Goal: Information Seeking & Learning: Learn about a topic

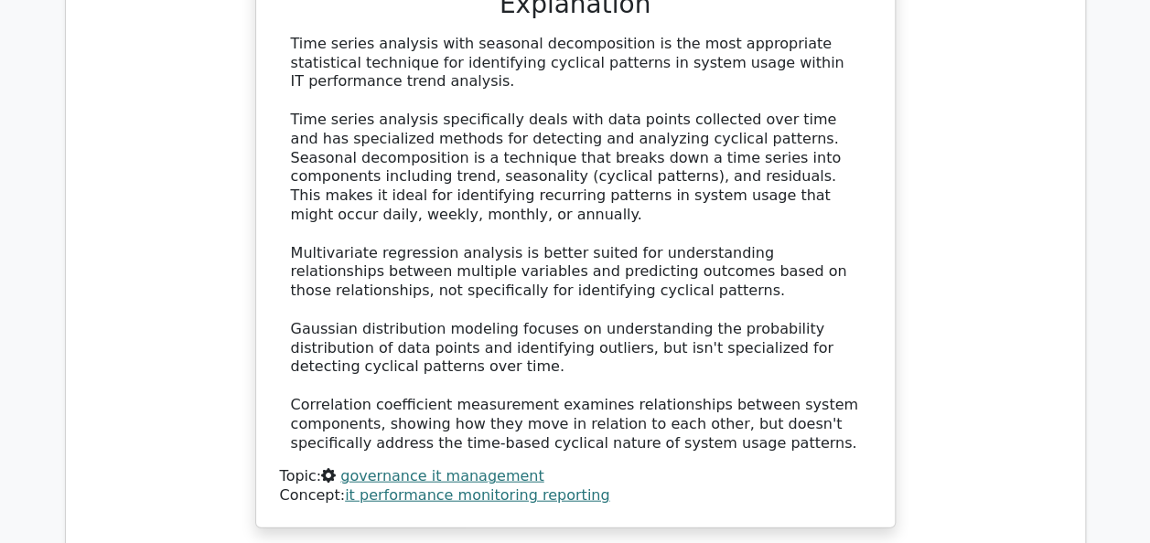
scroll to position [8770, 0]
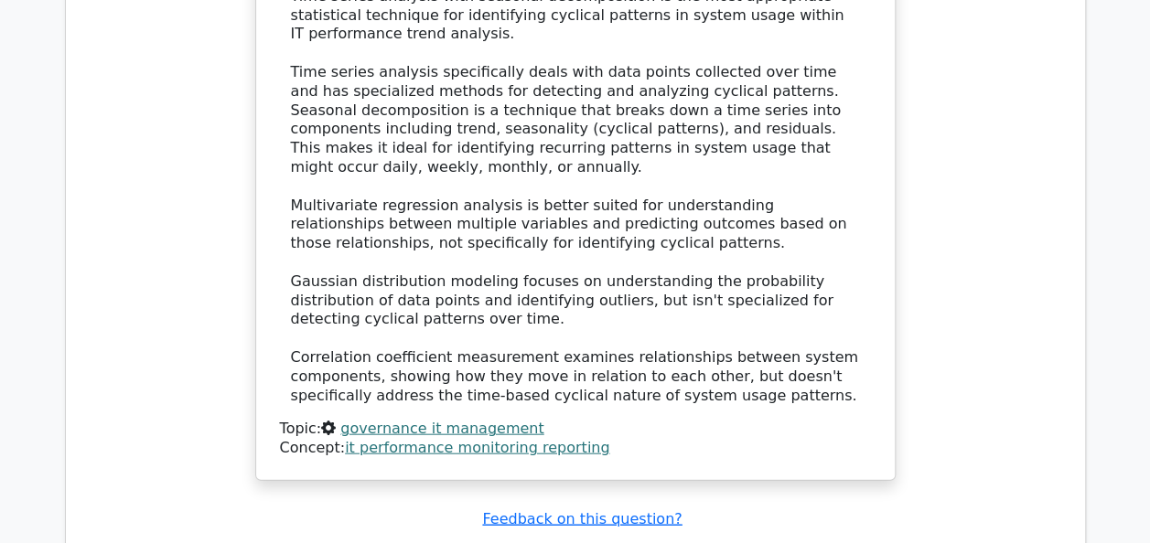
drag, startPoint x: 973, startPoint y: 380, endPoint x: 973, endPoint y: 339, distance: 40.2
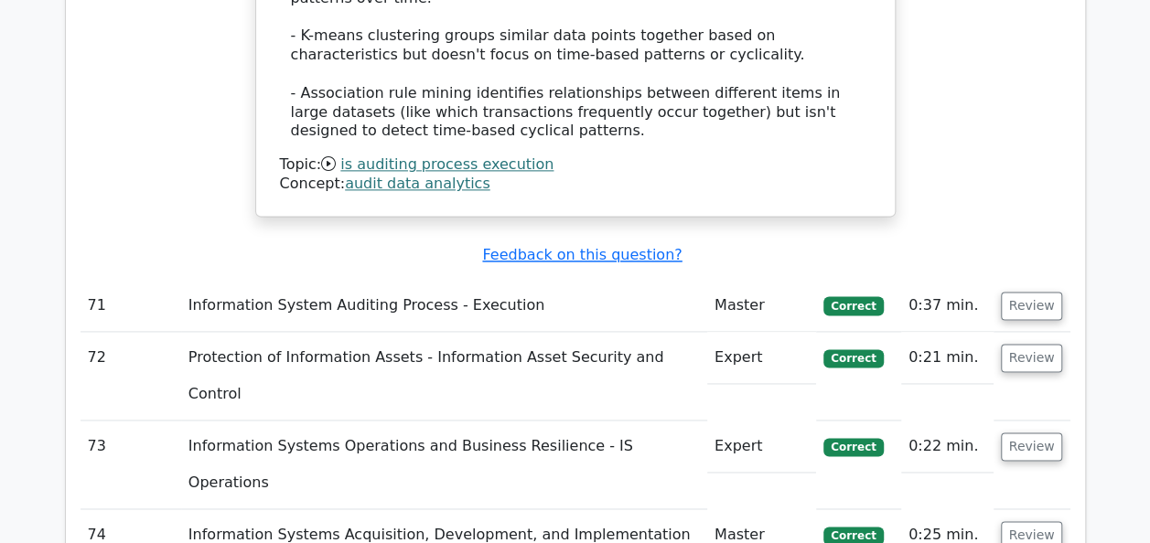
scroll to position [14919, 0]
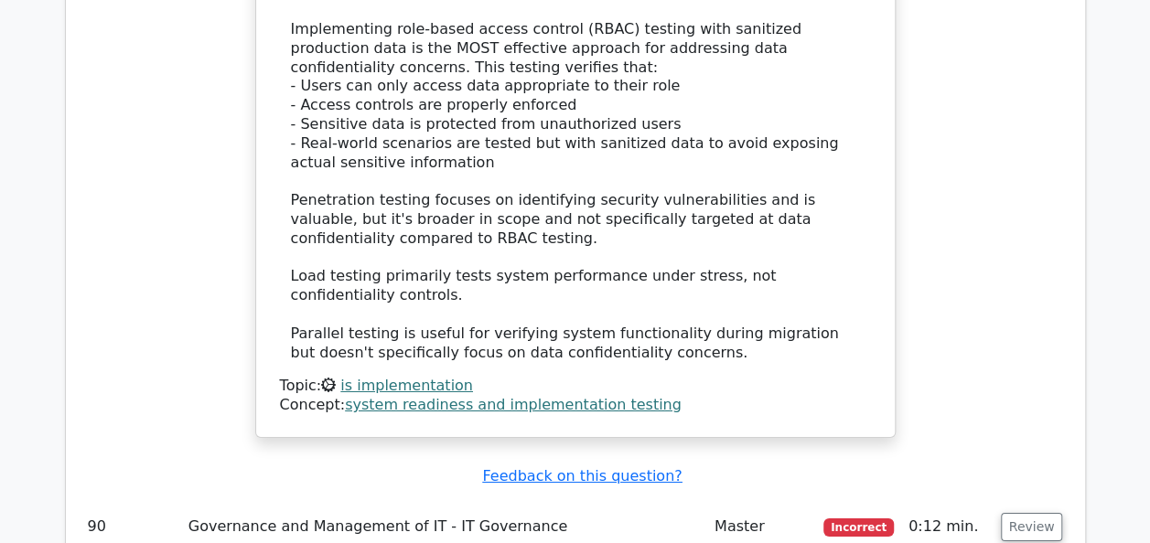
scroll to position [20199, 0]
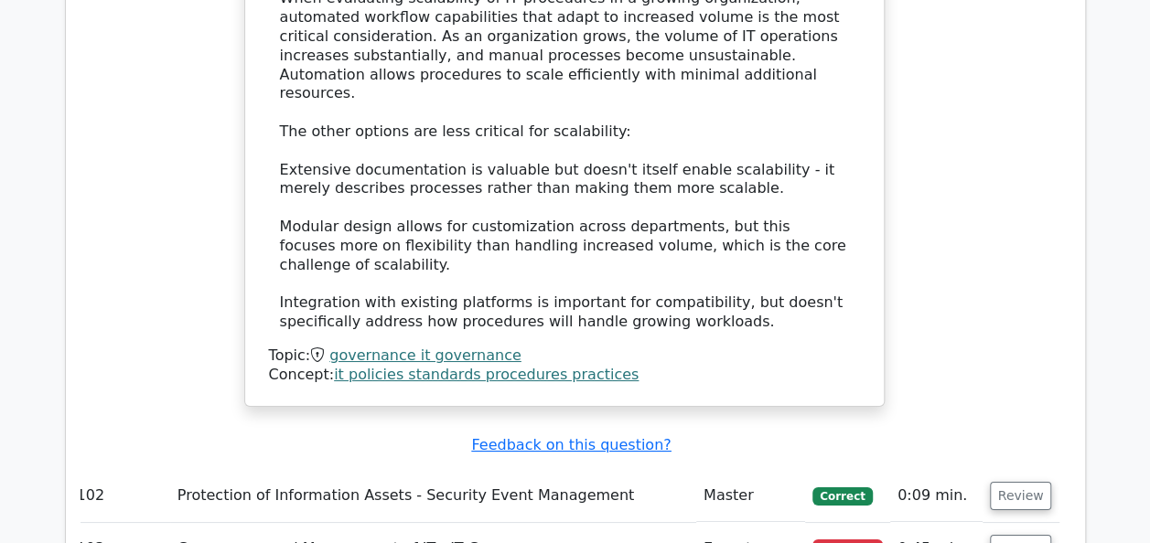
scroll to position [30791, 0]
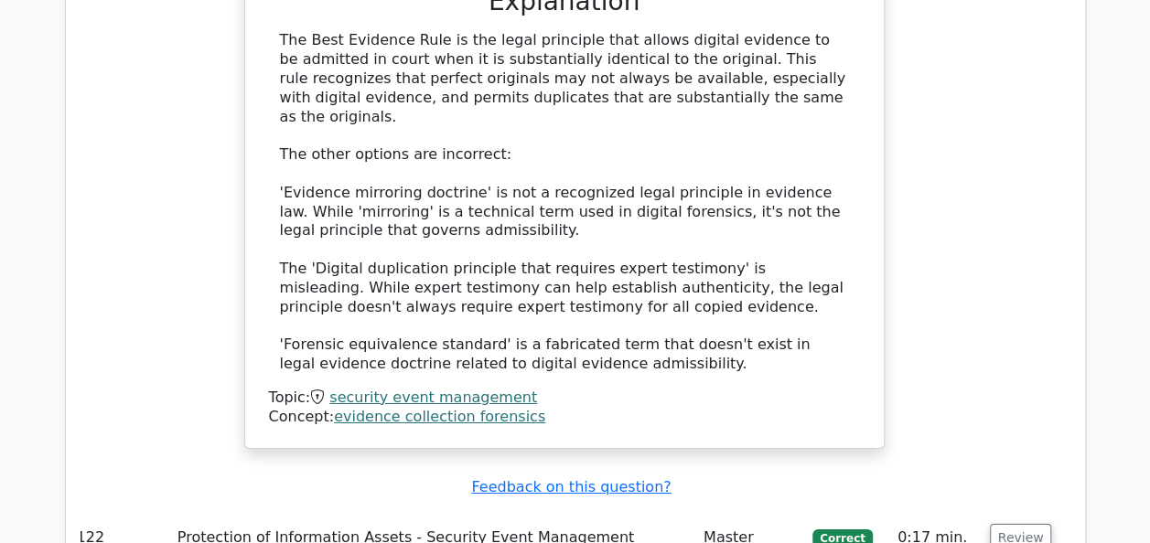
scroll to position [30336, 0]
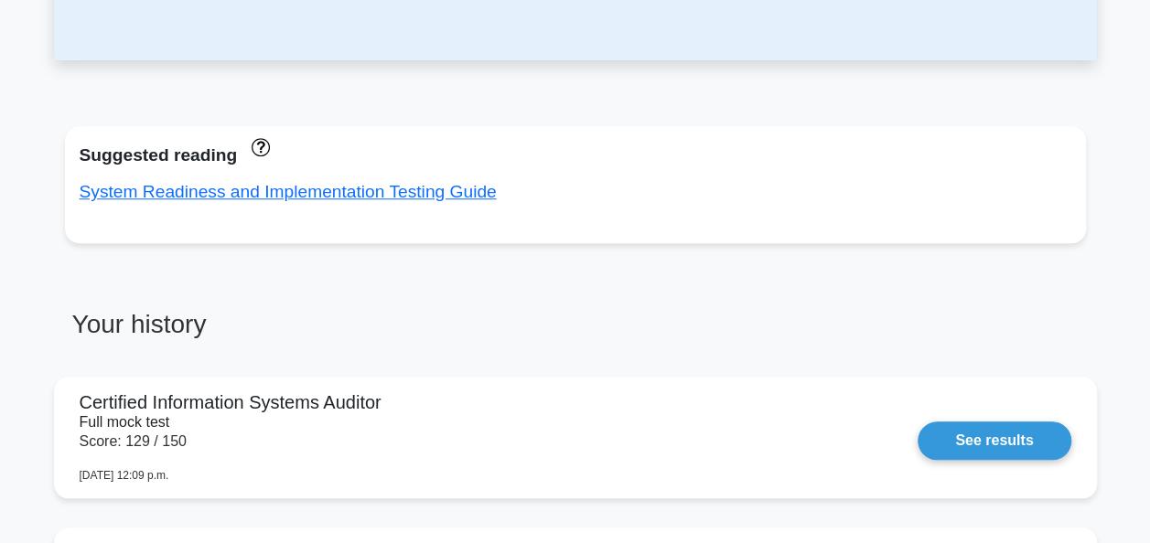
scroll to position [592, 0]
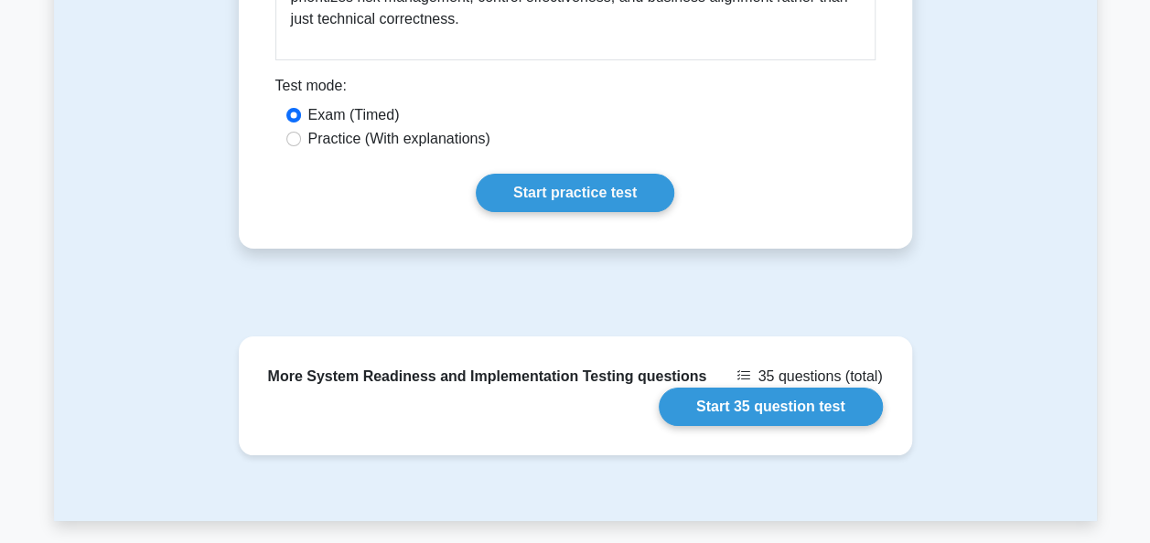
scroll to position [3362, 0]
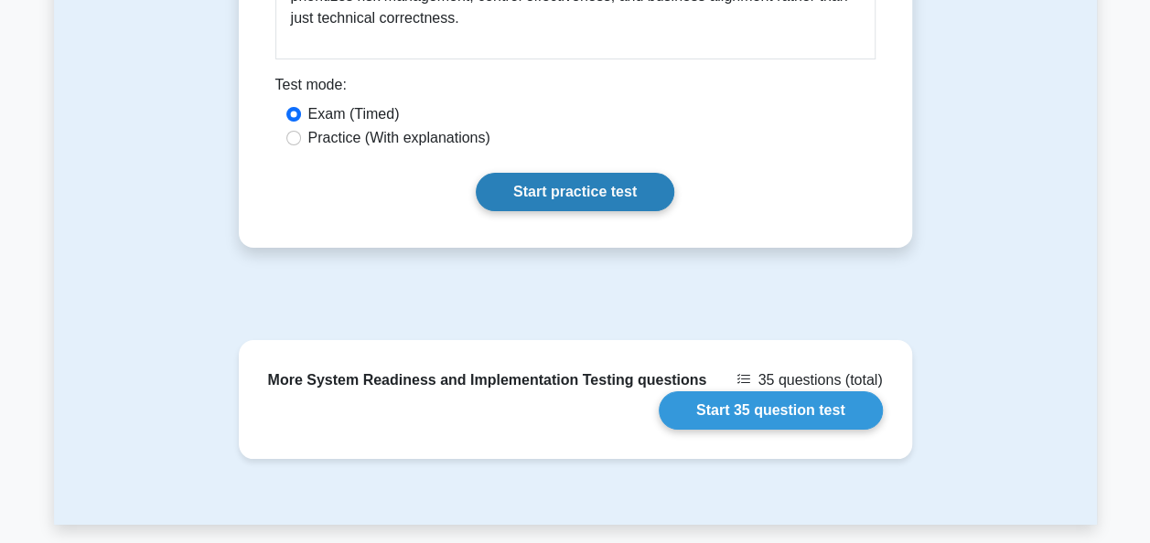
click at [563, 211] on link "Start practice test" at bounding box center [575, 192] width 198 height 38
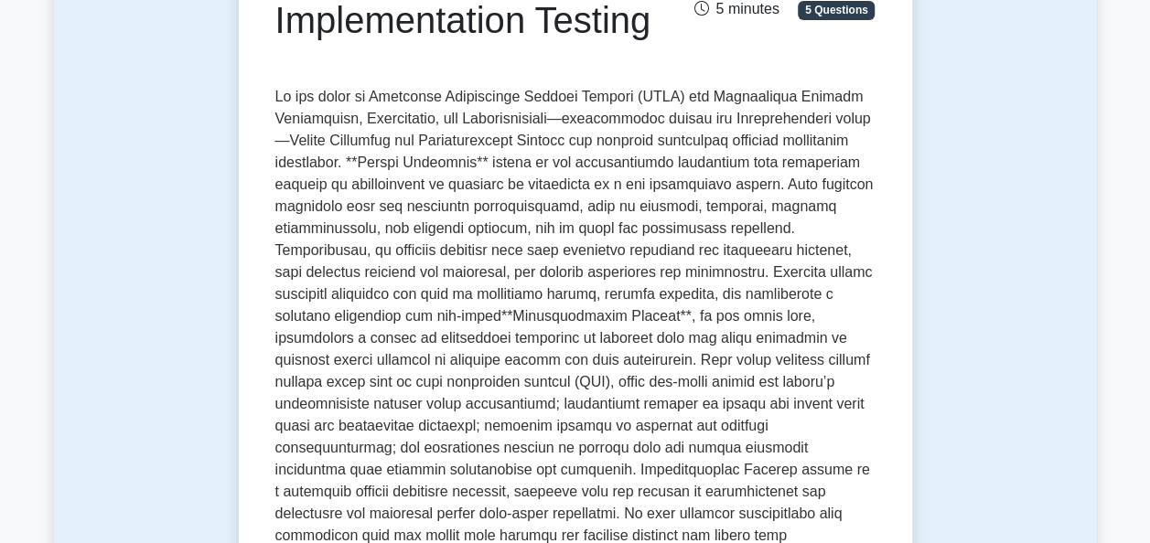
scroll to position [0, 0]
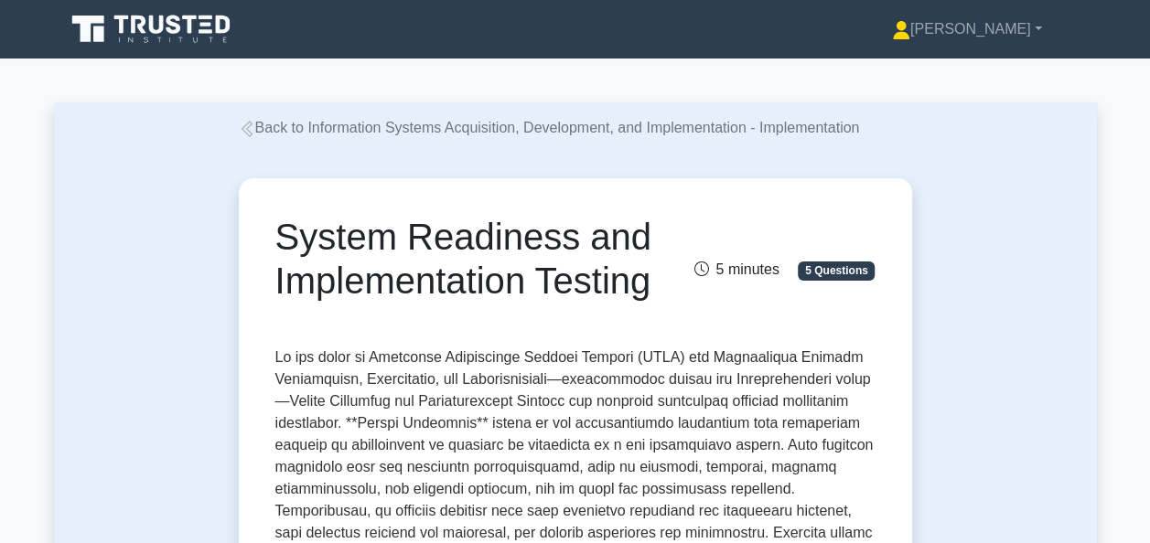
drag, startPoint x: 263, startPoint y: 238, endPoint x: 483, endPoint y: 351, distance: 247.1
click at [483, 310] on div "System Readiness and Implementation Testing" at bounding box center [471, 262] width 414 height 95
copy h1 "System Readiness and Implementation Testing"
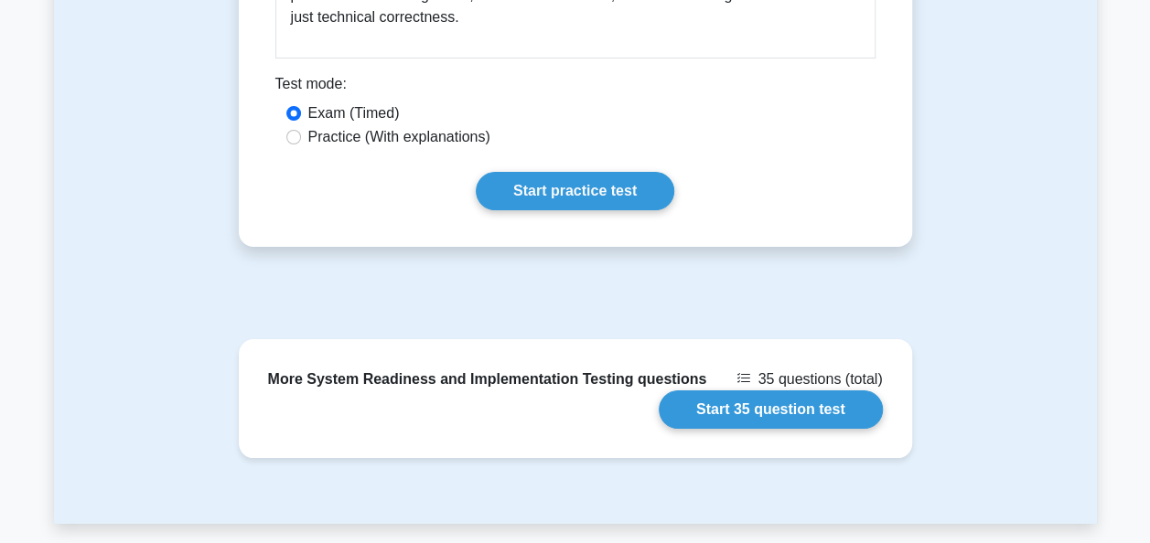
scroll to position [3362, 0]
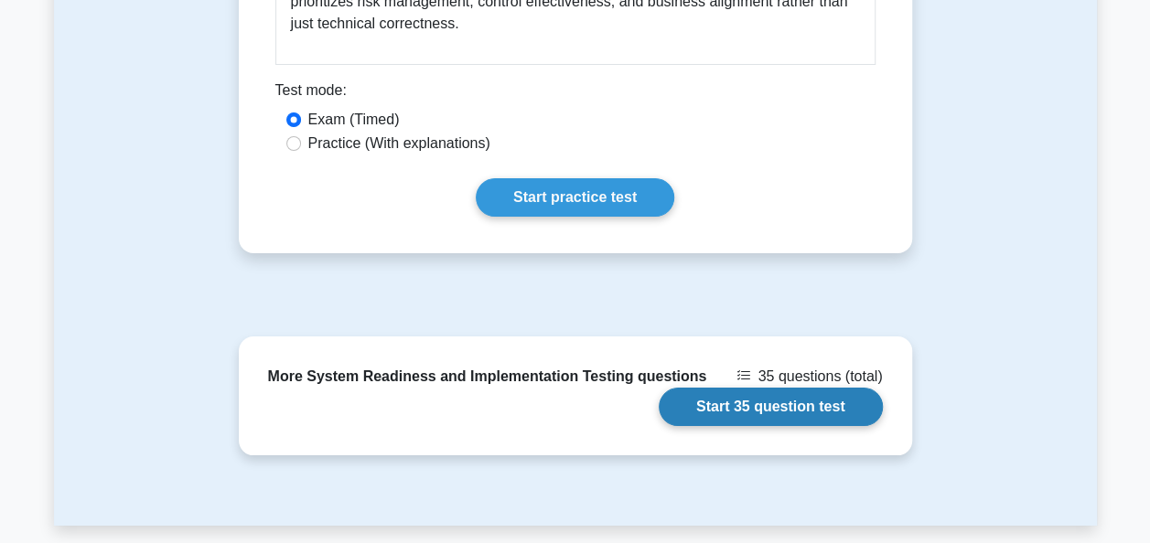
click at [723, 426] on link "Start 35 question test" at bounding box center [771, 407] width 224 height 38
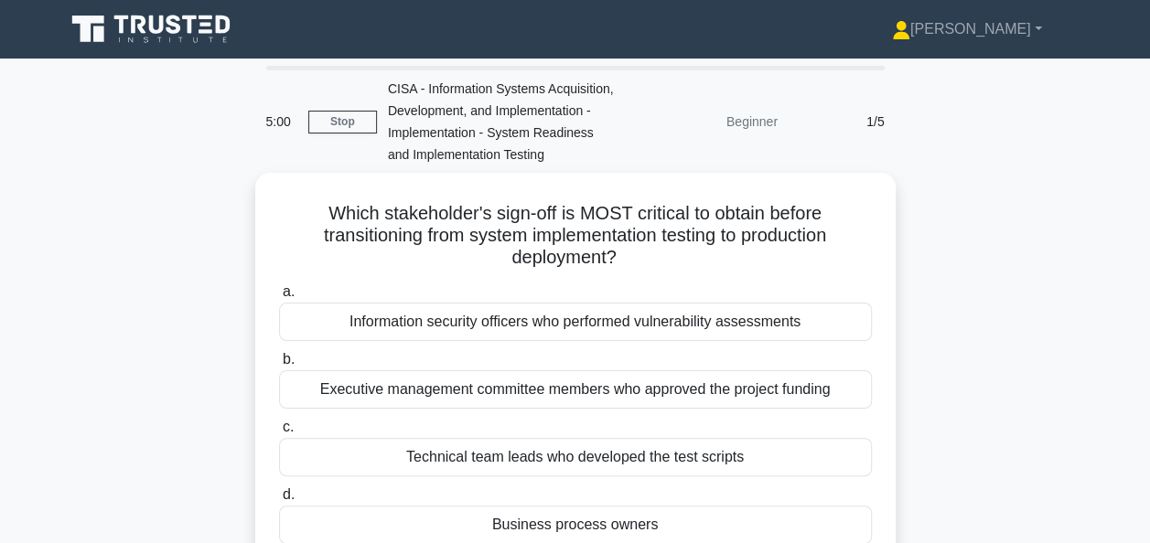
scroll to position [69, 0]
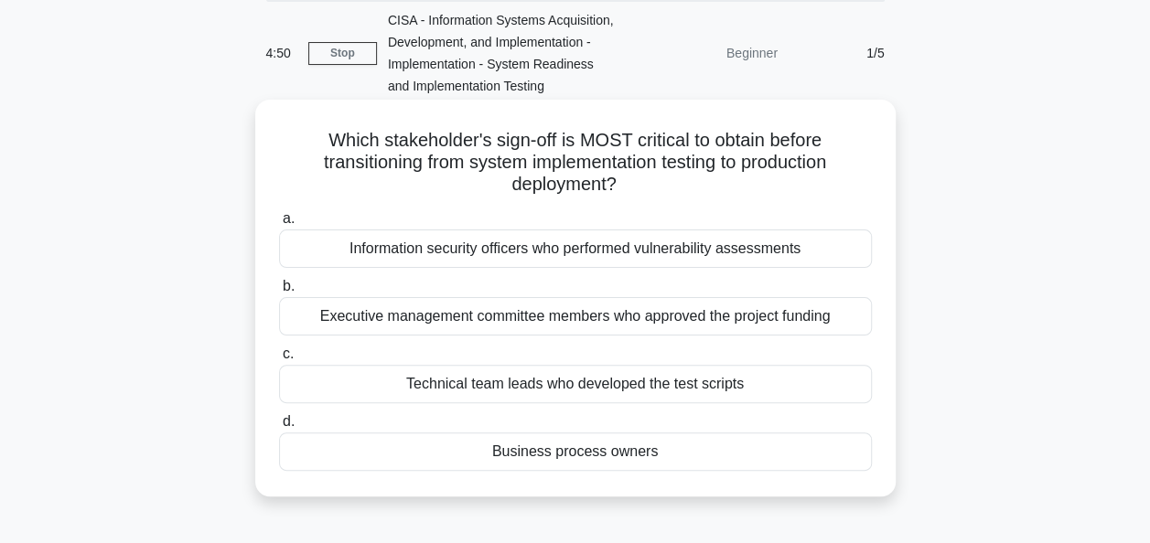
click at [768, 448] on div "Business process owners" at bounding box center [575, 452] width 593 height 38
click at [279, 428] on input "d. Business process owners" at bounding box center [279, 422] width 0 height 12
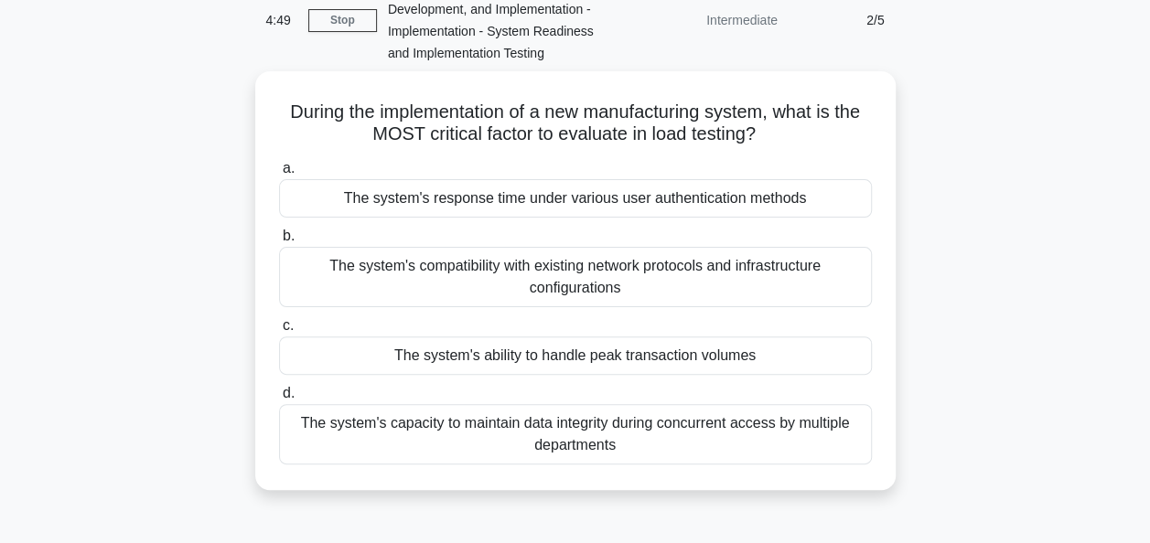
scroll to position [106, 0]
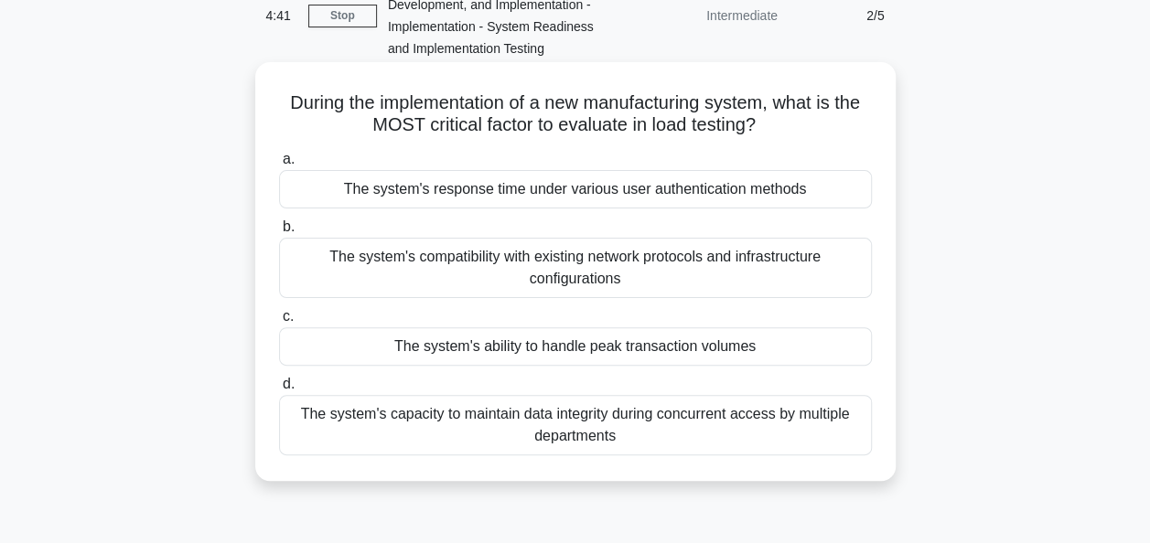
click at [849, 346] on div "The system's ability to handle peak transaction volumes" at bounding box center [575, 346] width 593 height 38
click at [279, 323] on input "c. The system's ability to handle peak transaction volumes" at bounding box center [279, 317] width 0 height 12
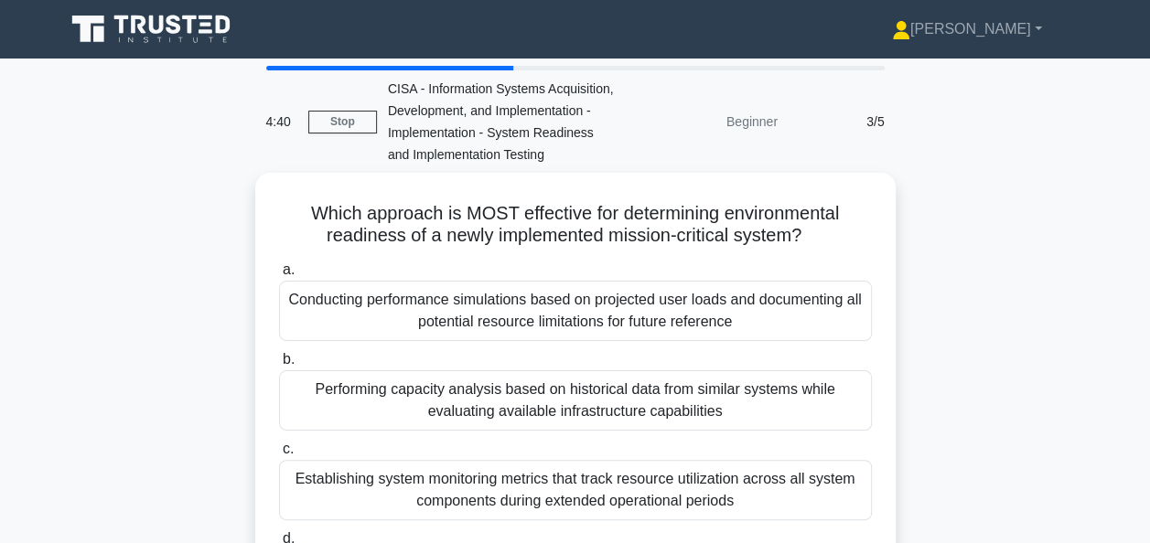
scroll to position [77, 0]
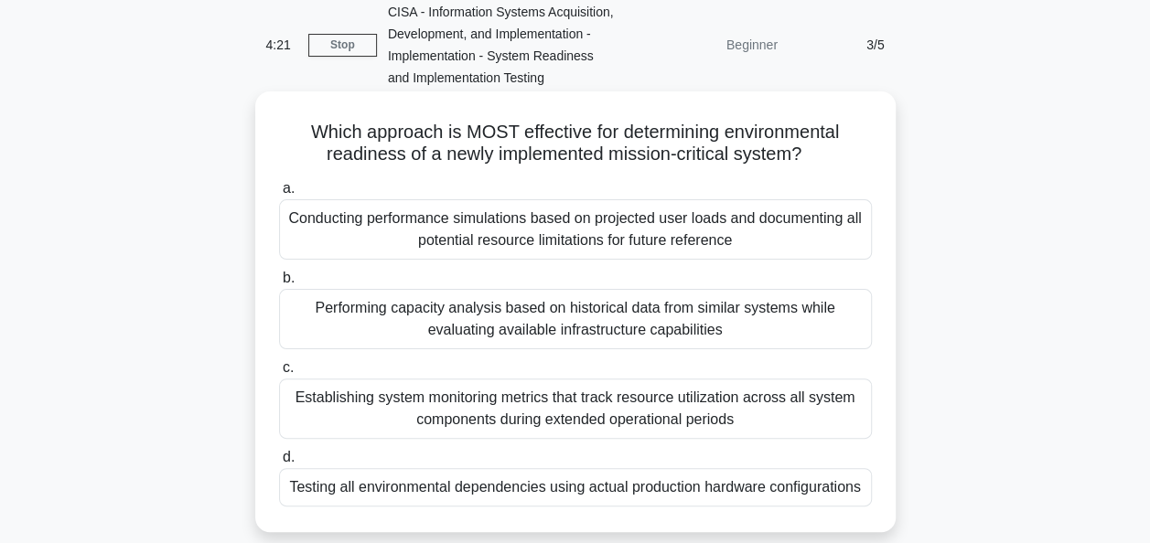
click at [804, 491] on div "Testing all environmental dependencies using actual production hardware configu…" at bounding box center [575, 487] width 593 height 38
click at [279, 464] on input "d. Testing all environmental dependencies using actual production hardware conf…" at bounding box center [279, 458] width 0 height 12
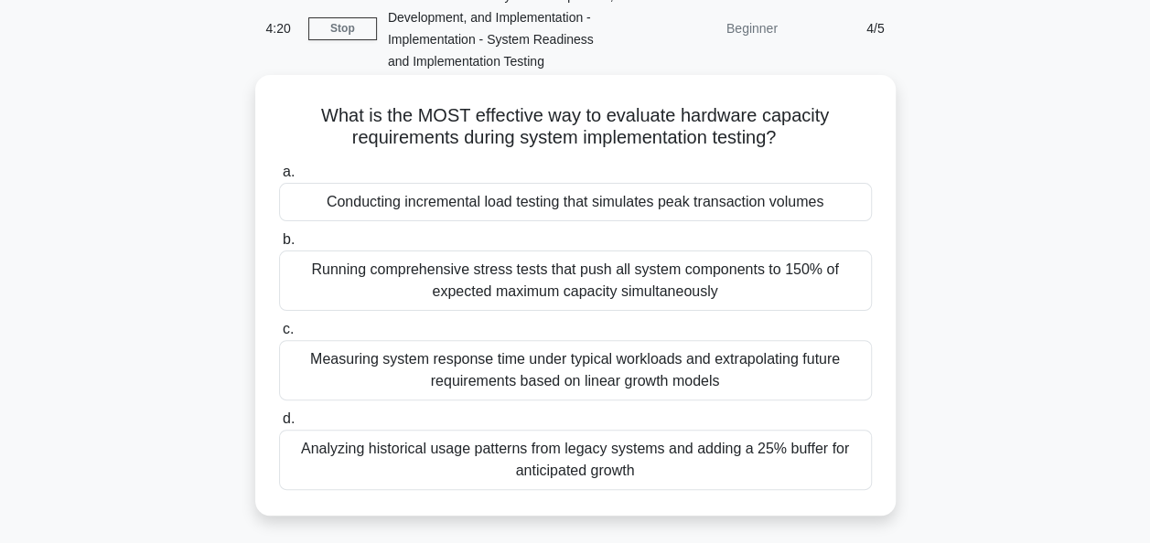
scroll to position [99, 0]
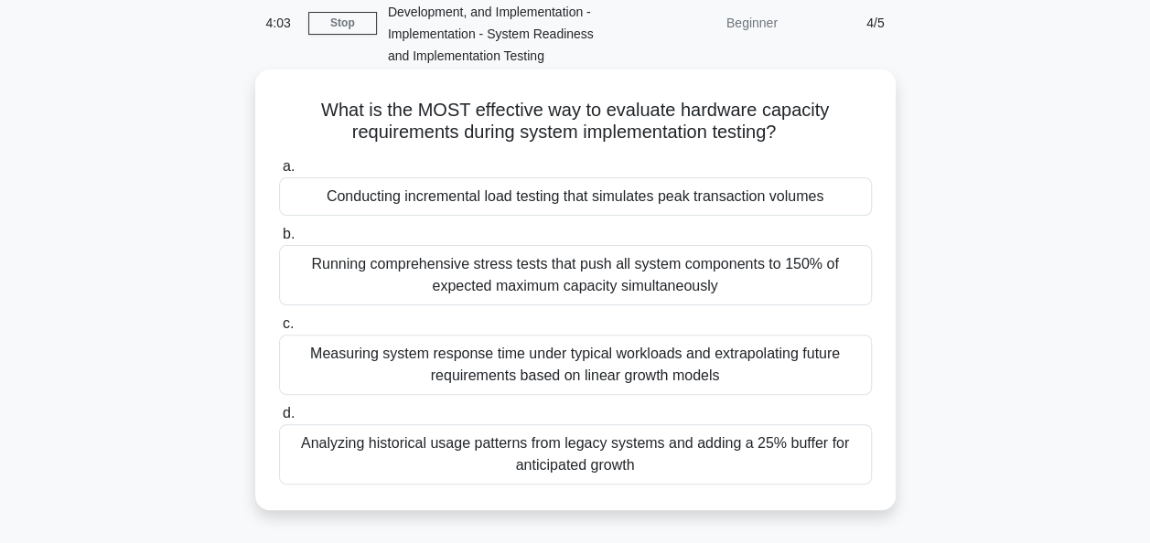
click at [714, 194] on div "Conducting incremental load testing that simulates peak transaction volumes" at bounding box center [575, 196] width 593 height 38
click at [279, 173] on input "a. Conducting incremental load testing that simulates peak transaction volumes" at bounding box center [279, 167] width 0 height 12
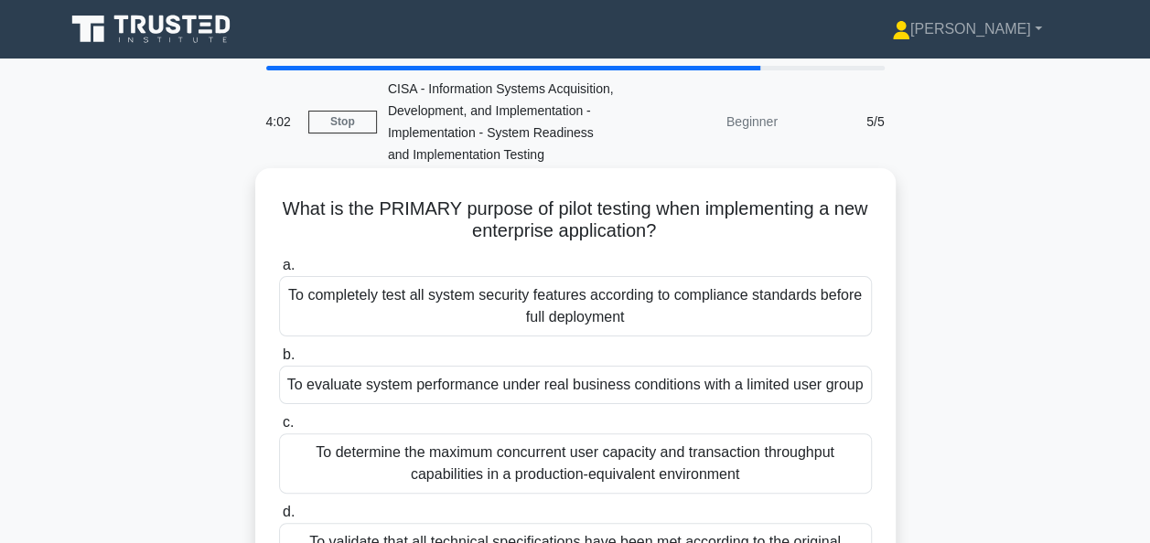
scroll to position [102, 0]
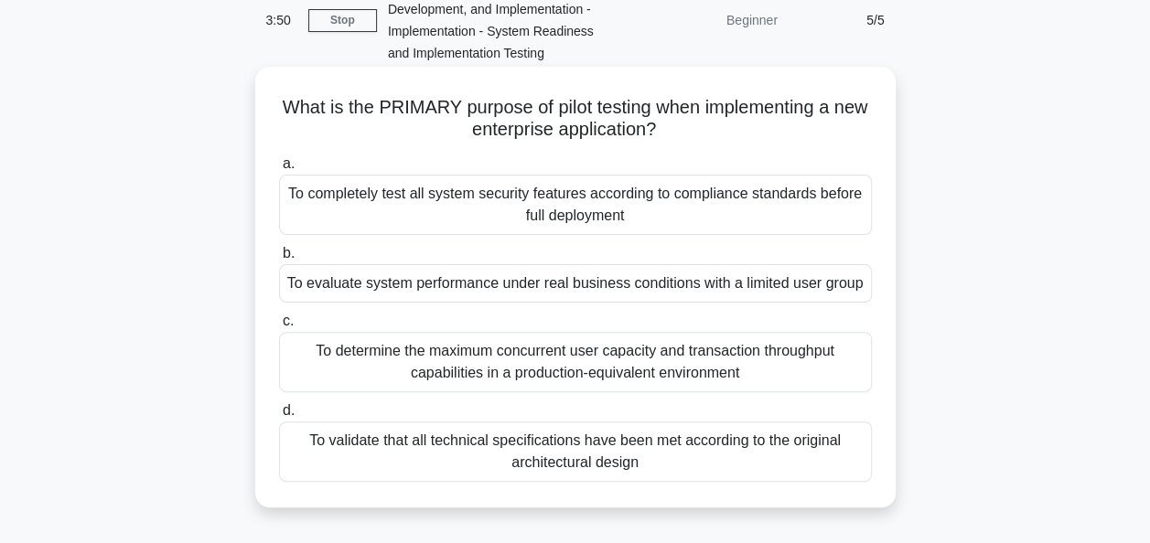
click at [848, 285] on div "To evaluate system performance under real business conditions with a limited us…" at bounding box center [575, 283] width 593 height 38
click at [279, 260] on input "b. To evaluate system performance under real business conditions with a limited…" at bounding box center [279, 254] width 0 height 12
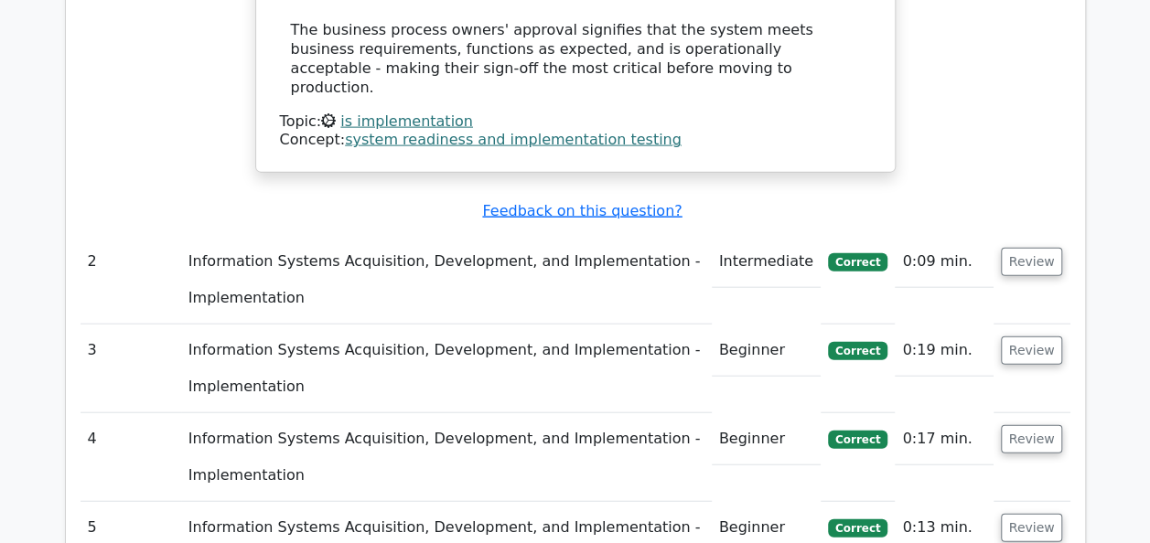
scroll to position [2087, 0]
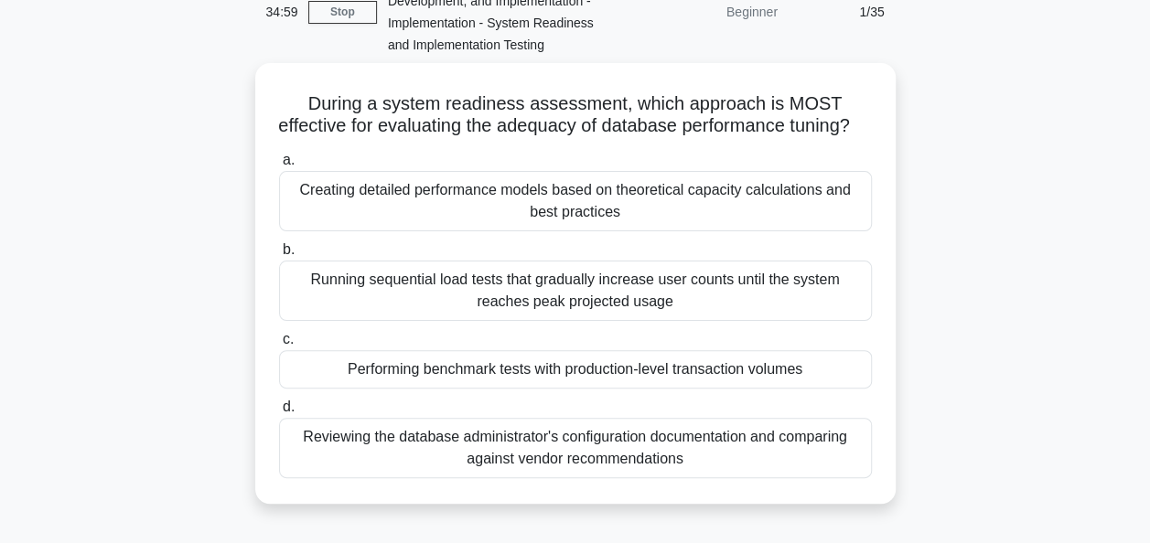
scroll to position [165, 0]
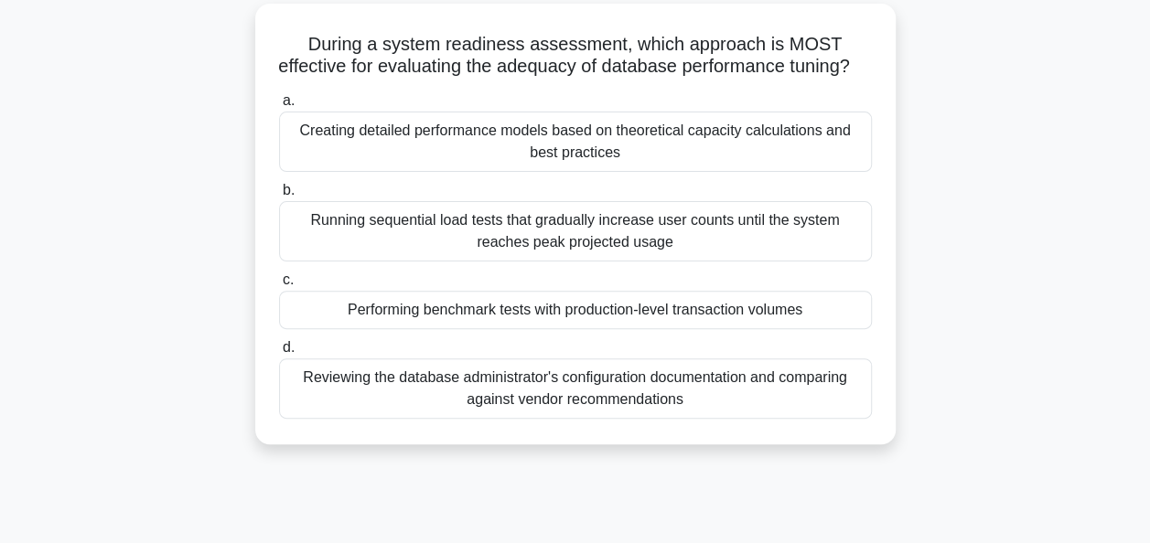
click at [788, 329] on div "Performing benchmark tests with production-level transaction volumes" at bounding box center [575, 310] width 593 height 38
click at [279, 286] on input "c. Performing benchmark tests with production-level transaction volumes" at bounding box center [279, 280] width 0 height 12
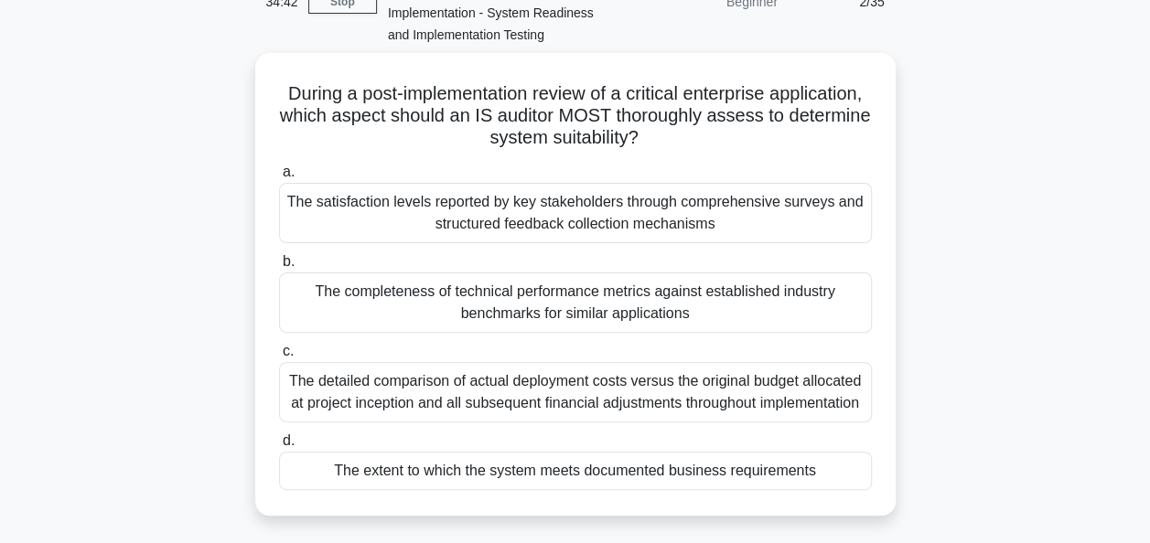
scroll to position [128, 0]
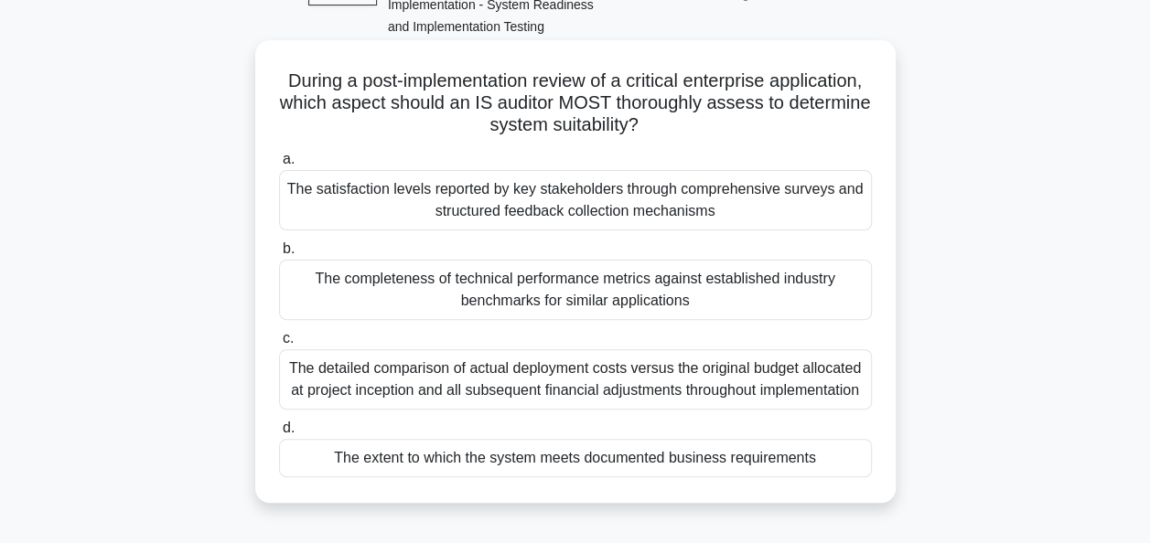
click at [827, 452] on div "The extent to which the system meets documented business requirements" at bounding box center [575, 458] width 593 height 38
click at [279, 434] on input "d. The extent to which the system meets documented business requirements" at bounding box center [279, 429] width 0 height 12
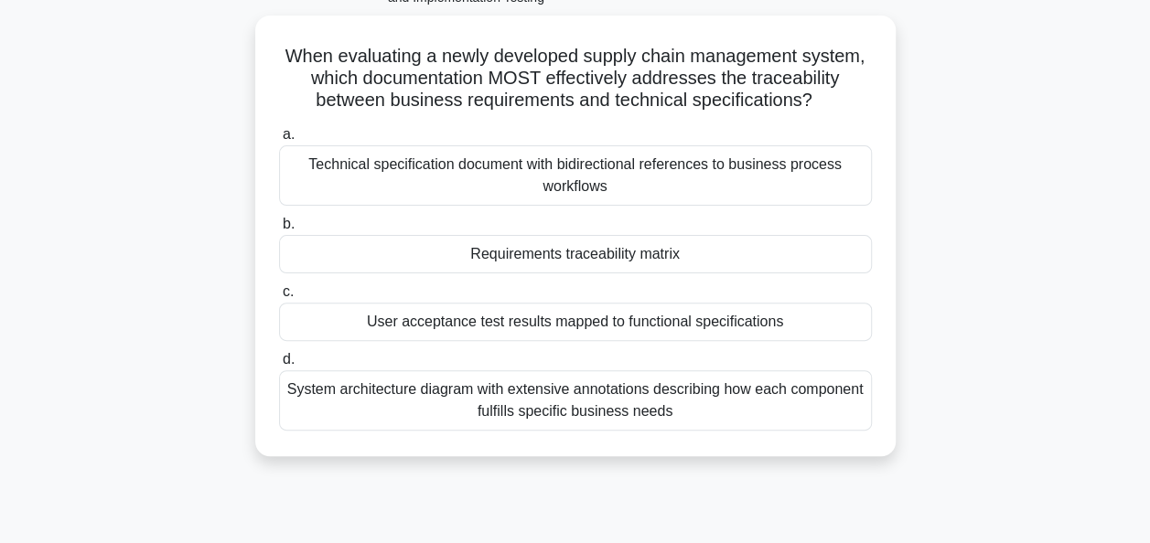
scroll to position [158, 0]
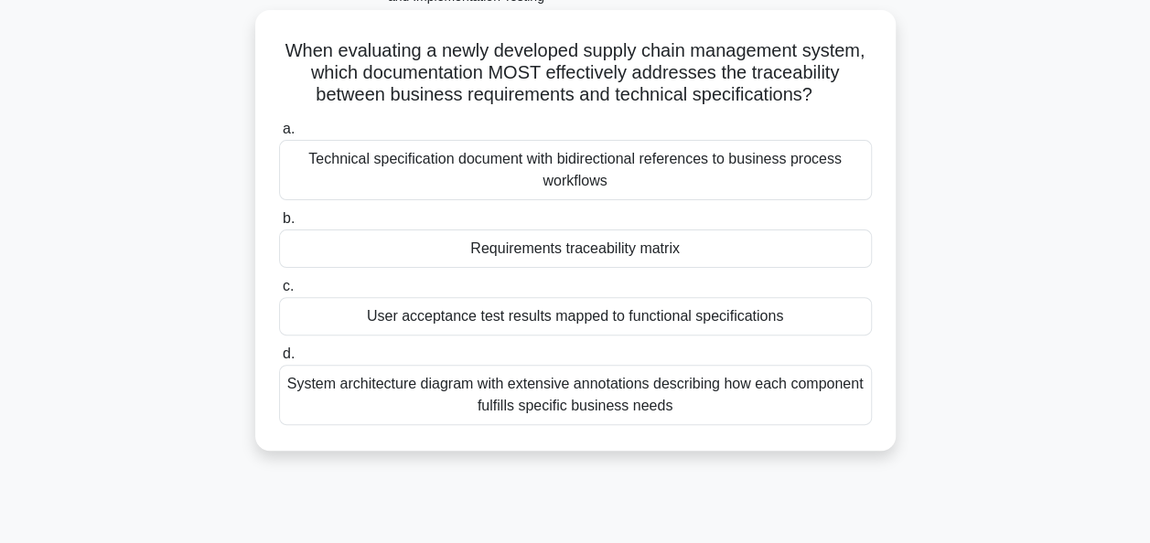
click at [808, 243] on div "Requirements traceability matrix" at bounding box center [575, 249] width 593 height 38
click at [279, 225] on input "b. Requirements traceability matrix" at bounding box center [279, 219] width 0 height 12
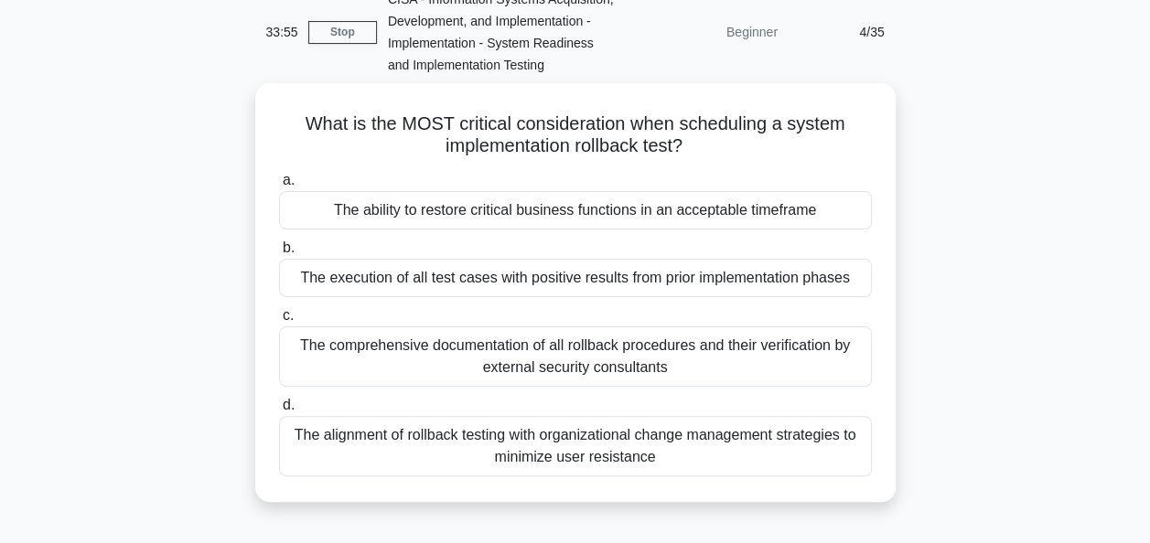
scroll to position [91, 0]
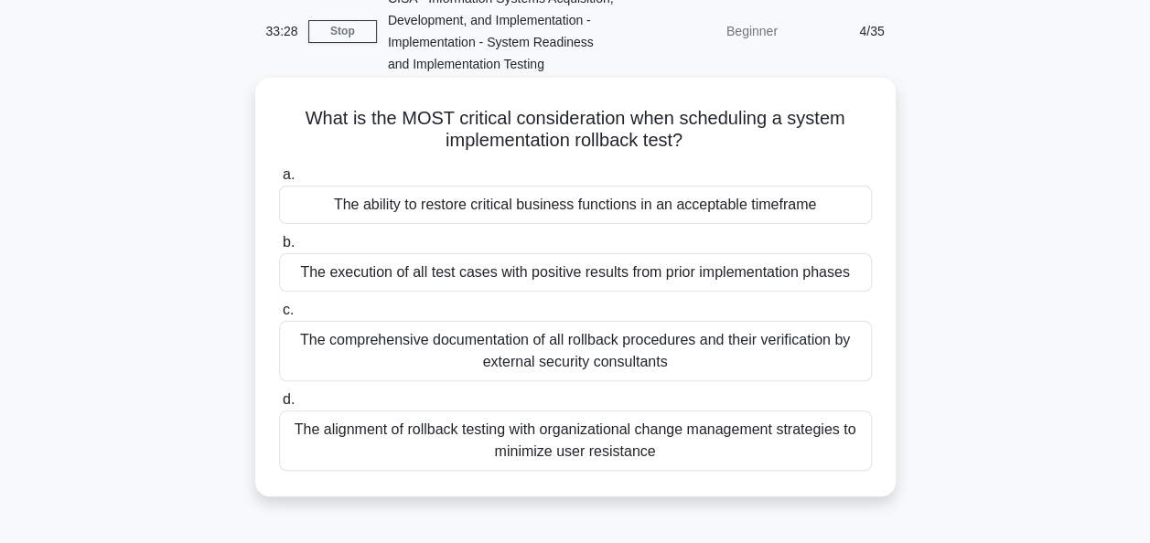
click at [838, 206] on div "The ability to restore critical business functions in an acceptable timeframe" at bounding box center [575, 205] width 593 height 38
click at [279, 181] on input "a. The ability to restore critical business functions in an acceptable timeframe" at bounding box center [279, 175] width 0 height 12
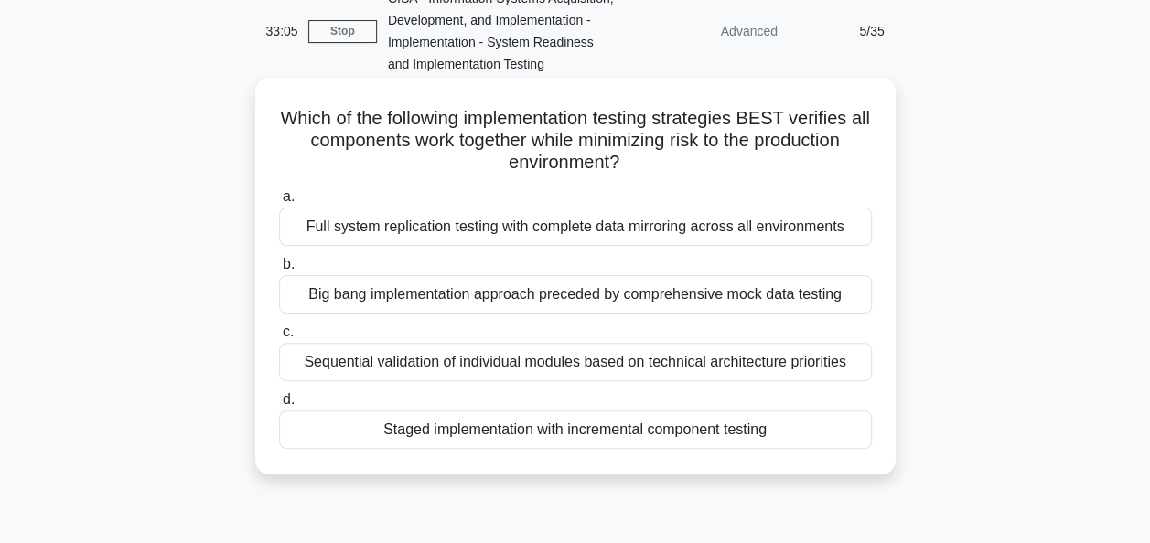
click at [790, 429] on div "Staged implementation with incremental component testing" at bounding box center [575, 430] width 593 height 38
click at [279, 406] on input "d. Staged implementation with incremental component testing" at bounding box center [279, 400] width 0 height 12
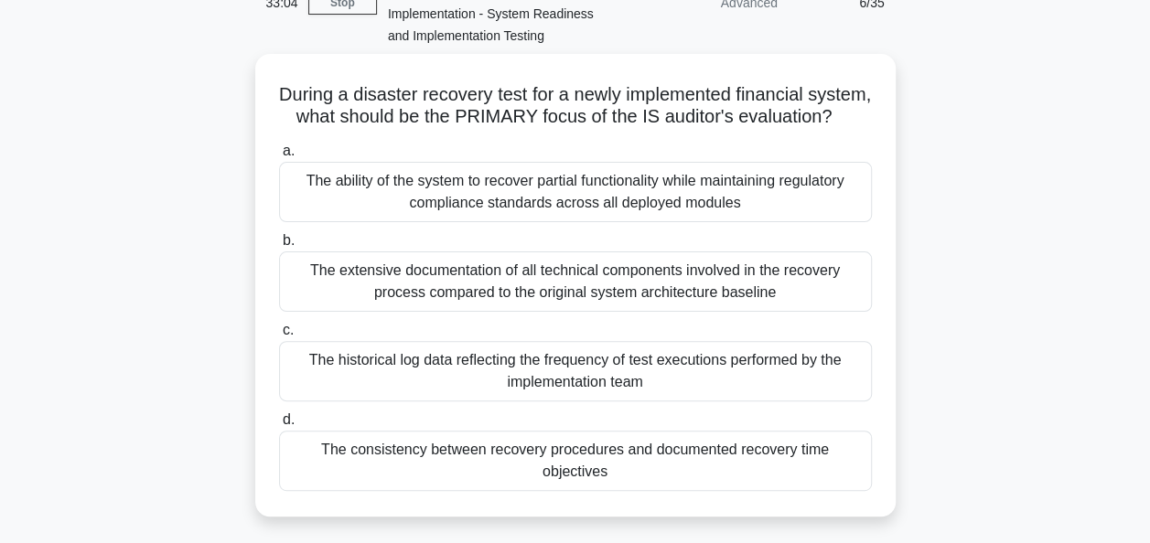
scroll to position [120, 0]
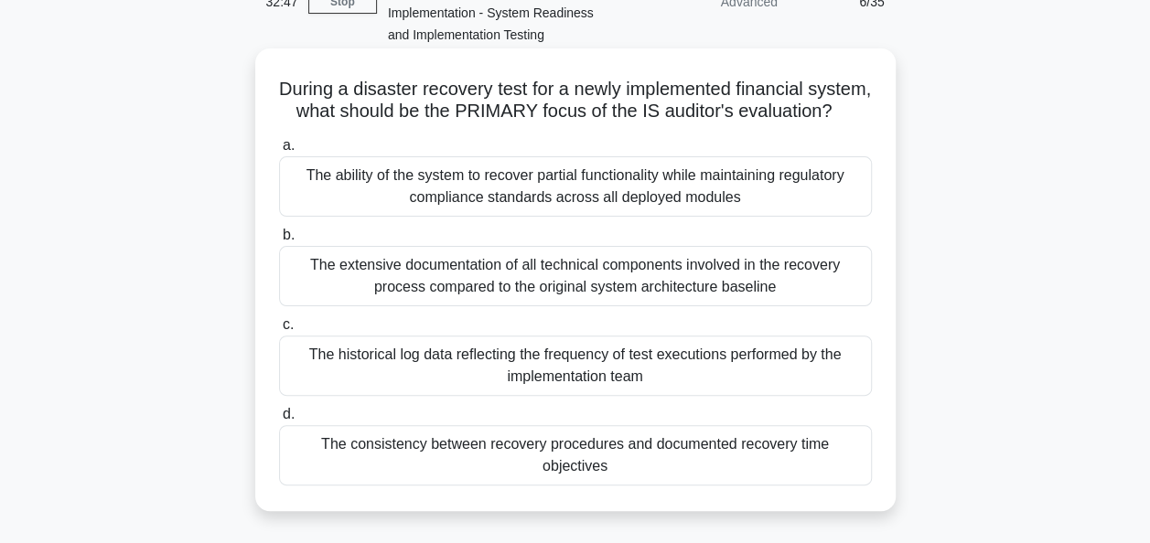
click at [824, 461] on div "The consistency between recovery procedures and documented recovery time object…" at bounding box center [575, 455] width 593 height 60
click at [279, 421] on input "d. The consistency between recovery procedures and documented recovery time obj…" at bounding box center [279, 415] width 0 height 12
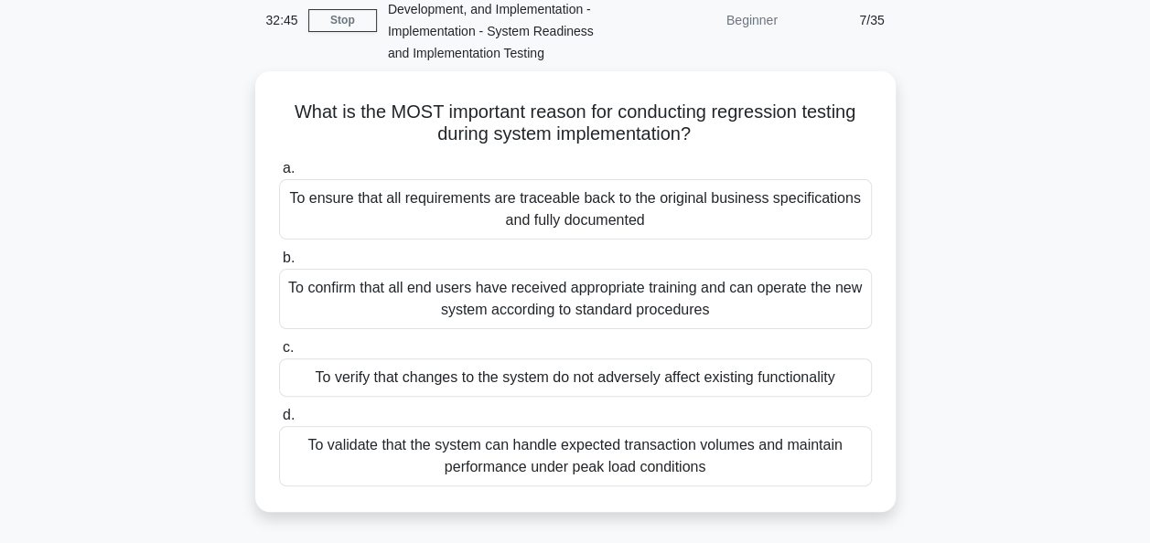
scroll to position [102, 0]
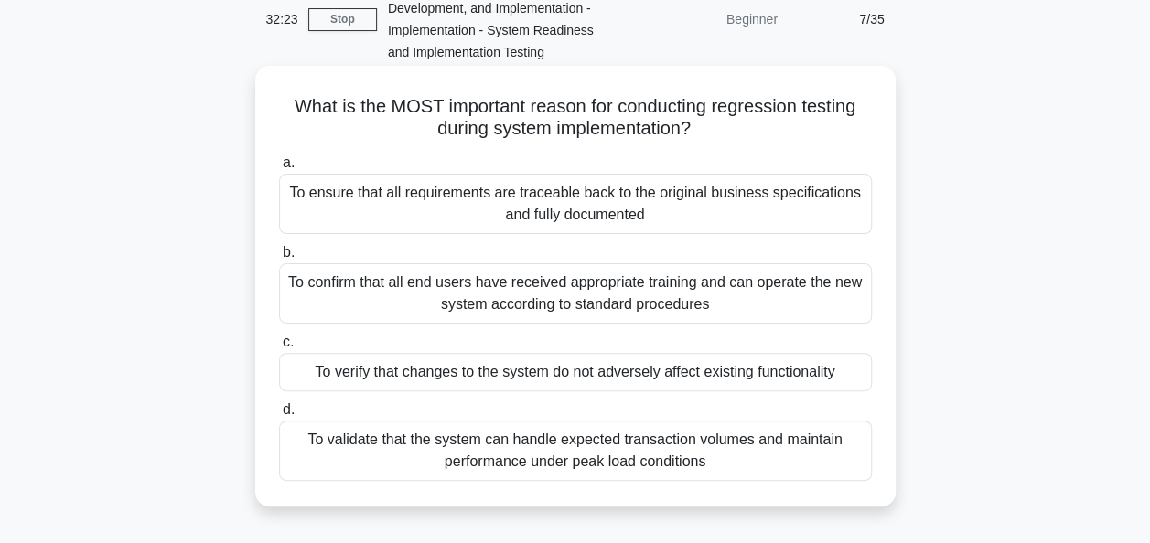
click at [820, 368] on div "To verify that changes to the system do not adversely affect existing functiona…" at bounding box center [575, 372] width 593 height 38
click at [279, 349] on input "c. To verify that changes to the system do not adversely affect existing functi…" at bounding box center [279, 343] width 0 height 12
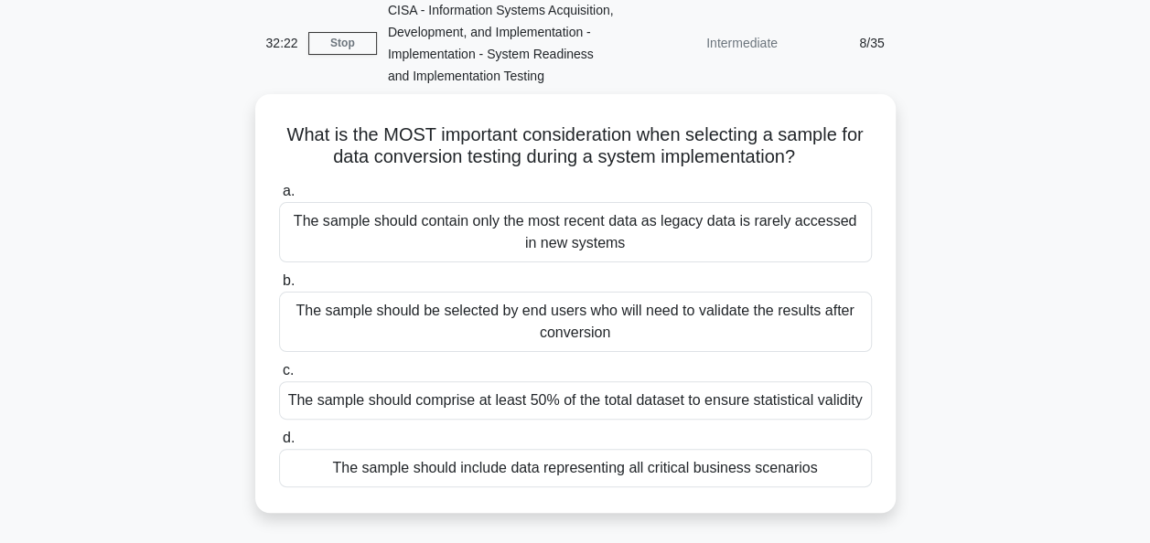
scroll to position [80, 0]
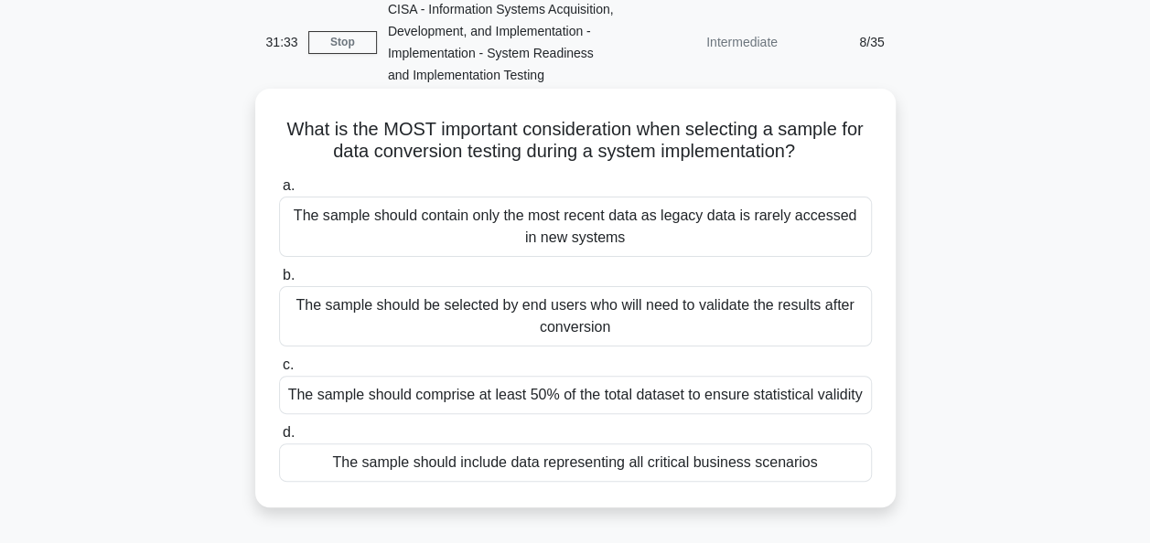
click at [824, 463] on div "The sample should include data representing all critical business scenarios" at bounding box center [575, 463] width 593 height 38
click at [279, 439] on input "d. The sample should include data representing all critical business scenarios" at bounding box center [279, 433] width 0 height 12
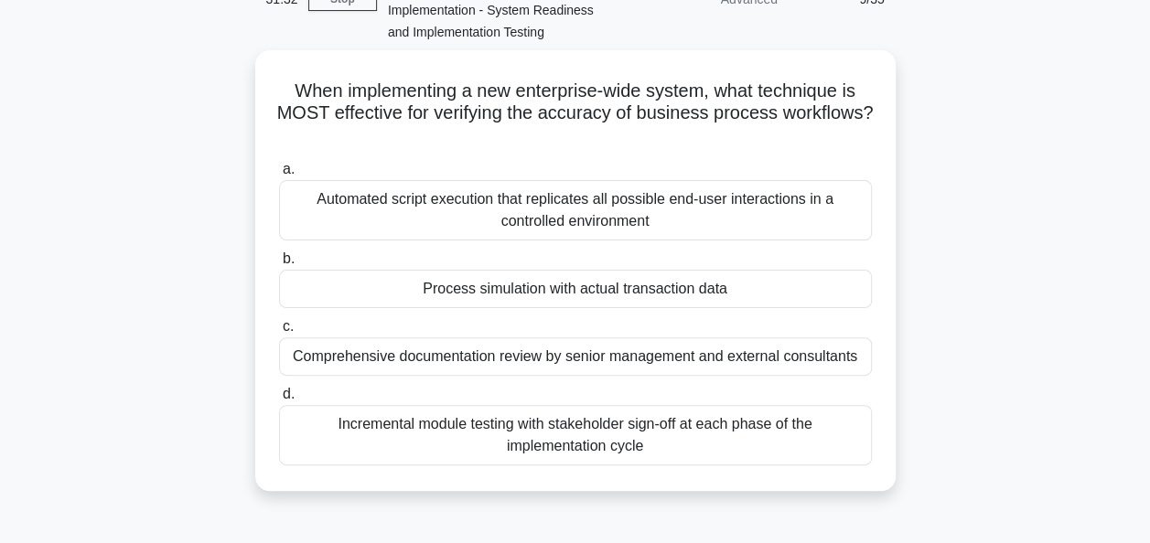
scroll to position [126, 0]
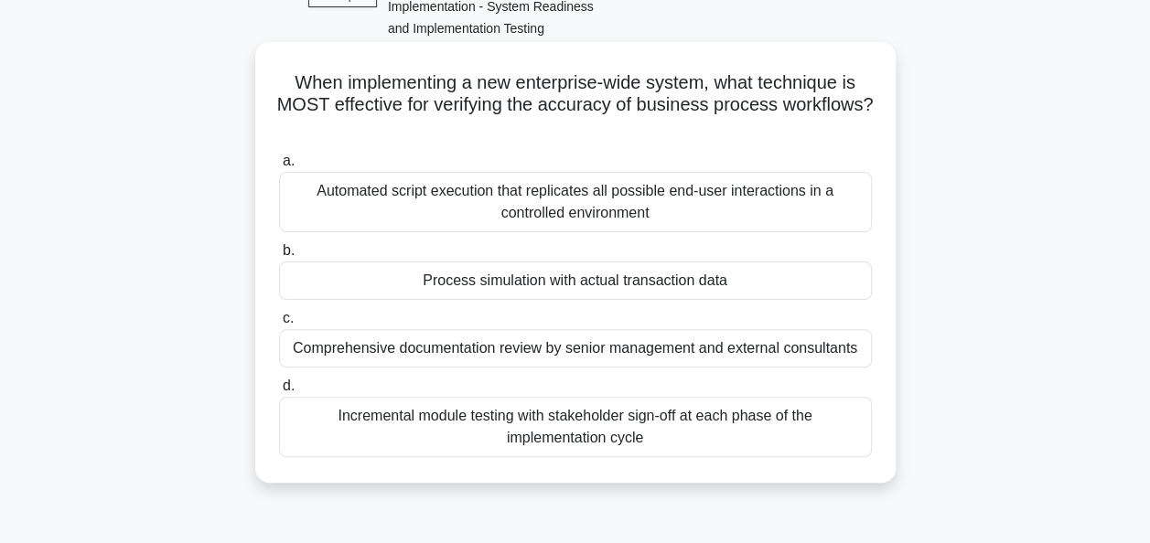
click at [807, 275] on div "Process simulation with actual transaction data" at bounding box center [575, 281] width 593 height 38
click at [279, 257] on input "b. Process simulation with actual transaction data" at bounding box center [279, 251] width 0 height 12
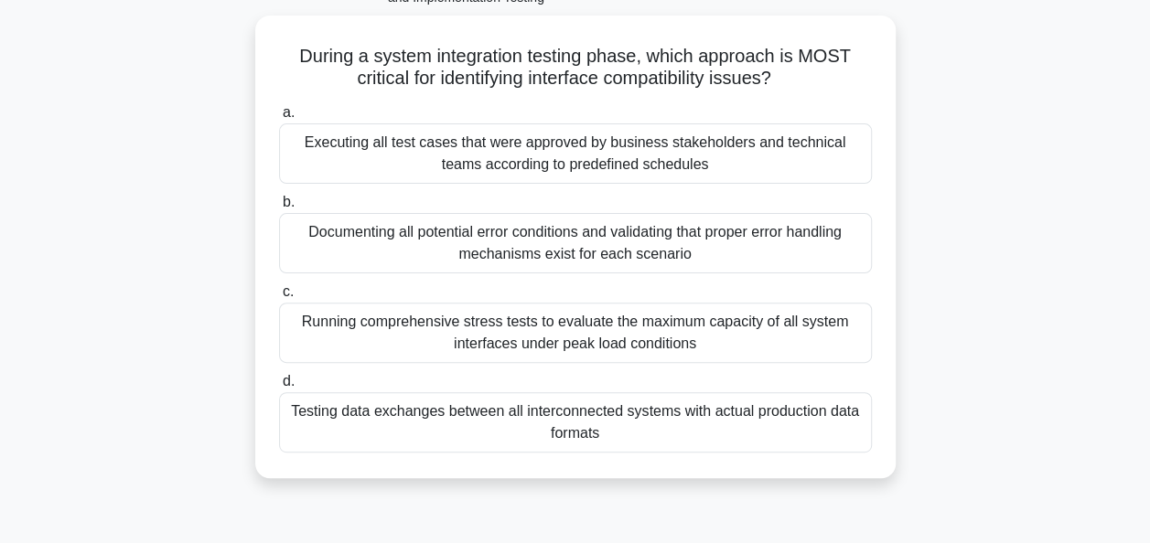
scroll to position [159, 0]
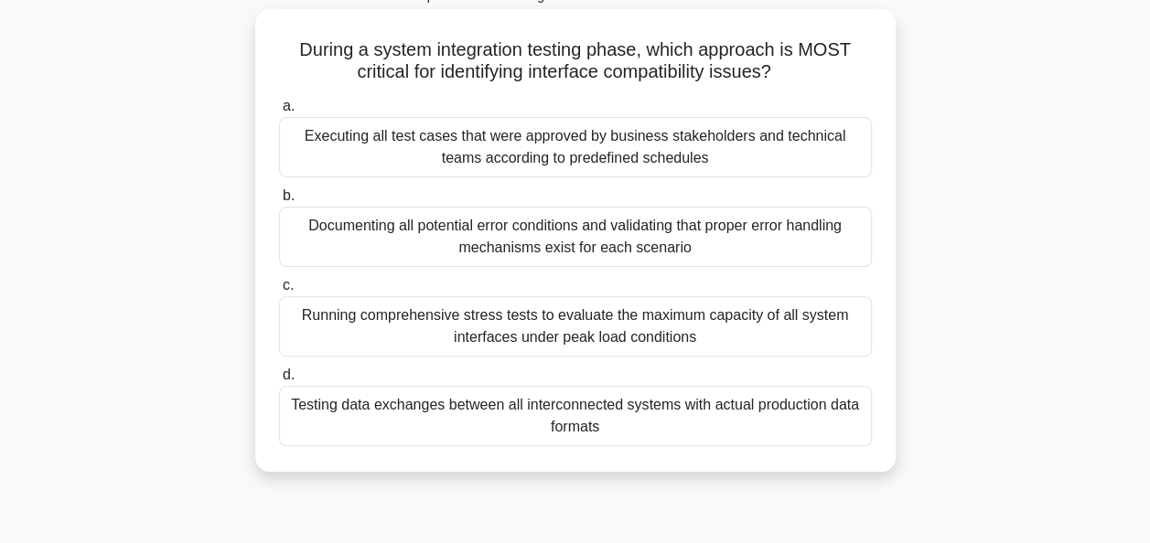
click at [821, 401] on div "Testing data exchanges between all interconnected systems with actual productio…" at bounding box center [575, 416] width 593 height 60
click at [279, 381] on input "d. Testing data exchanges between all interconnected systems with actual produc…" at bounding box center [279, 376] width 0 height 12
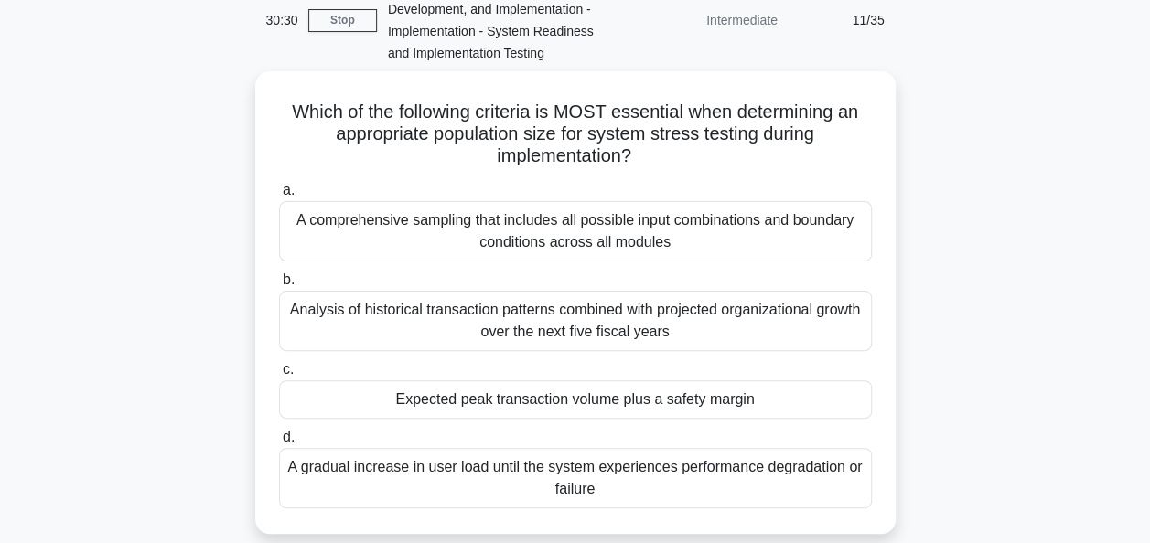
scroll to position [115, 0]
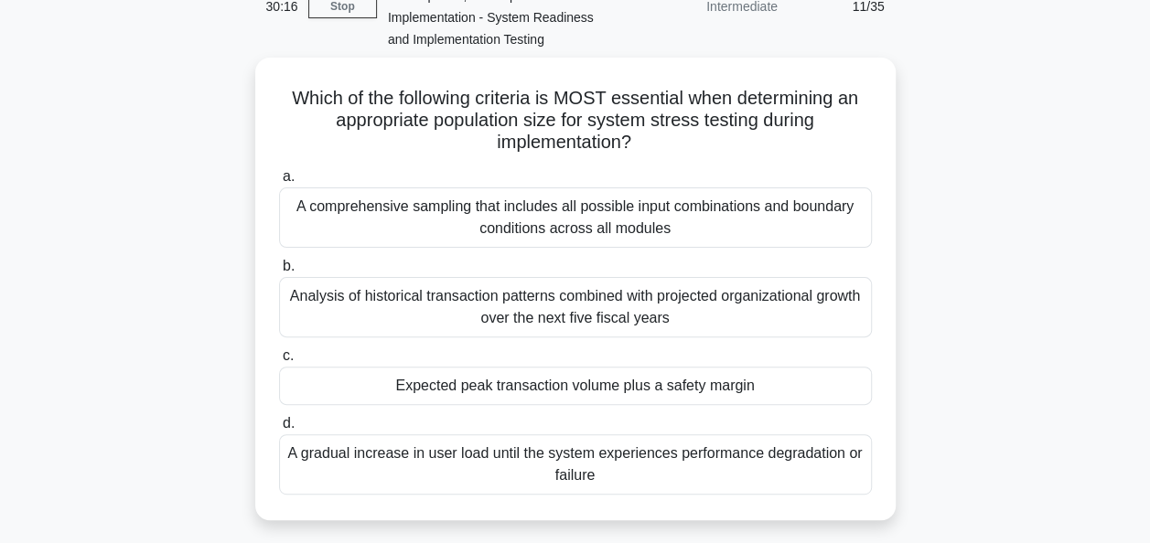
click at [1011, 368] on div "Which of the following criteria is MOST essential when determining an appropria…" at bounding box center [575, 300] width 1043 height 485
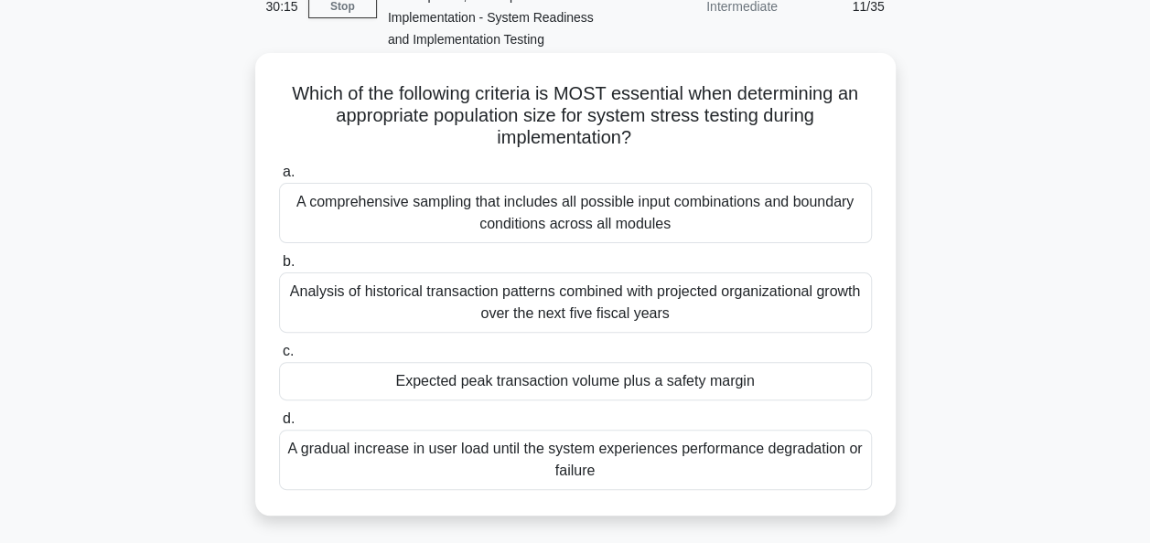
click at [809, 385] on div "Expected peak transaction volume plus a safety margin" at bounding box center [575, 381] width 593 height 38
click at [279, 358] on input "c. Expected peak transaction volume plus a safety margin" at bounding box center [279, 352] width 0 height 12
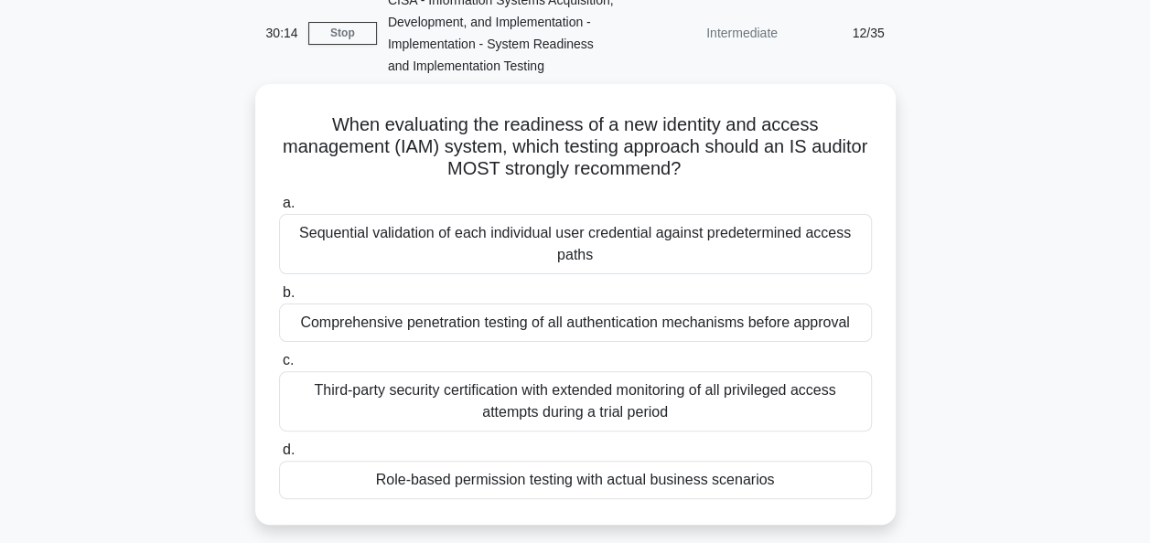
scroll to position [121, 0]
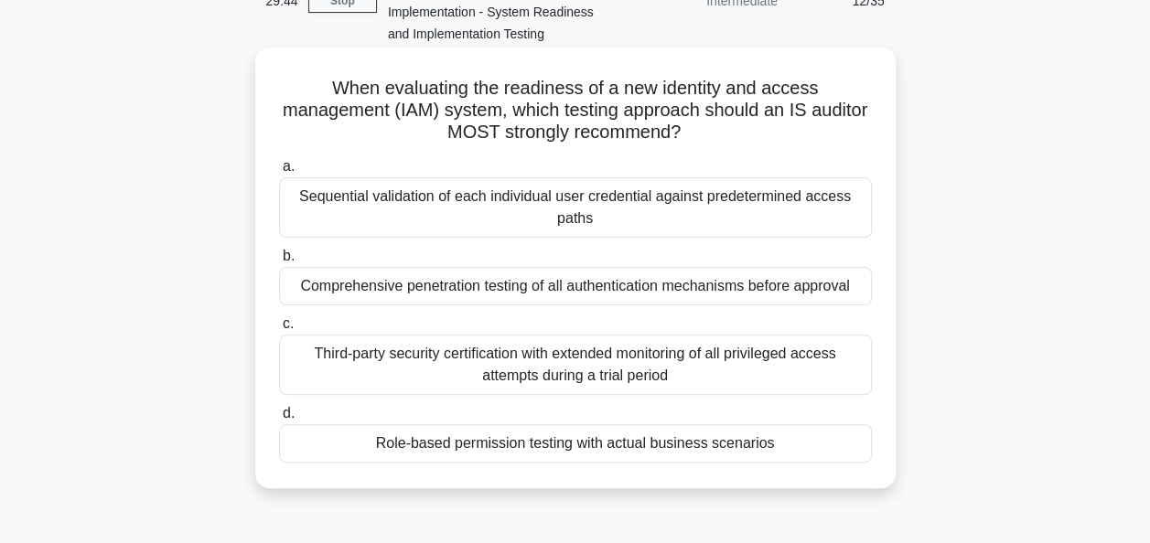
click at [821, 444] on div "Role-based permission testing with actual business scenarios" at bounding box center [575, 443] width 593 height 38
click at [279, 420] on input "d. Role-based permission testing with actual business scenarios" at bounding box center [279, 414] width 0 height 12
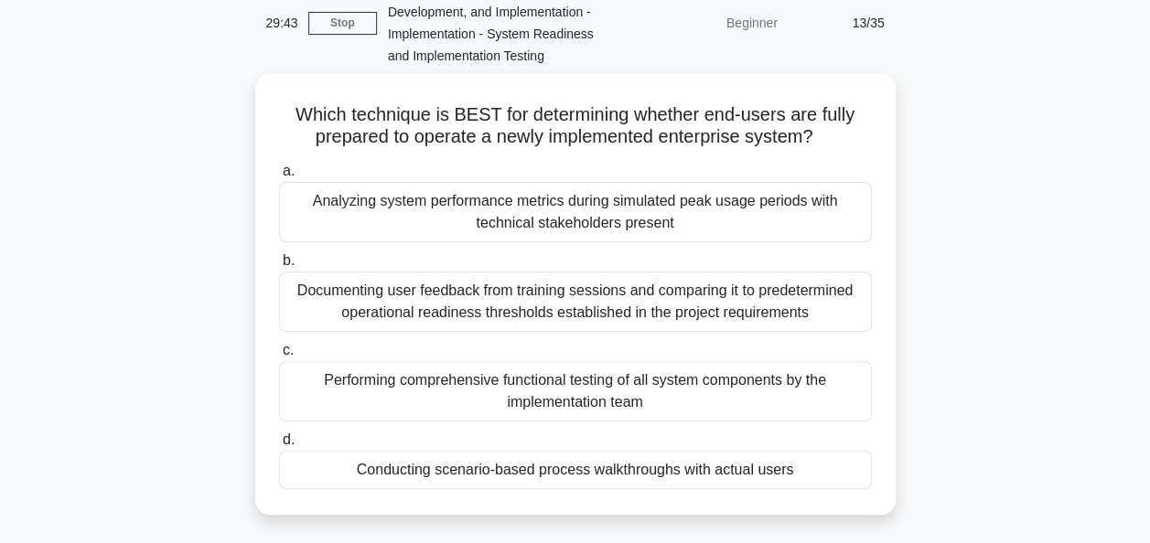
scroll to position [100, 0]
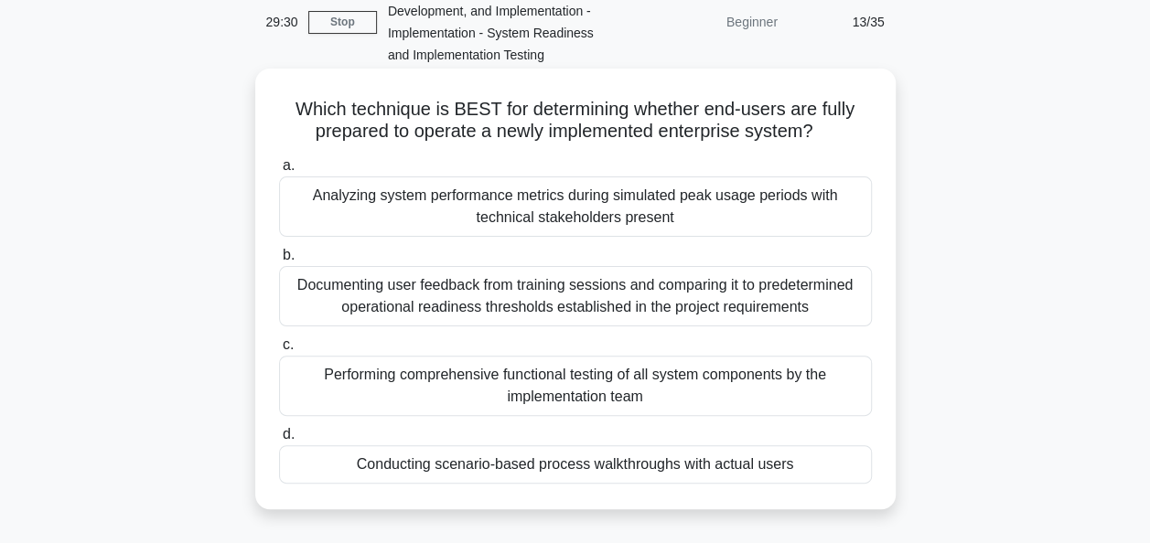
click at [800, 461] on div "Conducting scenario-based process walkthroughs with actual users" at bounding box center [575, 464] width 593 height 38
click at [279, 441] on input "d. Conducting scenario-based process walkthroughs with actual users" at bounding box center [279, 435] width 0 height 12
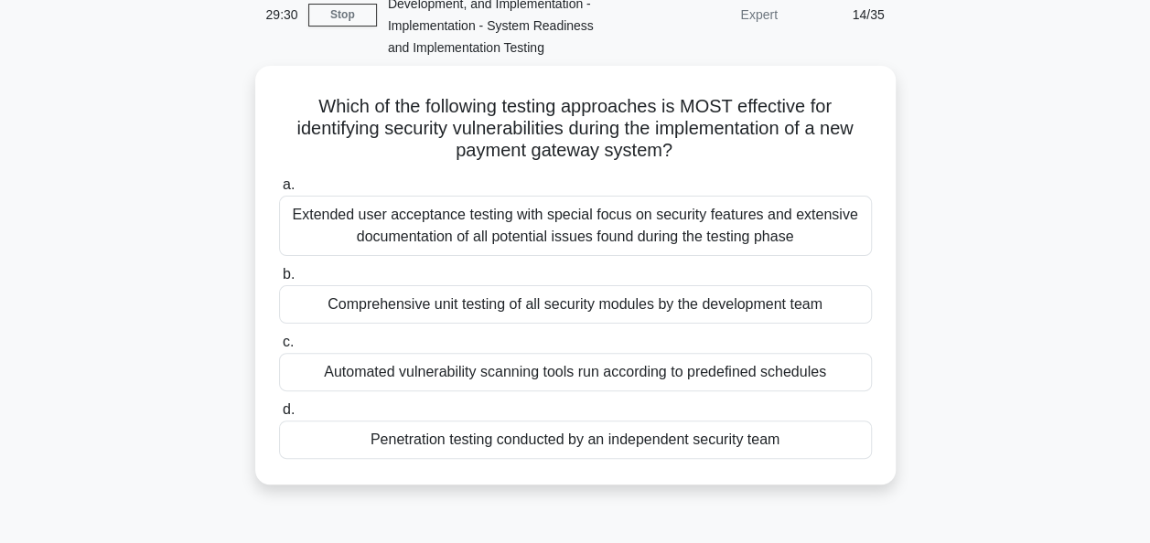
scroll to position [109, 0]
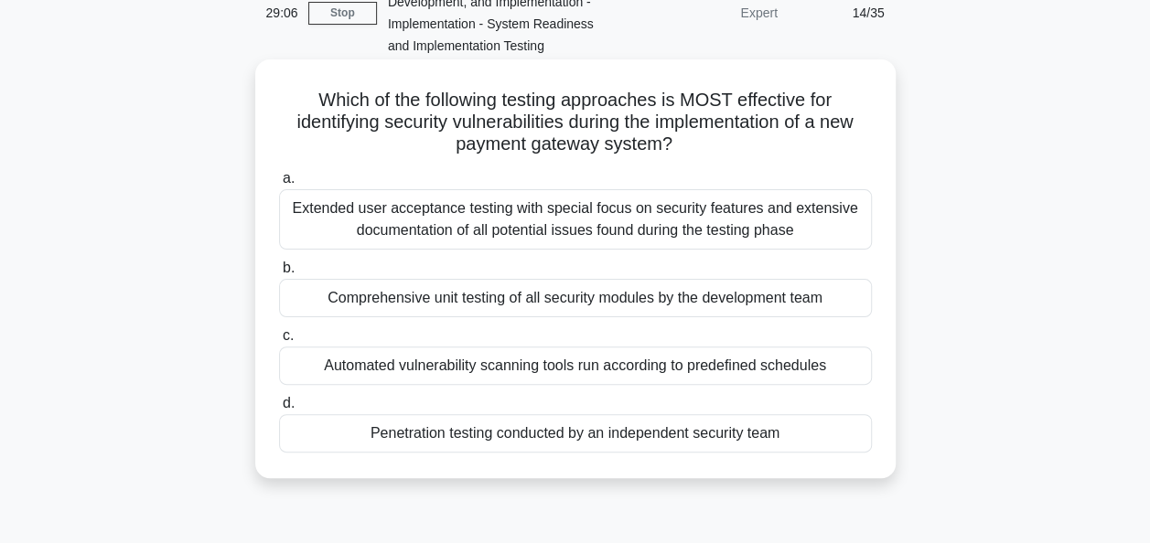
click at [787, 429] on div "Penetration testing conducted by an independent security team" at bounding box center [575, 433] width 593 height 38
click at [279, 410] on input "d. Penetration testing conducted by an independent security team" at bounding box center [279, 404] width 0 height 12
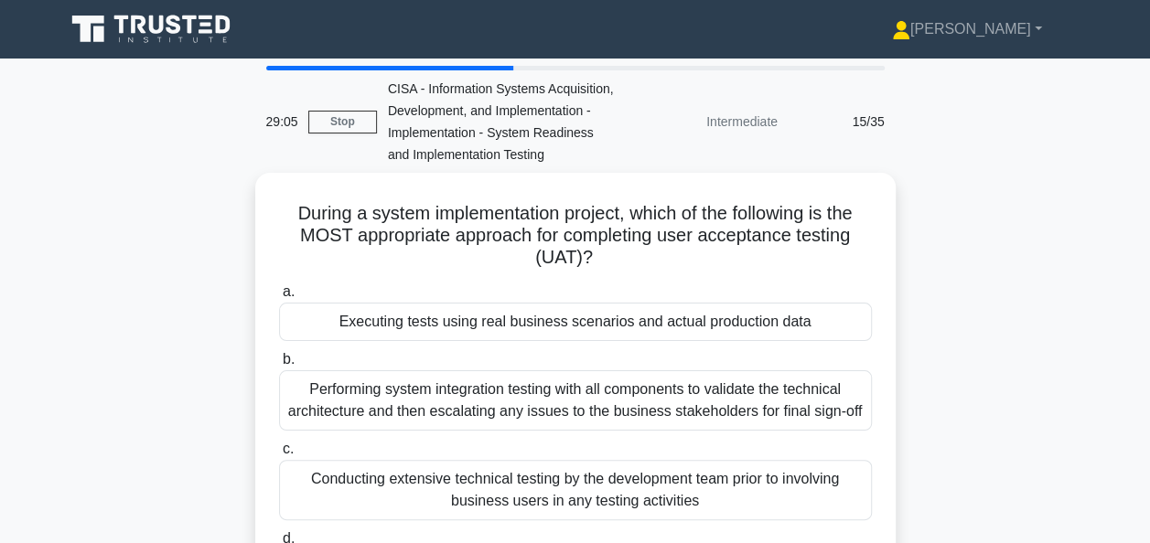
scroll to position [123, 0]
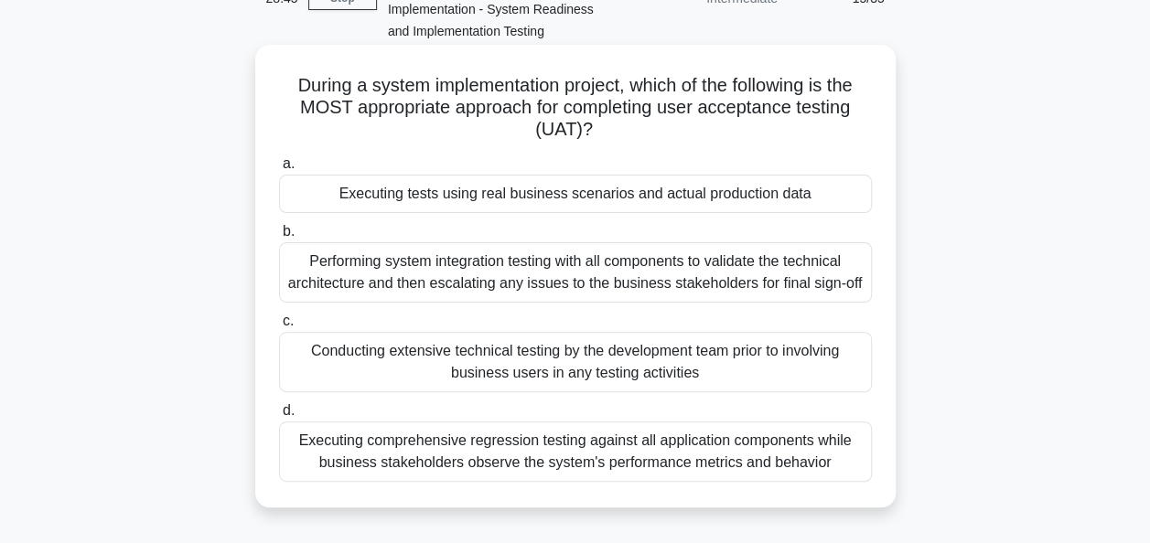
click at [767, 190] on div "Executing tests using real business scenarios and actual production data" at bounding box center [575, 194] width 593 height 38
click at [279, 170] on input "a. Executing tests using real business scenarios and actual production data" at bounding box center [279, 164] width 0 height 12
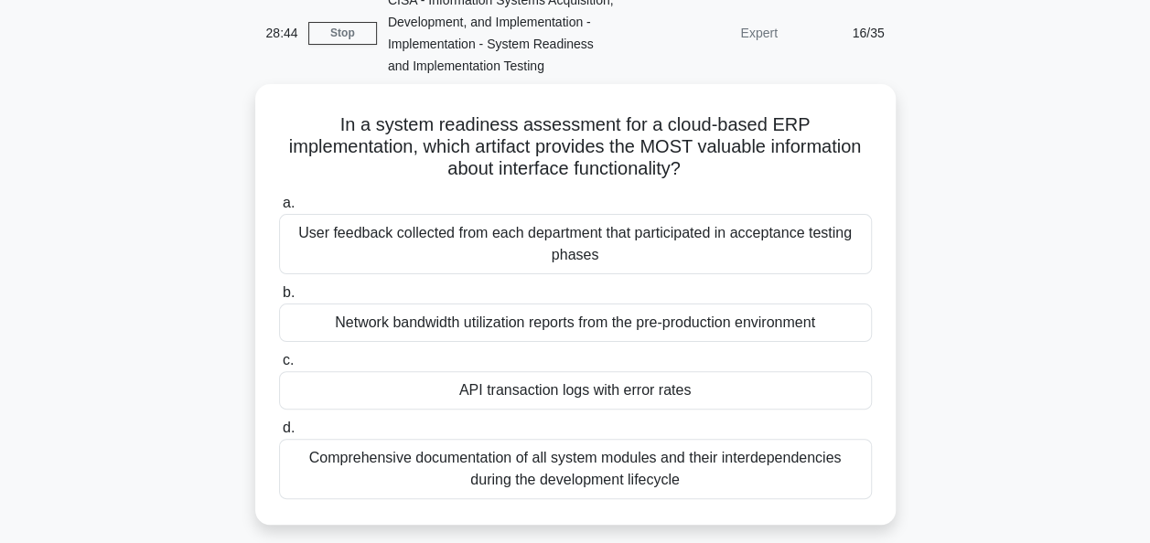
scroll to position [96, 0]
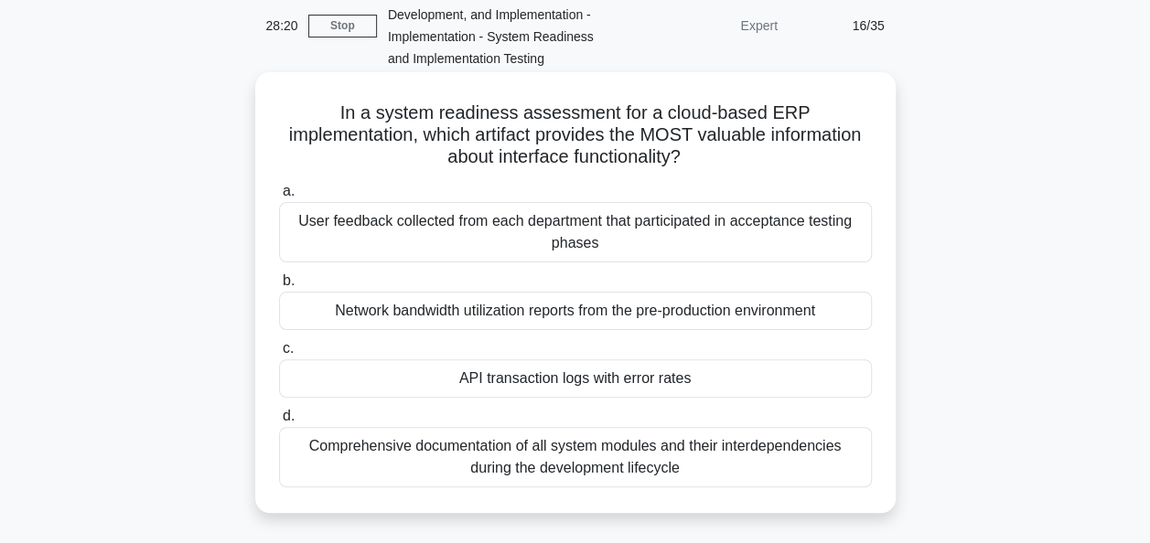
click at [829, 381] on div "API transaction logs with error rates" at bounding box center [575, 378] width 593 height 38
click at [279, 355] on input "c. API transaction logs with error rates" at bounding box center [279, 349] width 0 height 12
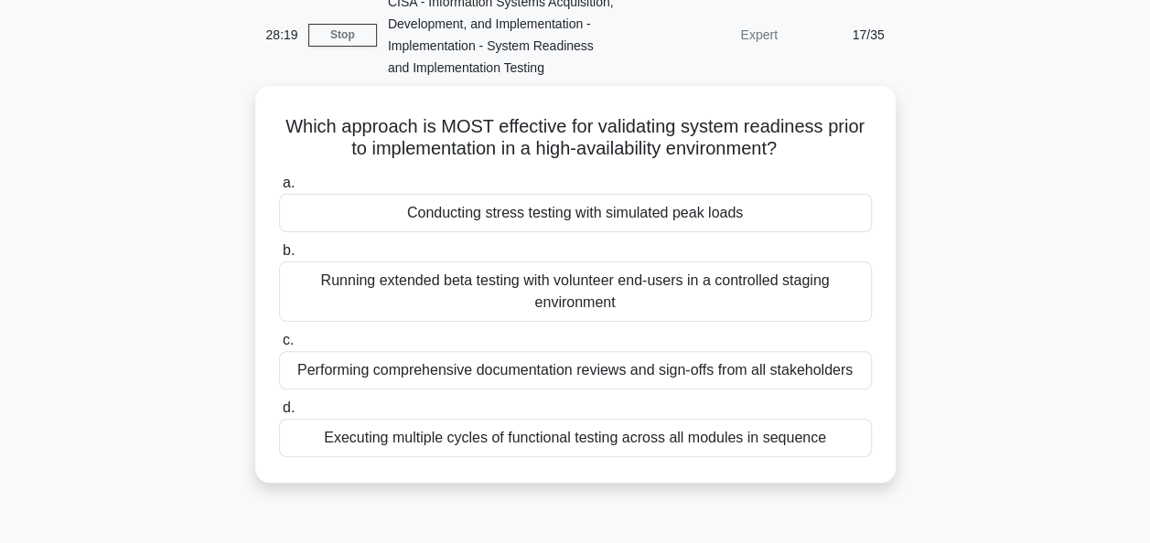
scroll to position [88, 0]
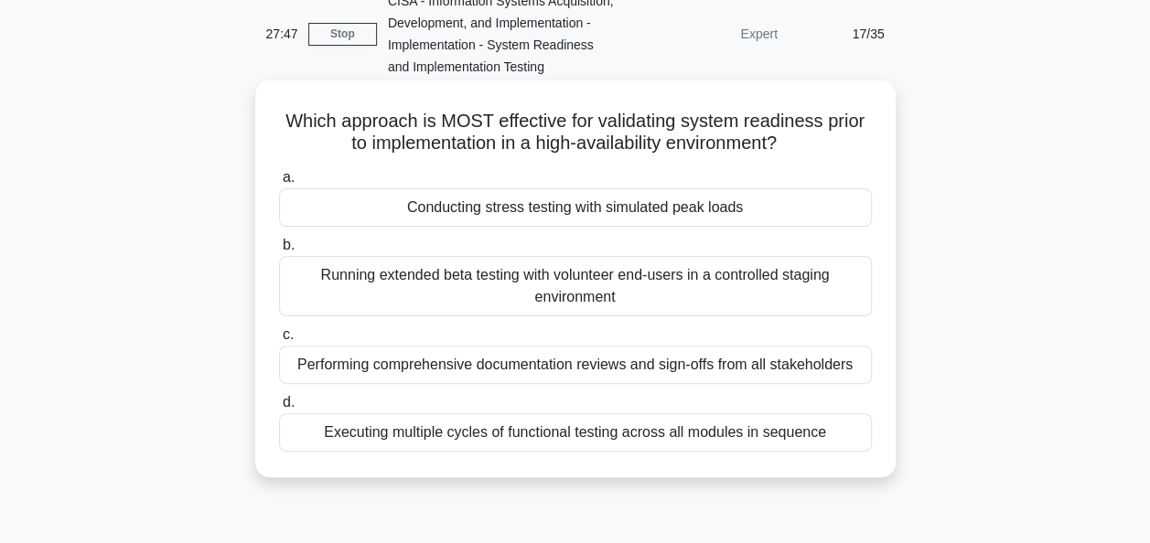
click at [811, 203] on div "Conducting stress testing with simulated peak loads" at bounding box center [575, 207] width 593 height 38
click at [279, 184] on input "a. Conducting stress testing with simulated peak loads" at bounding box center [279, 178] width 0 height 12
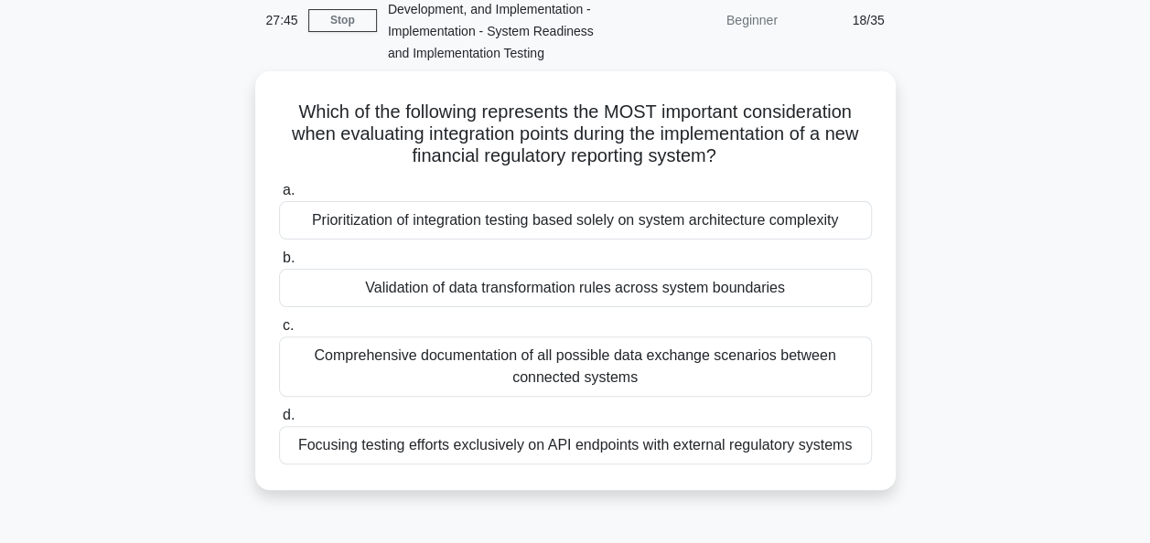
scroll to position [102, 0]
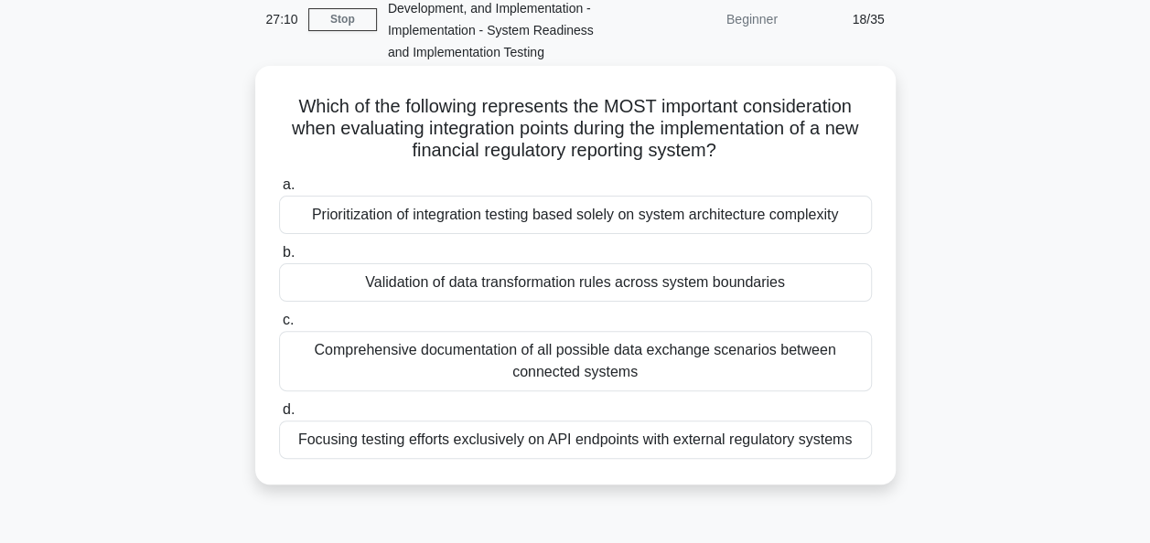
click at [837, 285] on div "Validation of data transformation rules across system boundaries" at bounding box center [575, 282] width 593 height 38
click at [279, 259] on input "b. Validation of data transformation rules across system boundaries" at bounding box center [279, 253] width 0 height 12
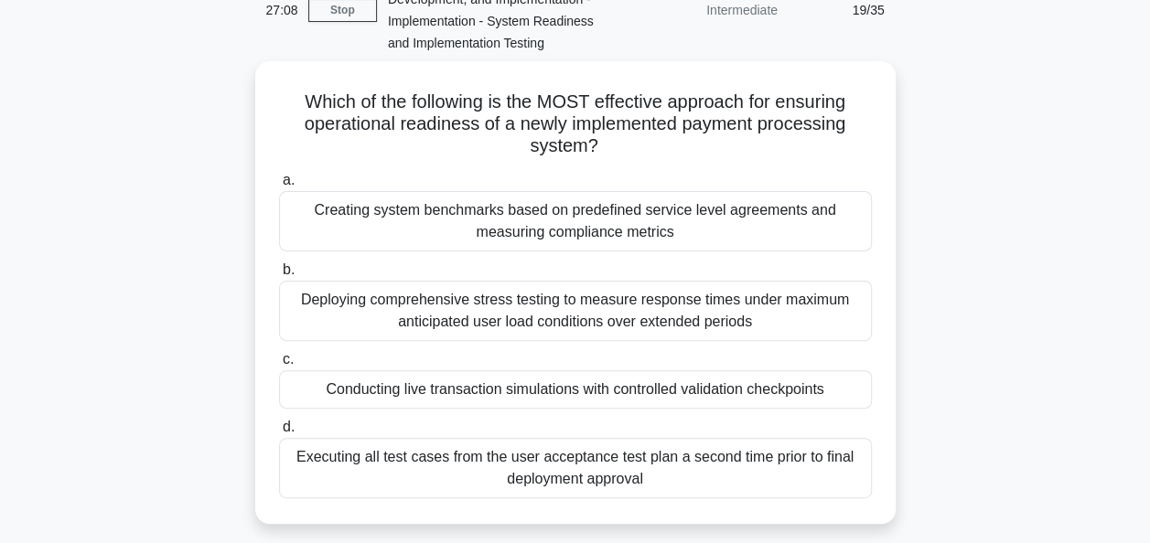
scroll to position [113, 0]
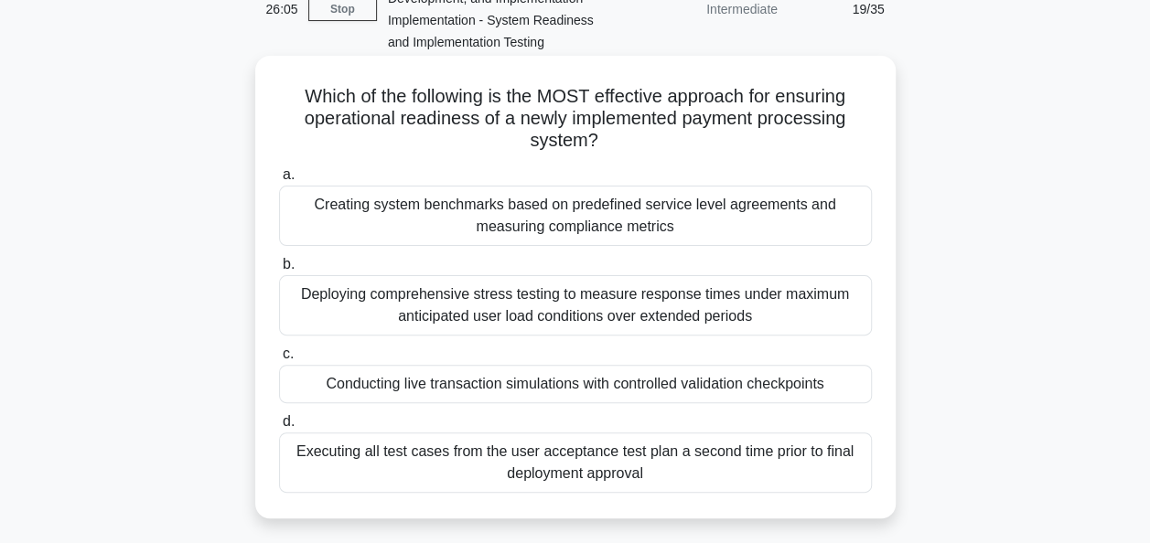
click at [805, 379] on div "Conducting live transaction simulations with controlled validation checkpoints" at bounding box center [575, 384] width 593 height 38
click at [279, 360] on input "c. Conducting live transaction simulations with controlled validation checkpoin…" at bounding box center [279, 355] width 0 height 12
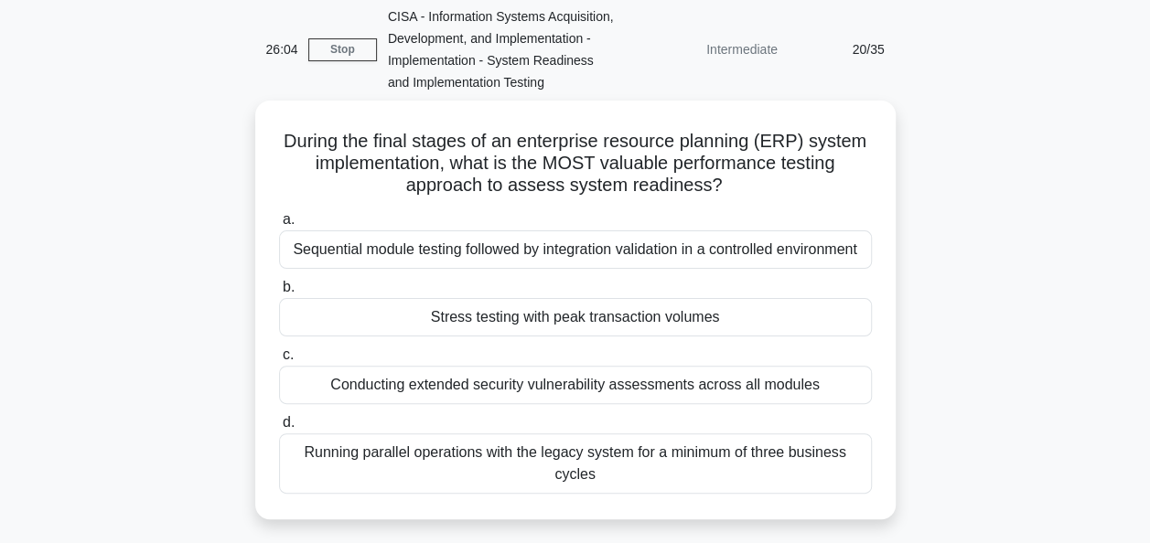
scroll to position [73, 0]
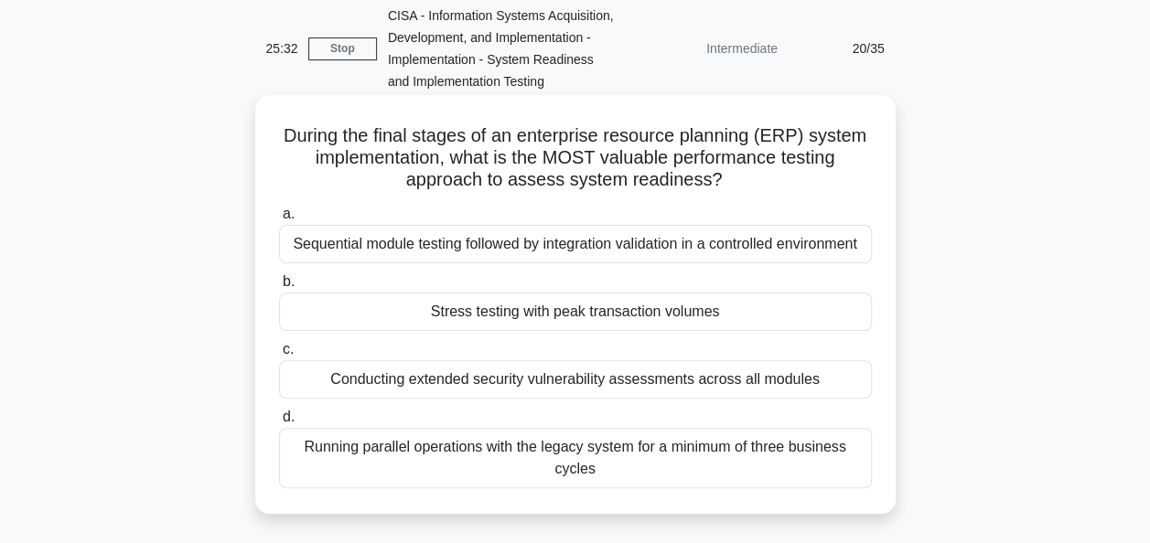
click at [832, 302] on div "Stress testing with peak transaction volumes" at bounding box center [575, 312] width 593 height 38
click at [279, 288] on input "b. Stress testing with peak transaction volumes" at bounding box center [279, 282] width 0 height 12
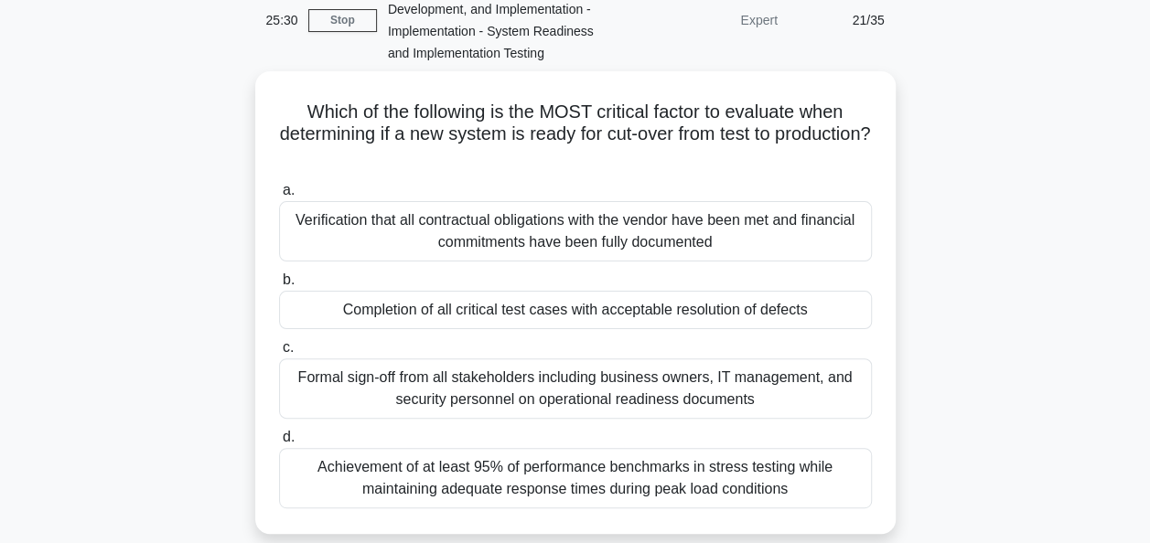
scroll to position [123, 0]
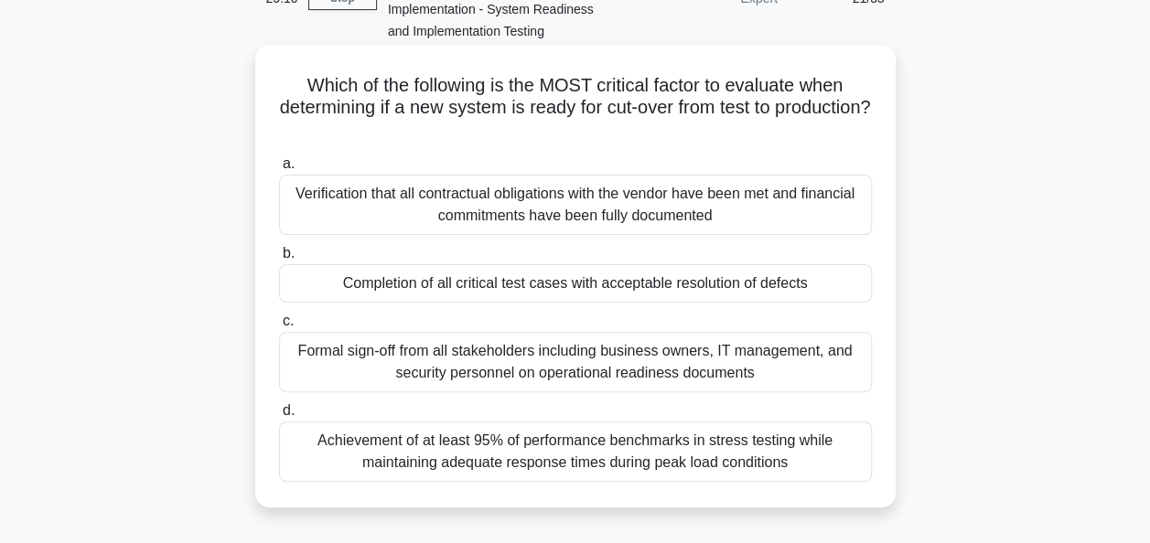
click at [842, 282] on div "Completion of all critical test cases with acceptable resolution of defects" at bounding box center [575, 283] width 593 height 38
click at [279, 260] on input "b. Completion of all critical test cases with acceptable resolution of defects" at bounding box center [279, 254] width 0 height 12
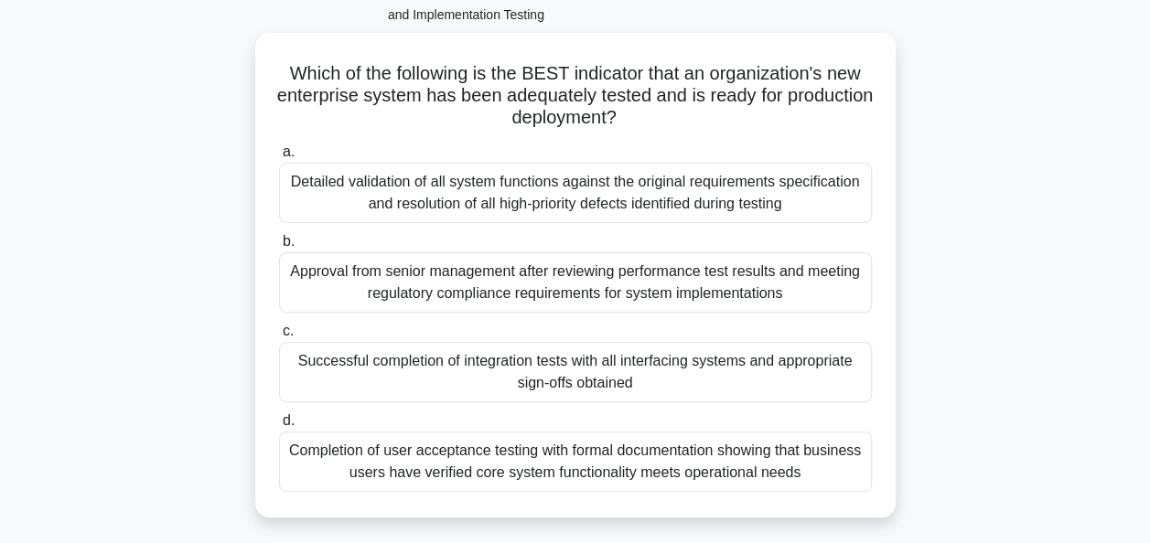
scroll to position [144, 0]
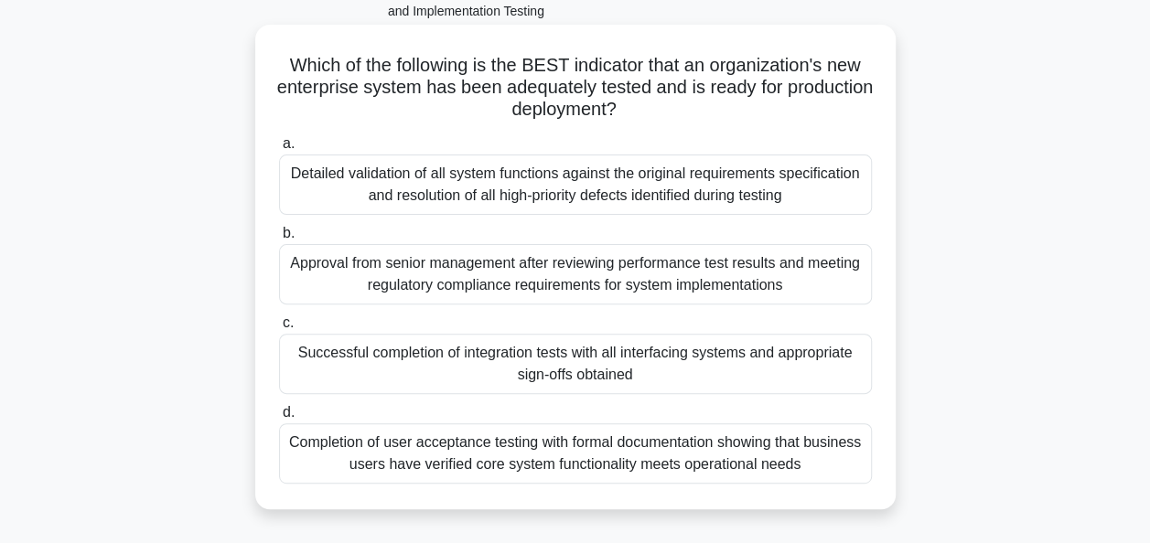
click at [772, 360] on div "Successful completion of integration tests with all interfacing systems and app…" at bounding box center [575, 364] width 593 height 60
click at [279, 329] on input "c. Successful completion of integration tests with all interfacing systems and …" at bounding box center [279, 323] width 0 height 12
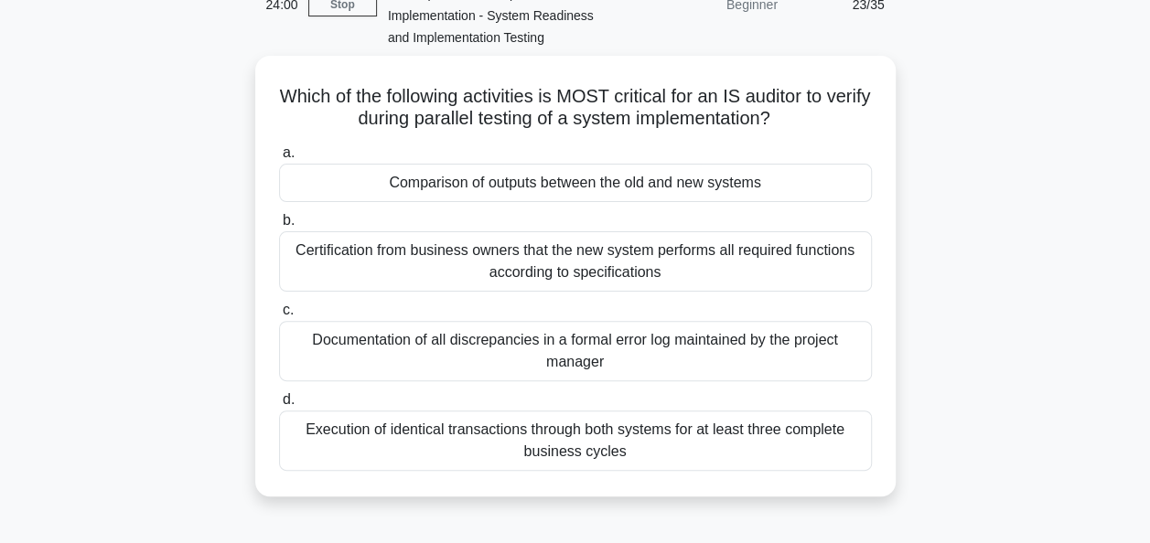
scroll to position [119, 0]
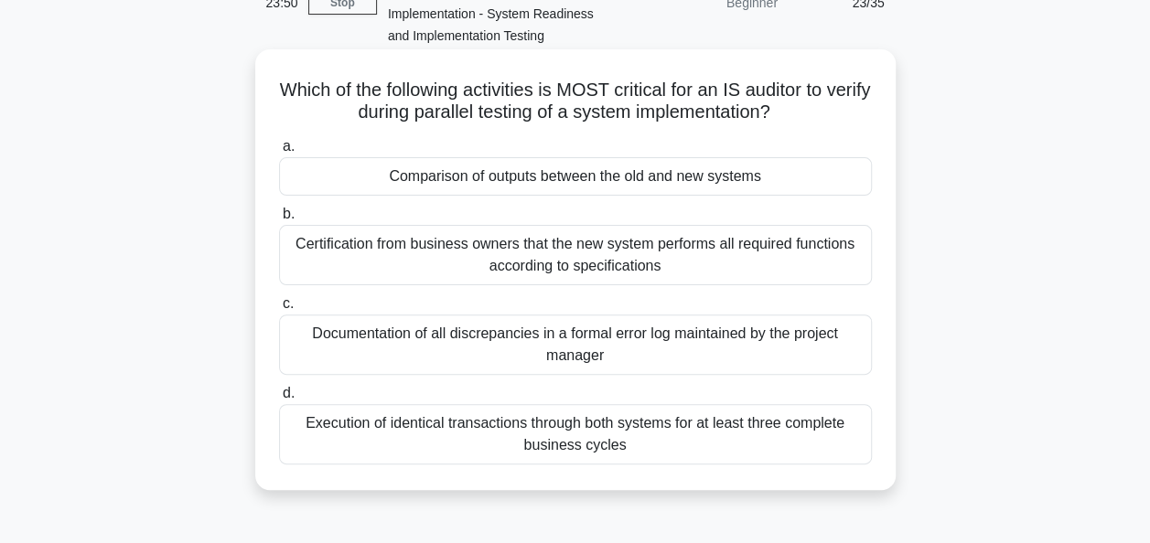
click at [790, 177] on div "Comparison of outputs between the old and new systems" at bounding box center [575, 176] width 593 height 38
click at [279, 153] on input "a. Comparison of outputs between the old and new systems" at bounding box center [279, 147] width 0 height 12
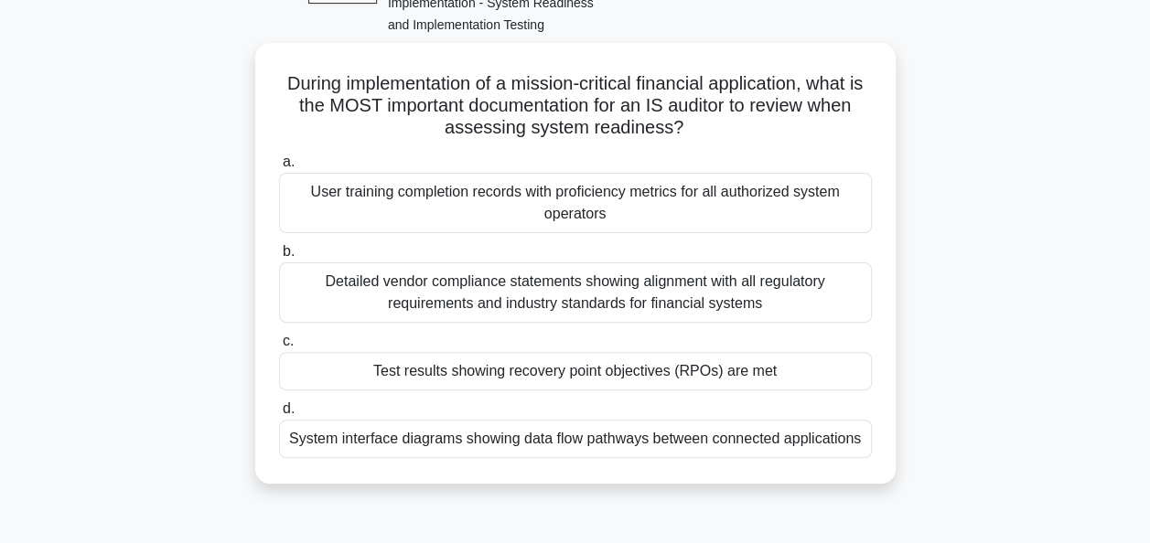
scroll to position [134, 0]
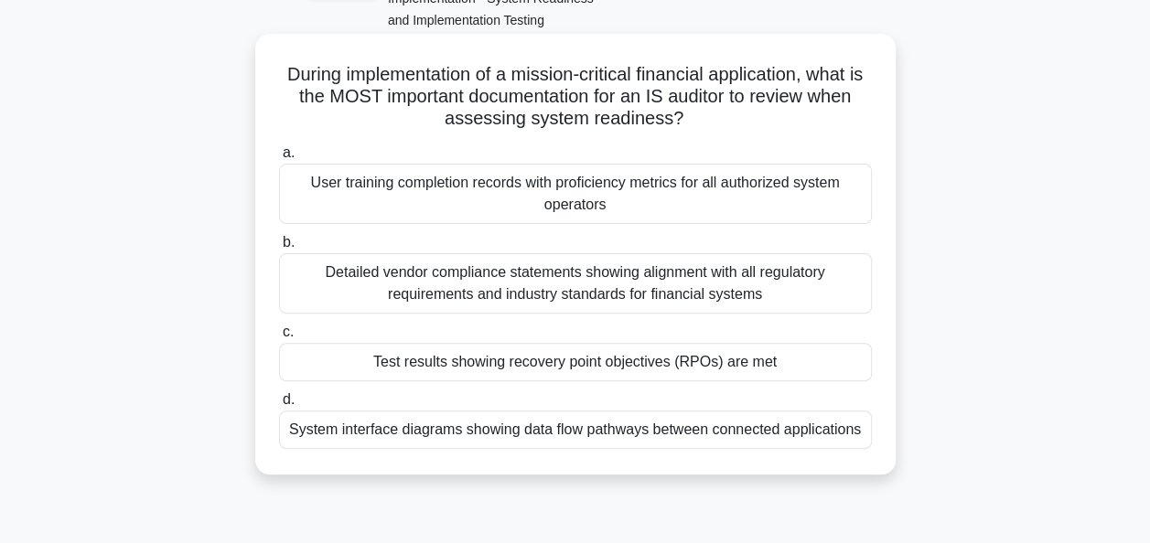
click at [820, 359] on div "Test results showing recovery point objectives (RPOs) are met" at bounding box center [575, 362] width 593 height 38
click at [279, 338] on input "c. Test results showing recovery point objectives (RPOs) are met" at bounding box center [279, 333] width 0 height 12
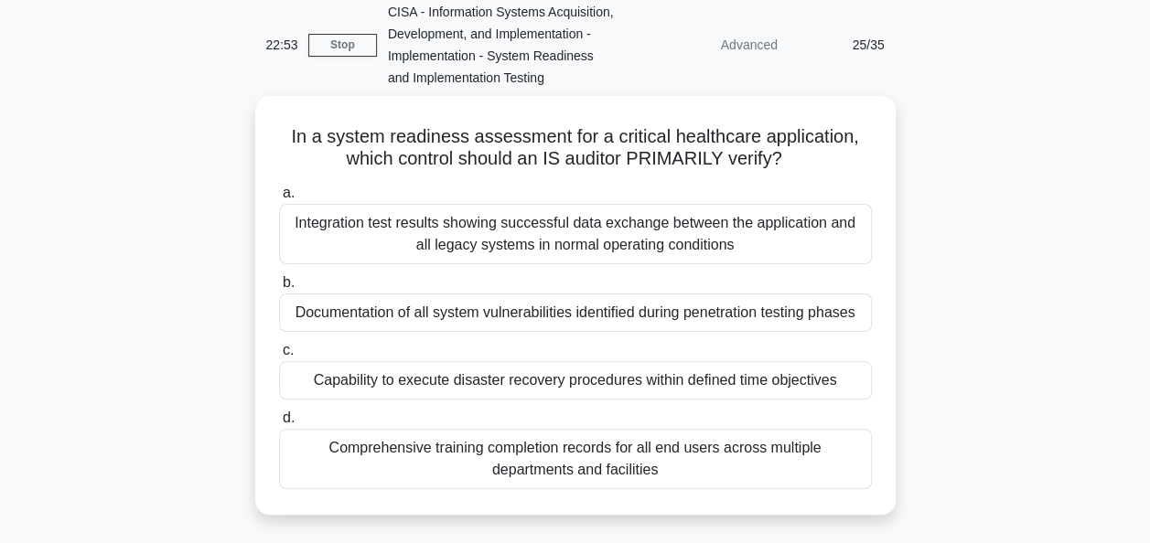
scroll to position [79, 0]
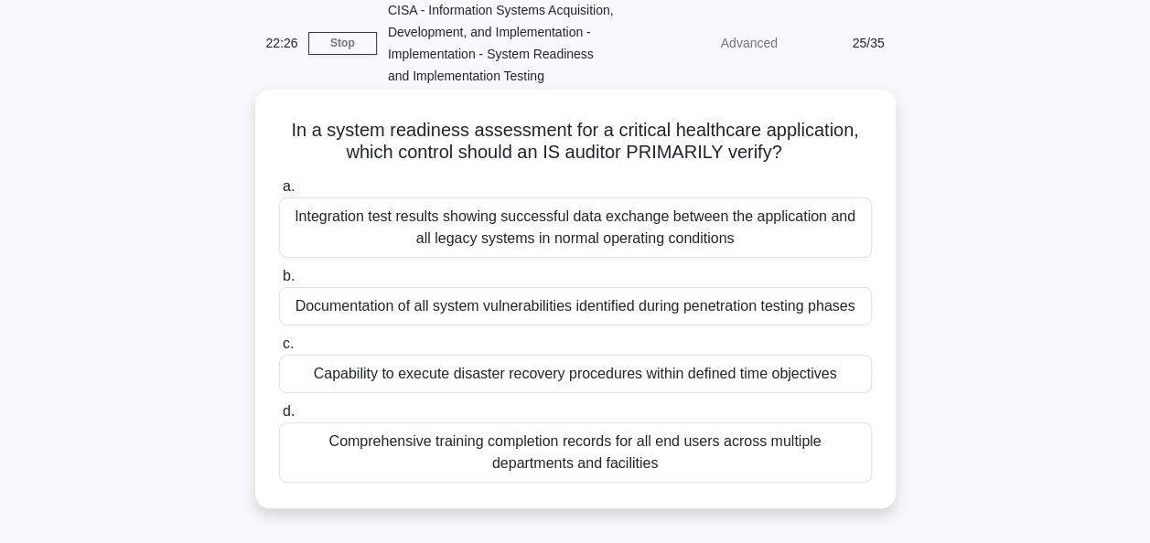
click at [808, 307] on div "Documentation of all system vulnerabilities identified during penetration testi…" at bounding box center [575, 306] width 593 height 38
click at [279, 283] on input "b. Documentation of all system vulnerabilities identified during penetration te…" at bounding box center [279, 277] width 0 height 12
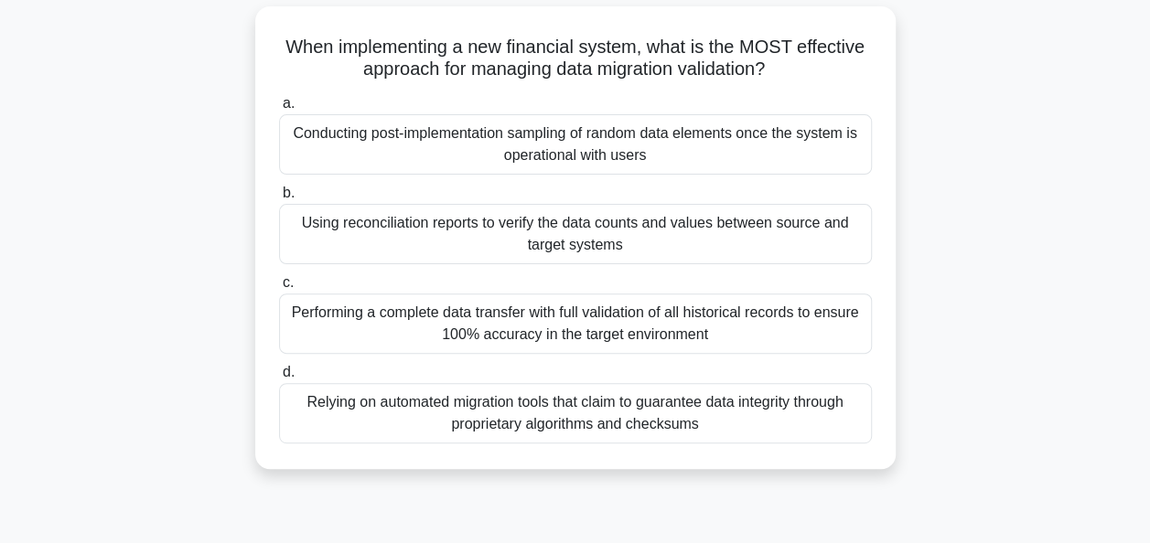
scroll to position [170, 0]
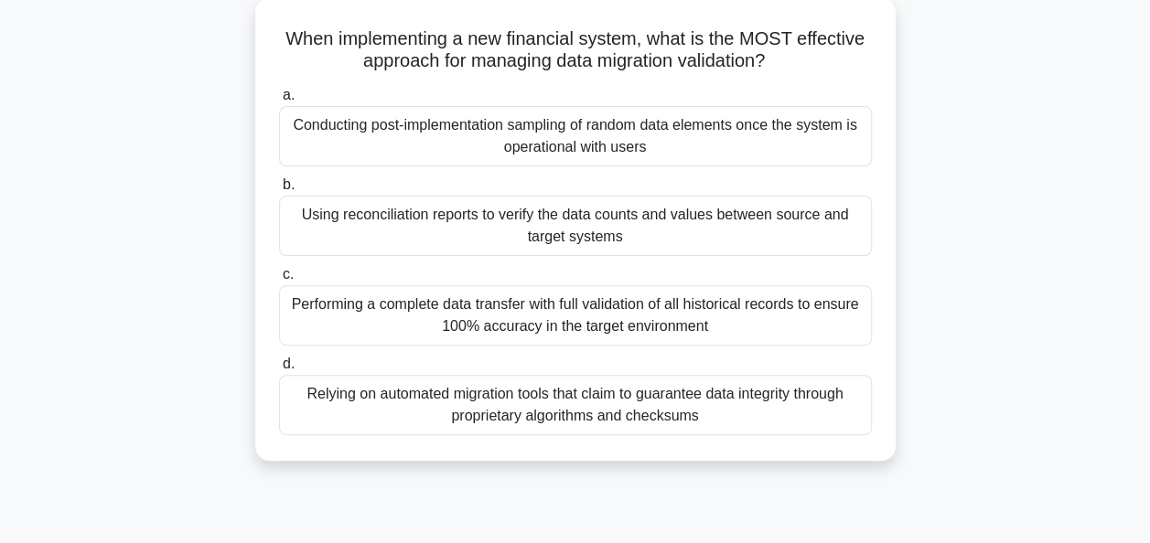
click at [812, 399] on div "Relying on automated migration tools that claim to guarantee data integrity thr…" at bounding box center [575, 405] width 593 height 60
click at [279, 370] on input "d. Relying on automated migration tools that claim to guarantee data integrity …" at bounding box center [279, 365] width 0 height 12
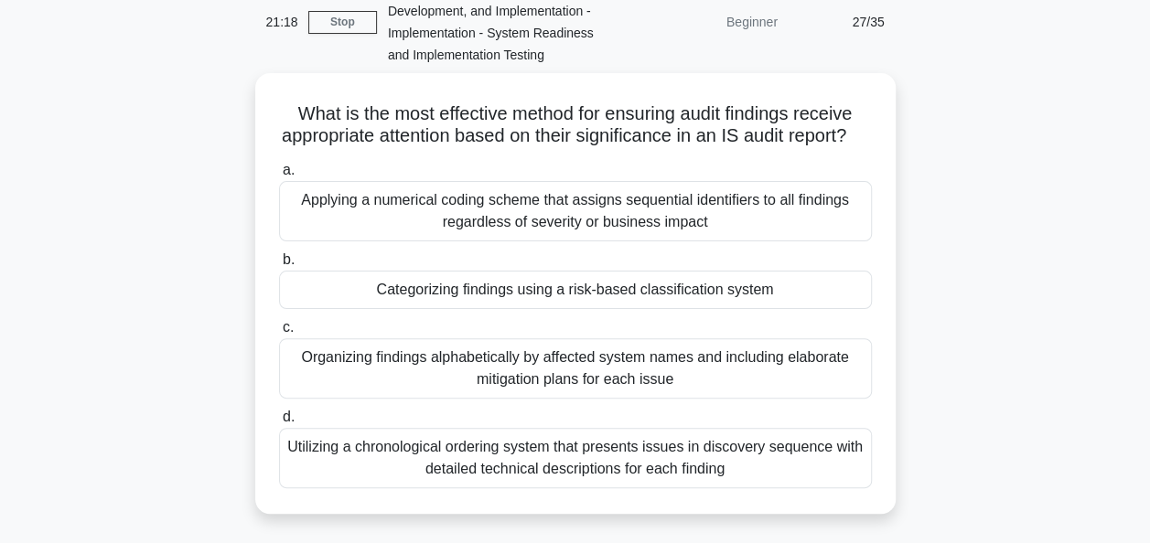
scroll to position [112, 0]
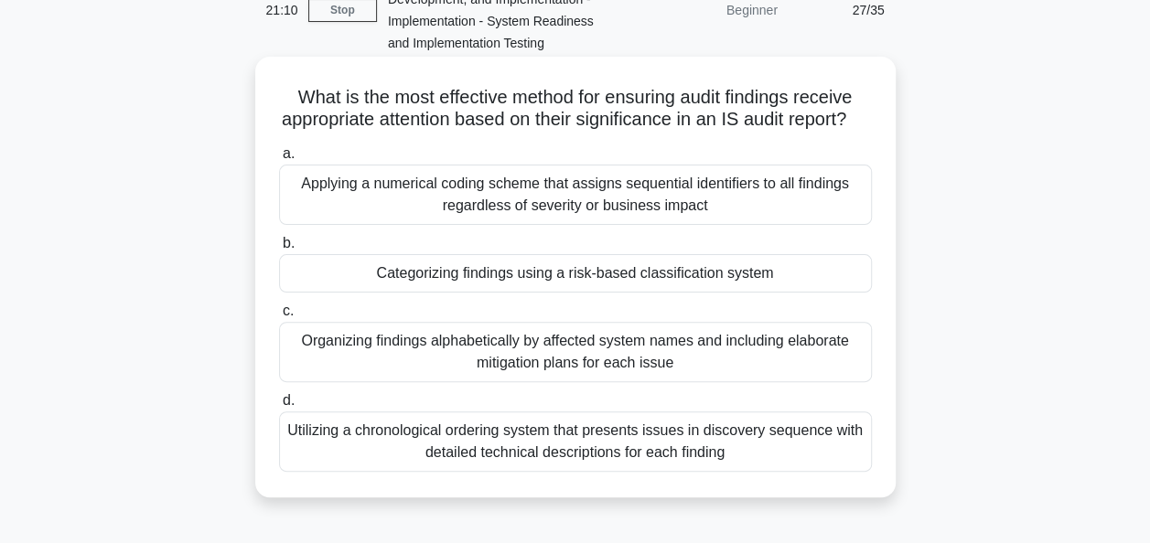
click at [767, 293] on div "Categorizing findings using a risk-based classification system" at bounding box center [575, 273] width 593 height 38
click at [279, 250] on input "b. Categorizing findings using a risk-based classification system" at bounding box center [279, 244] width 0 height 12
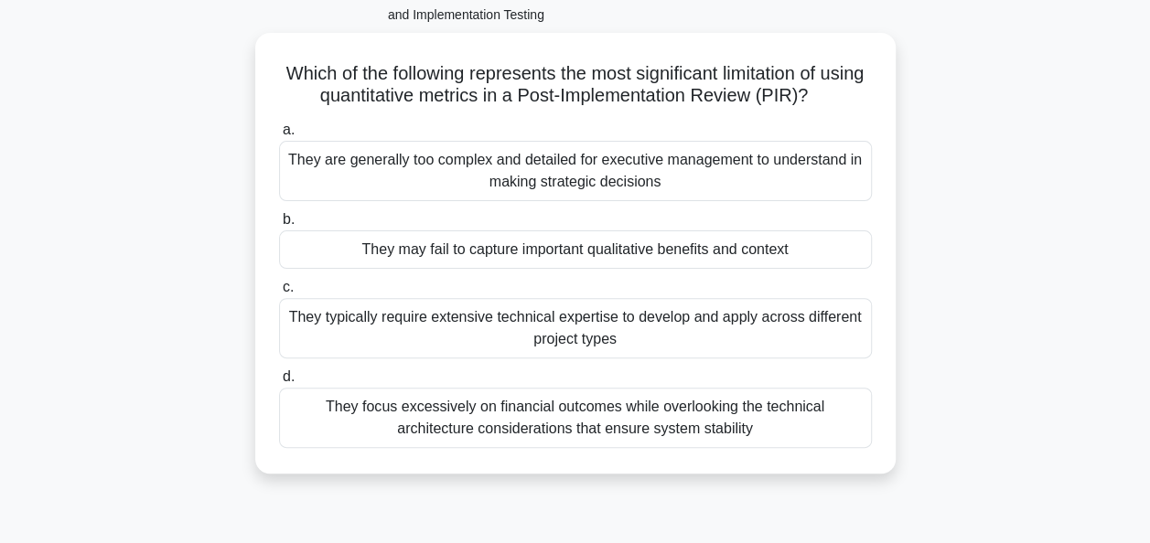
scroll to position [141, 0]
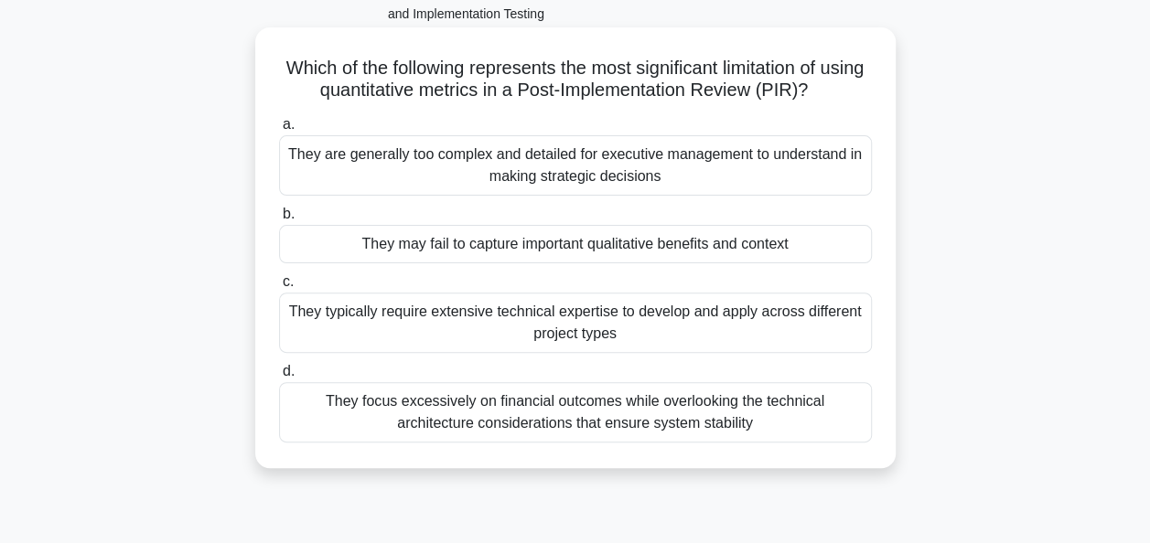
click at [811, 240] on div "They may fail to capture important qualitative benefits and context" at bounding box center [575, 244] width 593 height 38
click at [279, 220] on input "b. They may fail to capture important qualitative benefits and context" at bounding box center [279, 215] width 0 height 12
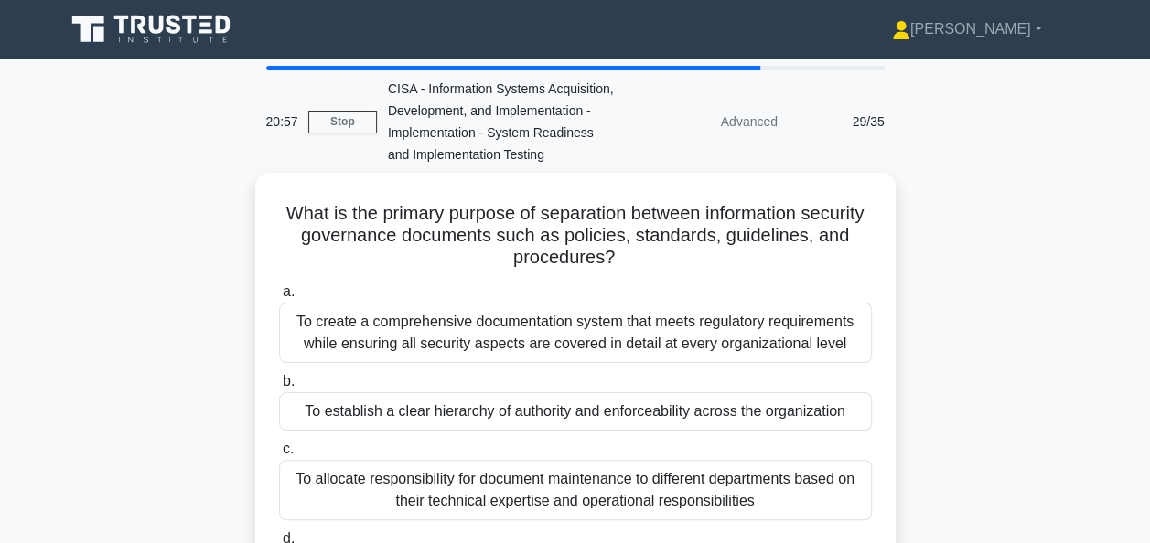
scroll to position [125, 0]
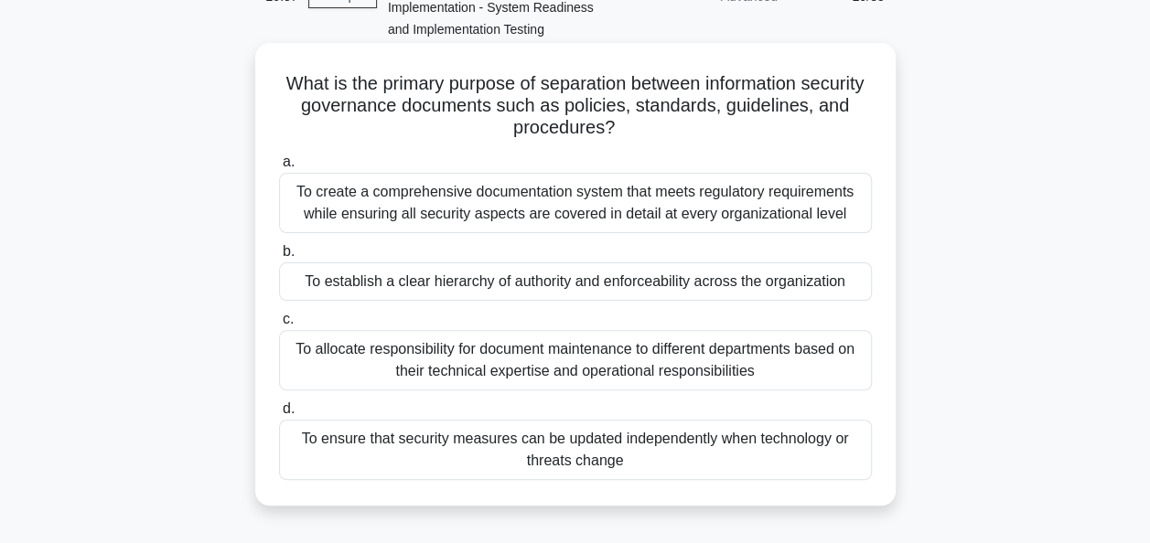
click at [804, 274] on div "To establish a clear hierarchy of authority and enforceability across the organ…" at bounding box center [575, 282] width 593 height 38
click at [279, 258] on input "b. To establish a clear hierarchy of authority and enforceability across the or…" at bounding box center [279, 252] width 0 height 12
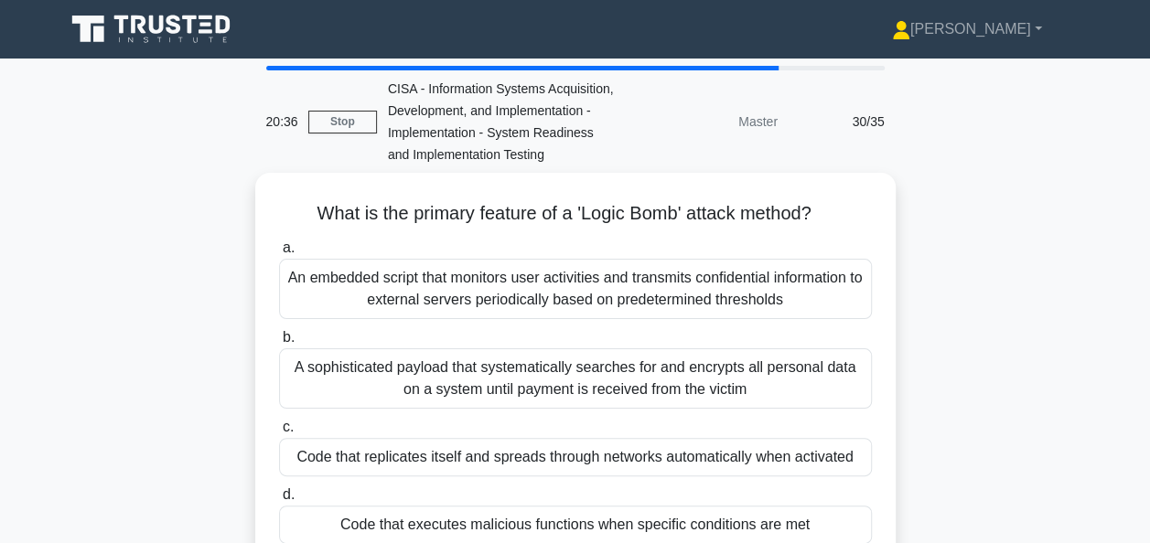
scroll to position [117, 0]
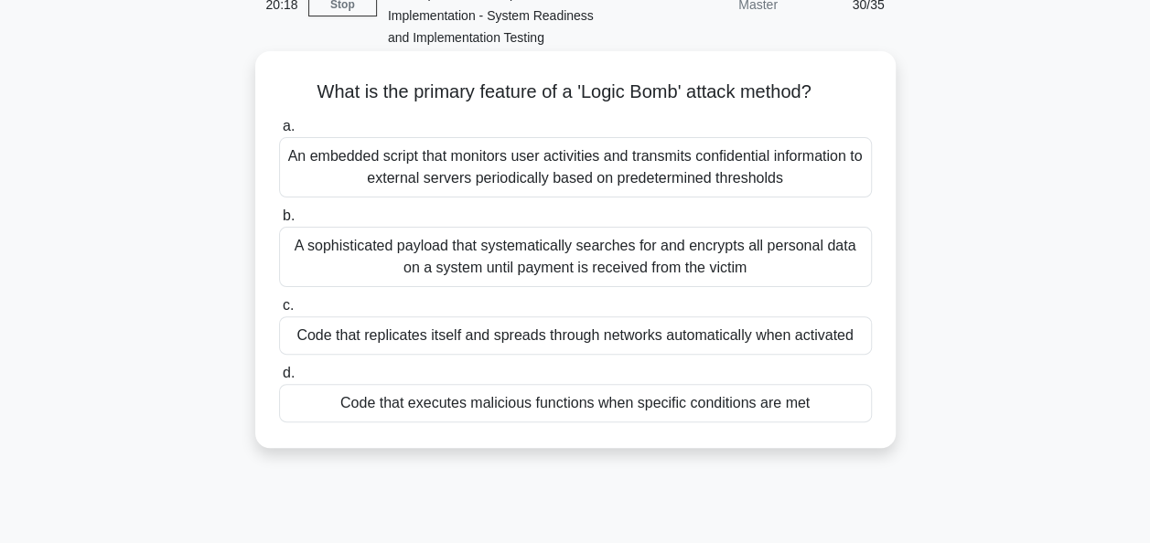
click at [840, 404] on div "Code that executes malicious functions when specific conditions are met" at bounding box center [575, 403] width 593 height 38
click at [279, 380] on input "d. Code that executes malicious functions when specific conditions are met" at bounding box center [279, 374] width 0 height 12
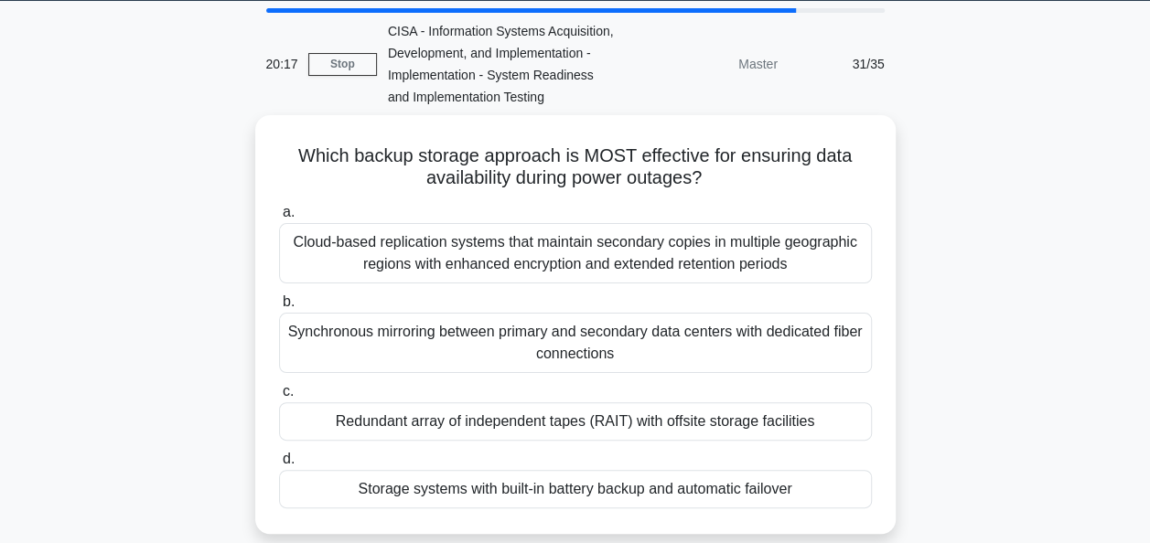
scroll to position [97, 0]
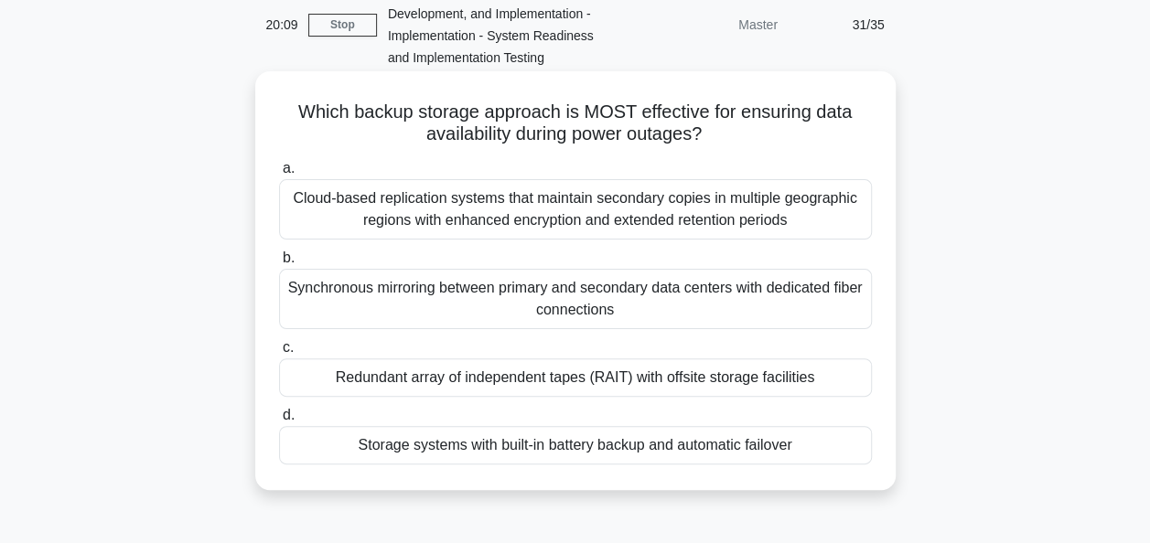
click at [806, 435] on div "Storage systems with built-in battery backup and automatic failover" at bounding box center [575, 445] width 593 height 38
click at [279, 422] on input "d. Storage systems with built-in battery backup and automatic failover" at bounding box center [279, 416] width 0 height 12
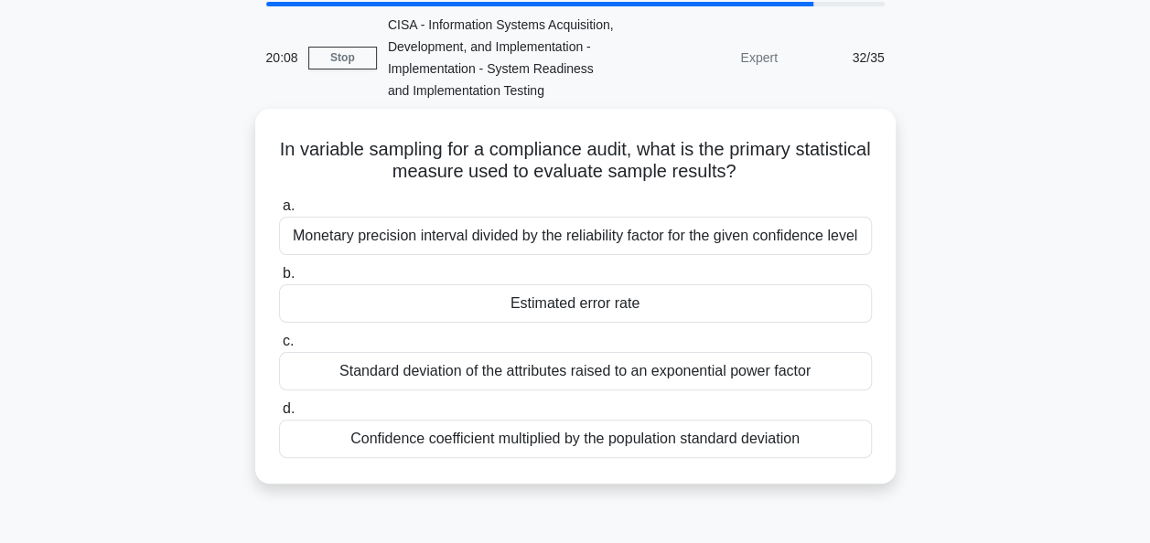
scroll to position [66, 0]
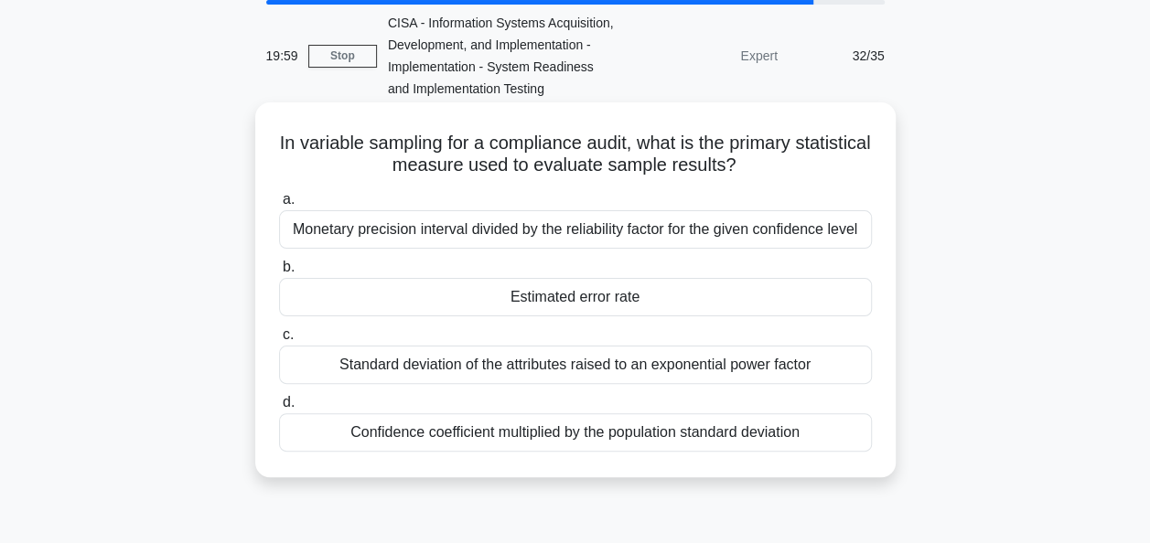
click at [750, 296] on div "Estimated error rate" at bounding box center [575, 297] width 593 height 38
click at [279, 273] on input "b. Estimated error rate" at bounding box center [279, 268] width 0 height 12
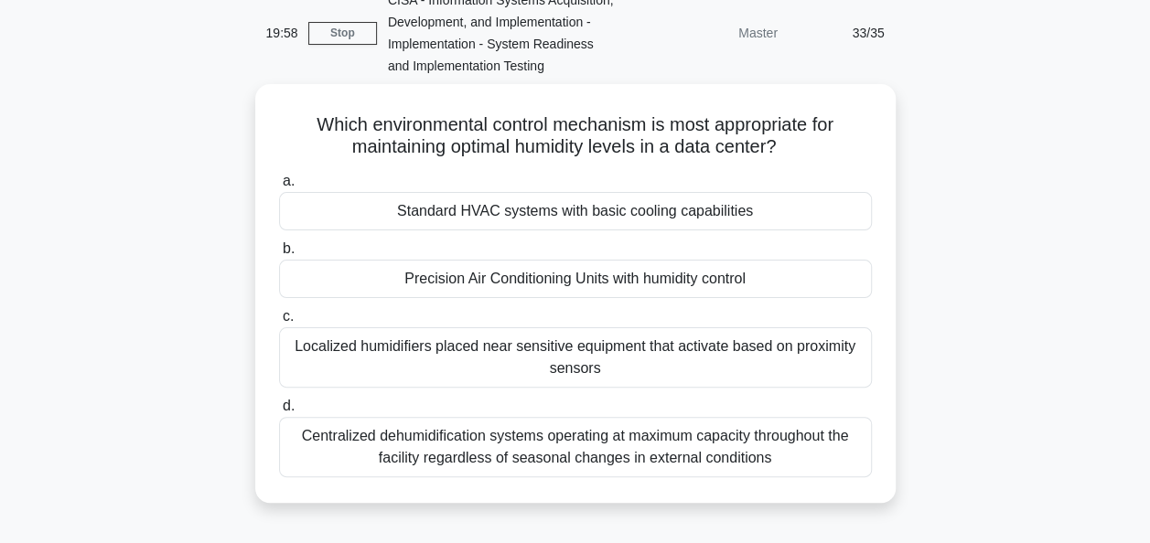
scroll to position [90, 0]
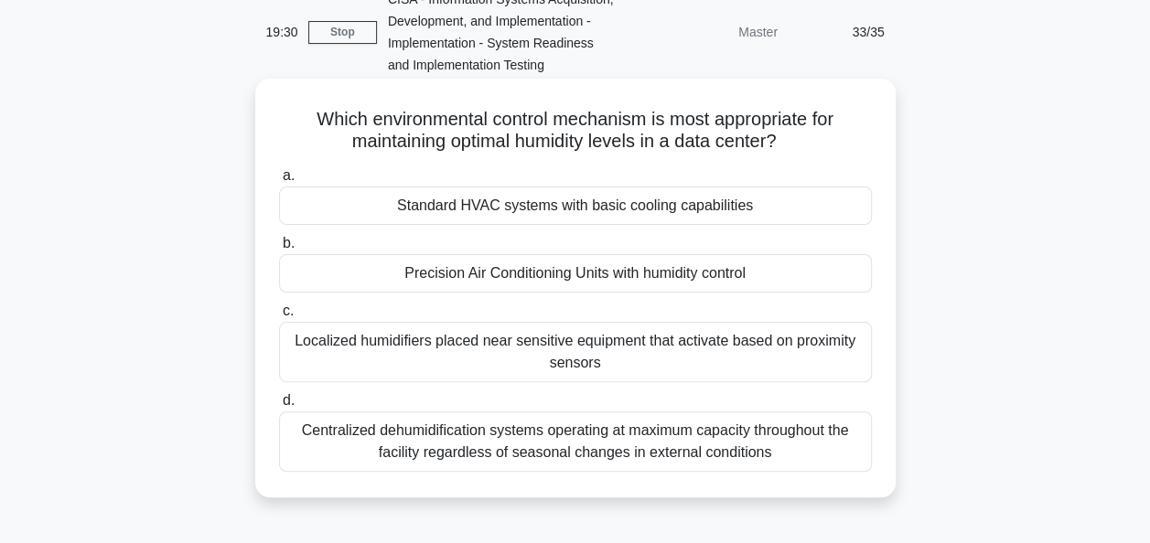
click at [707, 274] on div "Precision Air Conditioning Units with humidity control" at bounding box center [575, 273] width 593 height 38
click at [279, 250] on input "b. Precision Air Conditioning Units with humidity control" at bounding box center [279, 244] width 0 height 12
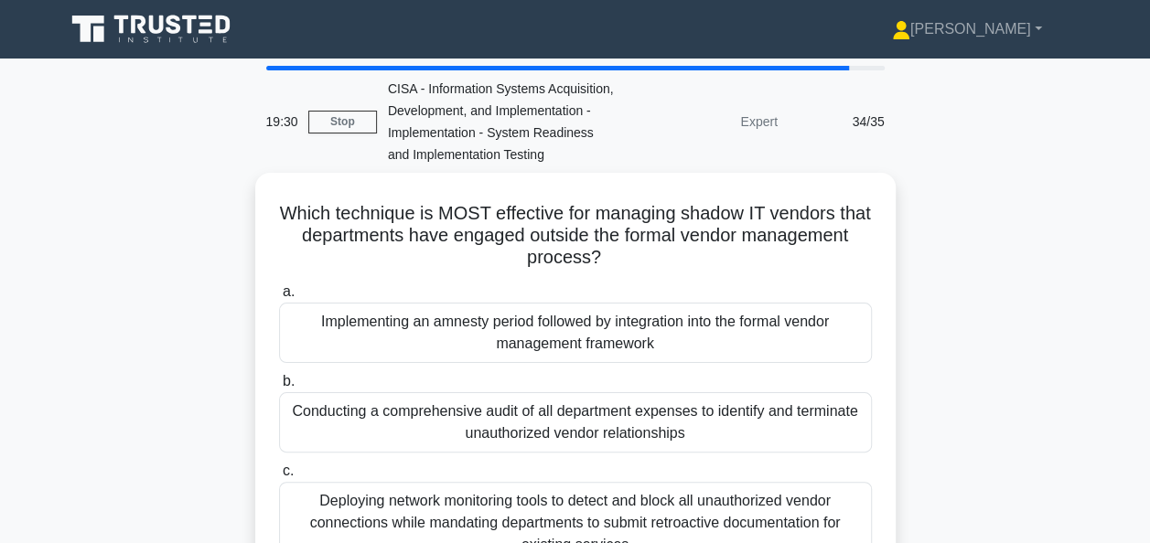
scroll to position [134, 0]
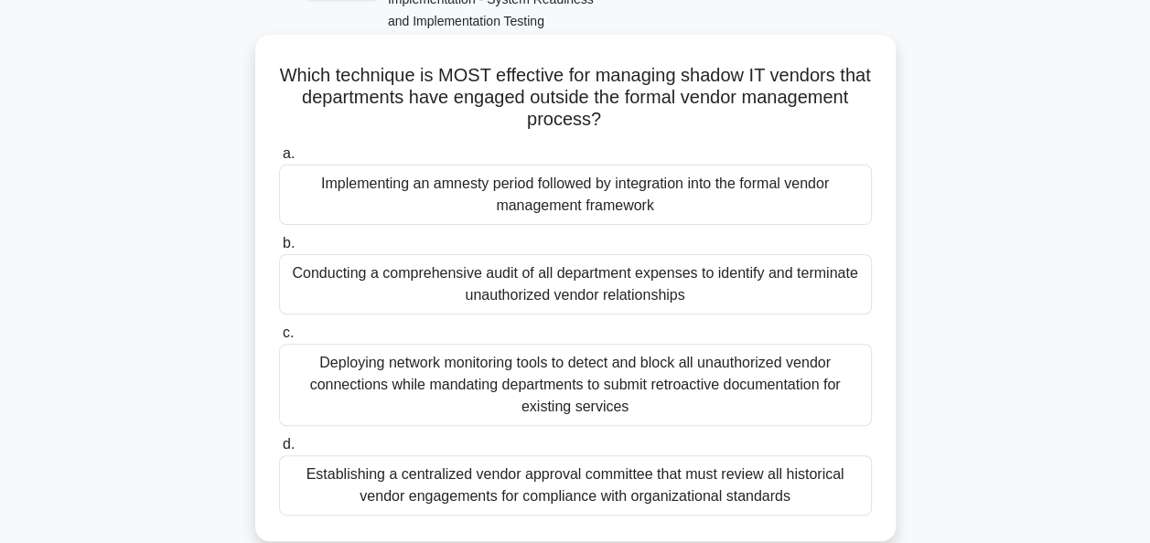
click at [802, 184] on div "Implementing an amnesty period followed by integration into the formal vendor m…" at bounding box center [575, 195] width 593 height 60
click at [279, 160] on input "a. Implementing an amnesty period followed by integration into the formal vendo…" at bounding box center [279, 154] width 0 height 12
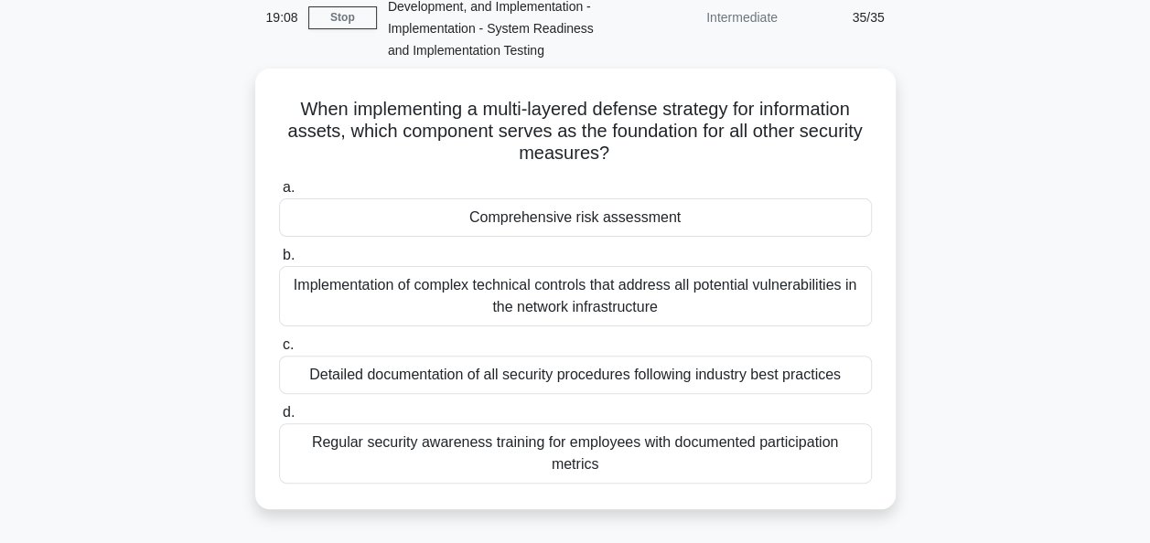
scroll to position [106, 0]
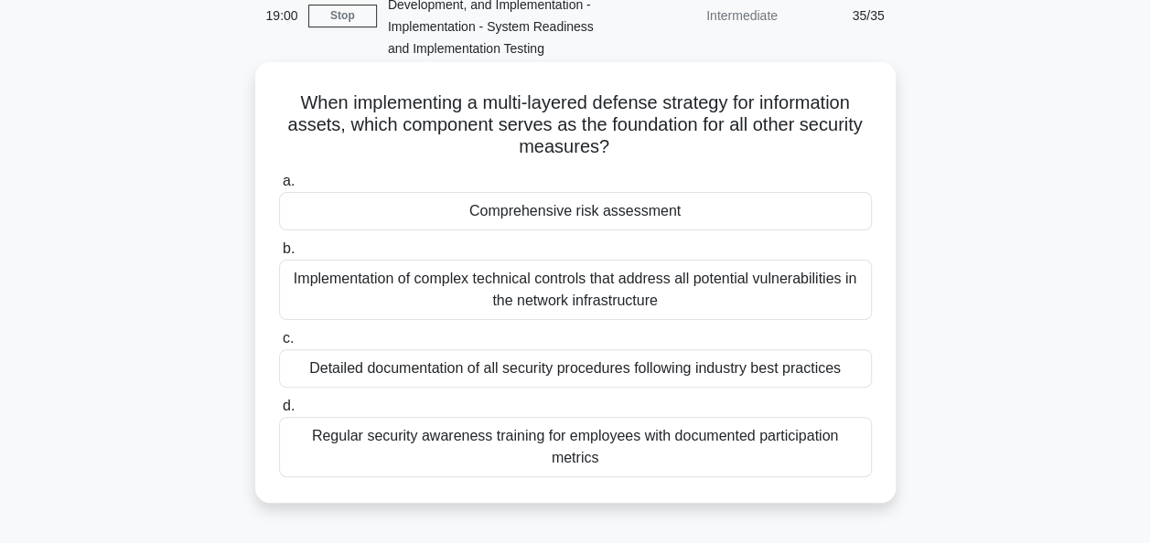
click at [712, 207] on div "Comprehensive risk assessment" at bounding box center [575, 211] width 593 height 38
click at [279, 188] on input "a. Comprehensive risk assessment" at bounding box center [279, 182] width 0 height 12
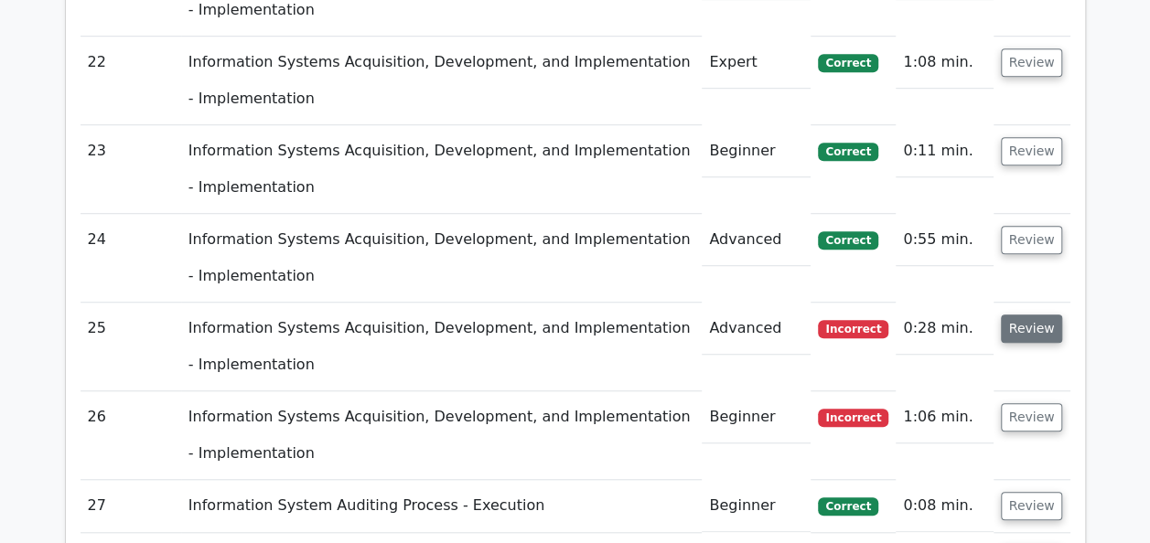
scroll to position [3973, 0]
click at [1029, 314] on button "Review" at bounding box center [1032, 328] width 62 height 28
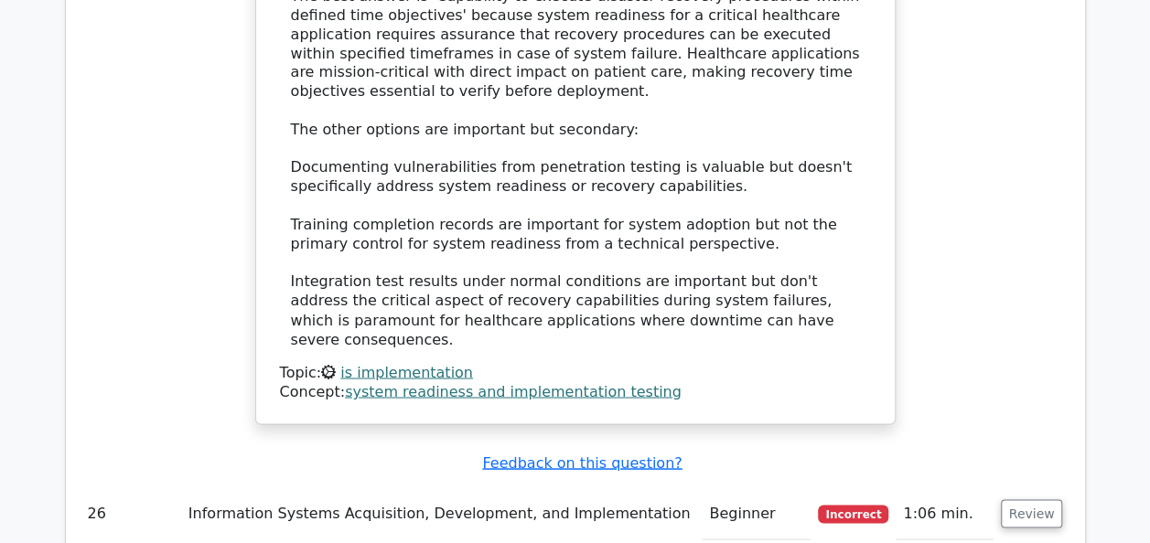
scroll to position [4849, 0]
click at [1028, 499] on button "Review" at bounding box center [1032, 513] width 62 height 28
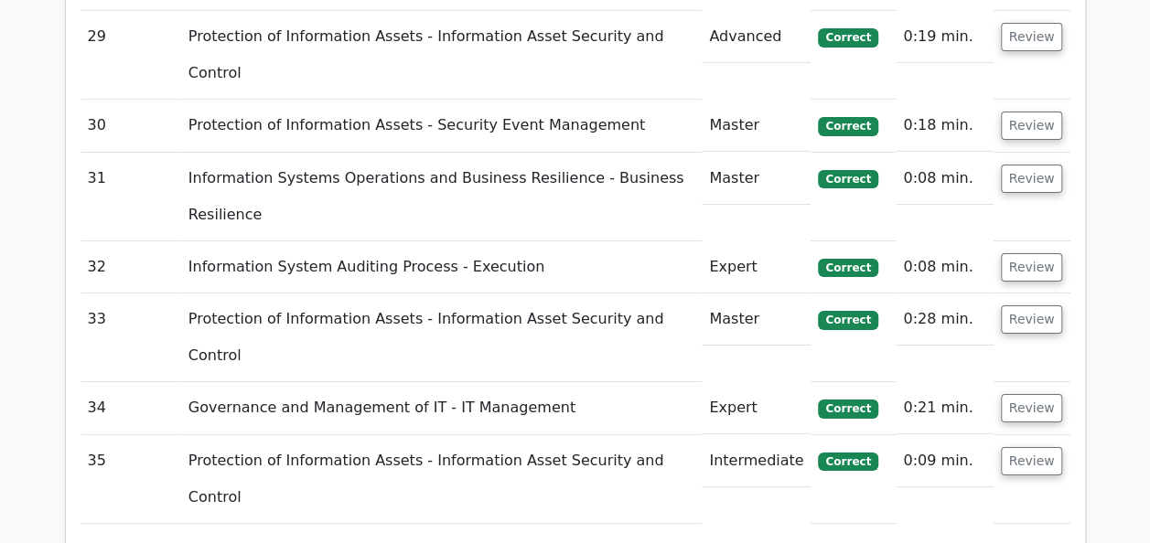
scroll to position [6676, 0]
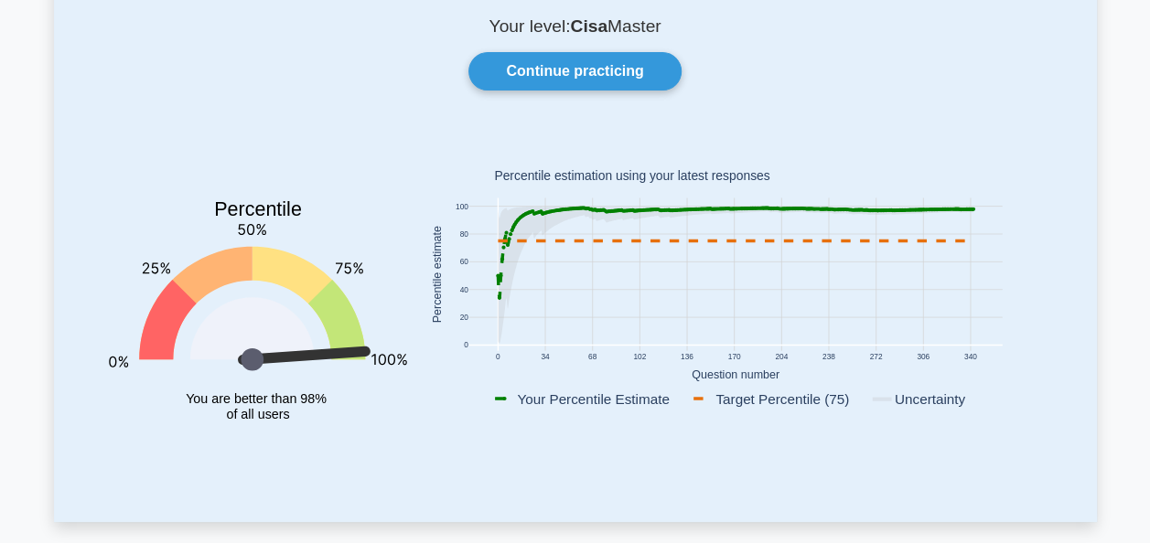
scroll to position [80, 0]
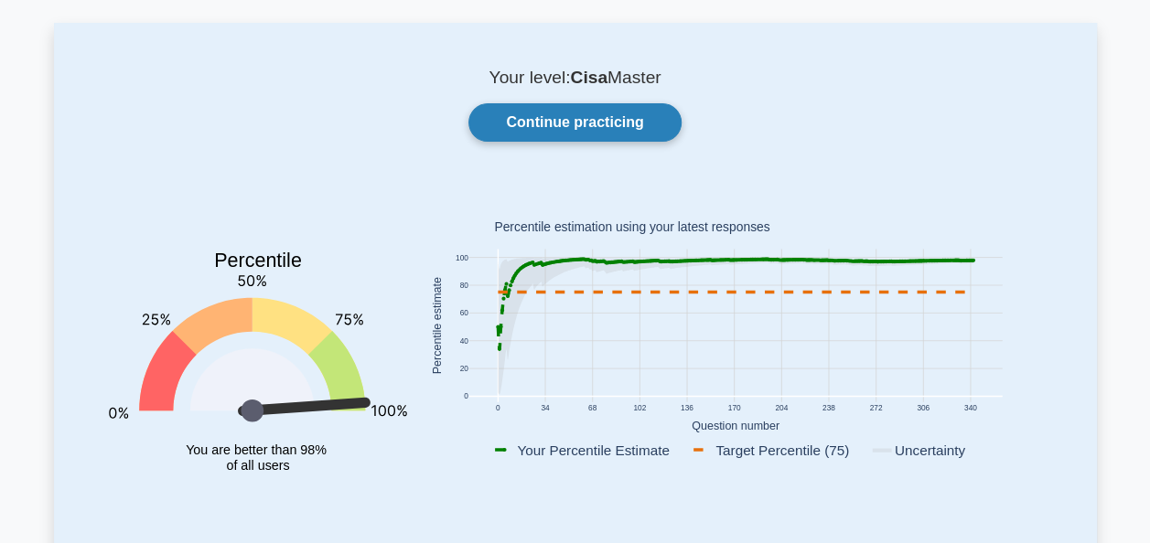
click at [586, 125] on link "Continue practicing" at bounding box center [574, 122] width 212 height 38
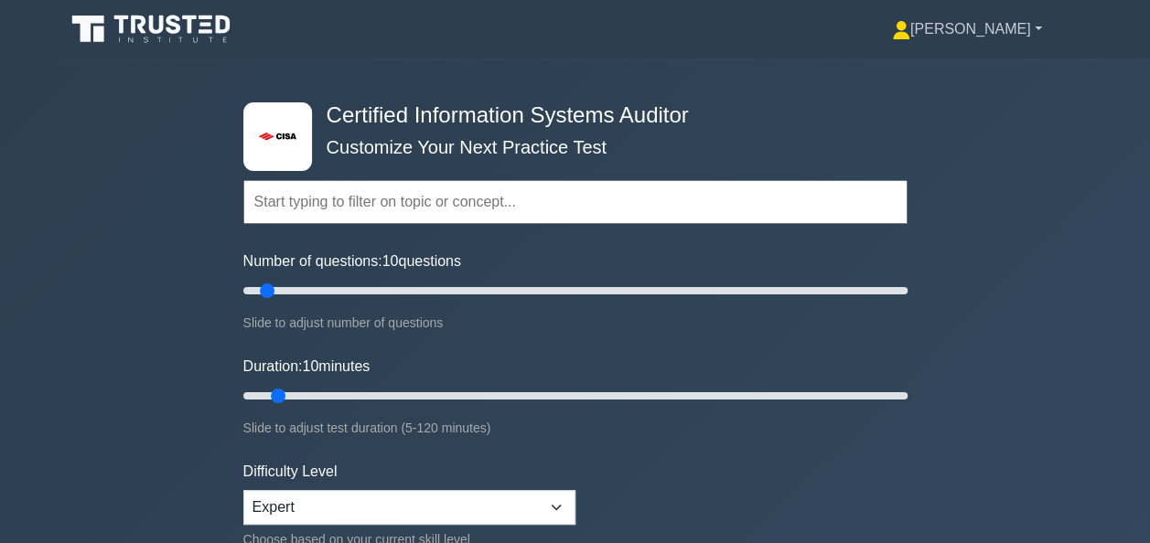
click at [1017, 44] on link "[PERSON_NAME]" at bounding box center [967, 29] width 238 height 37
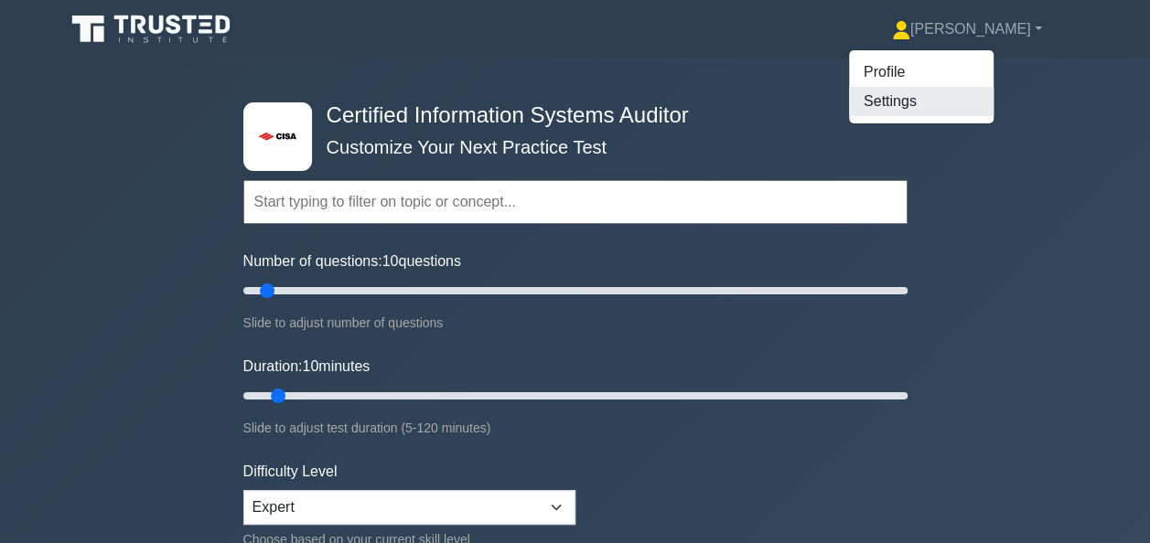
click at [989, 106] on link "Settings" at bounding box center [921, 101] width 145 height 29
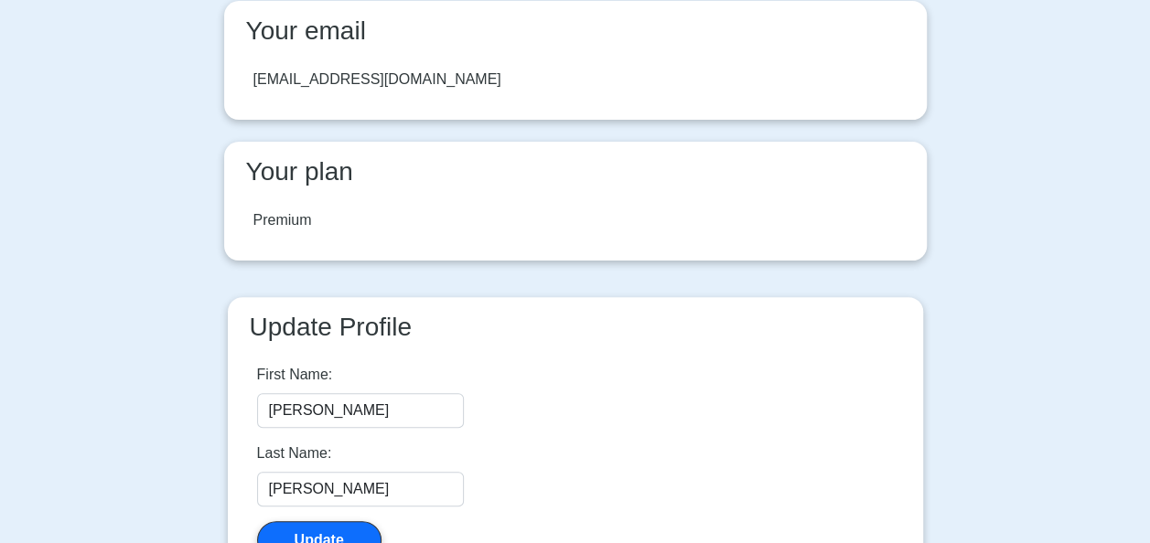
scroll to position [484, 0]
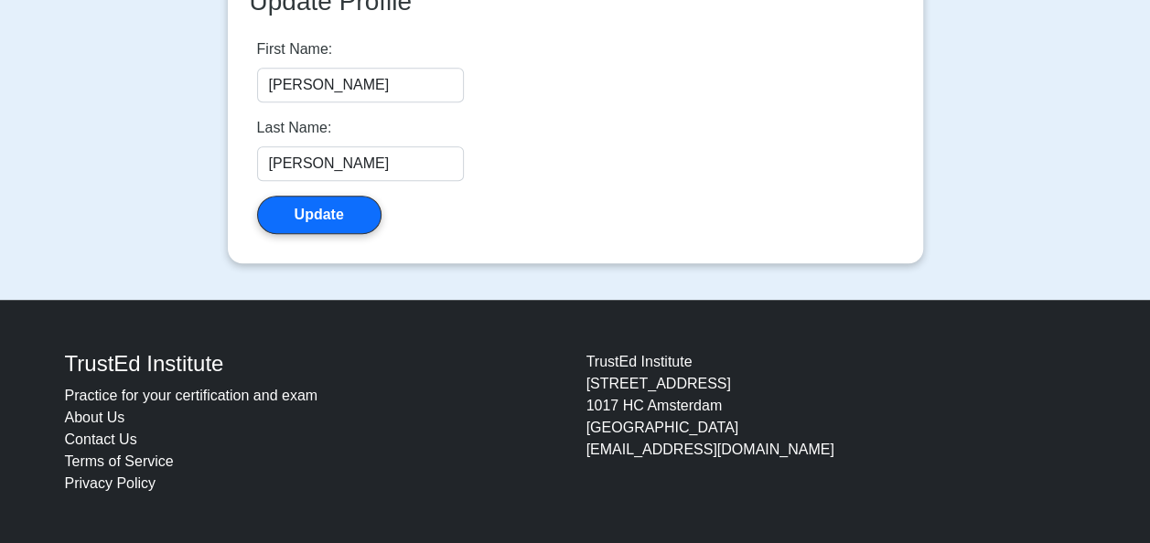
click at [110, 417] on link "About Us" at bounding box center [95, 418] width 60 height 16
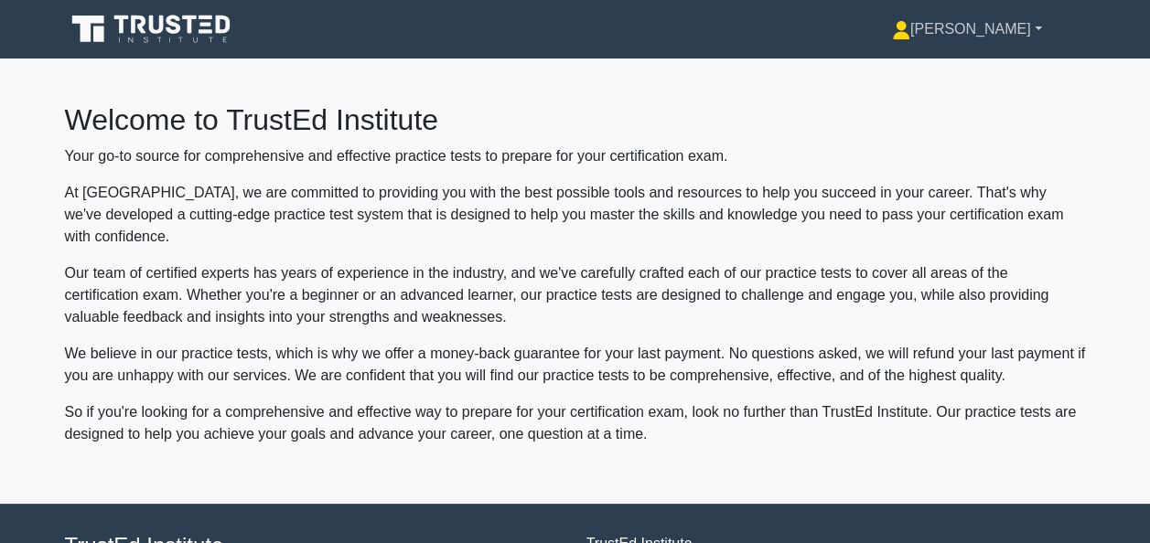
click at [1001, 29] on link "[PERSON_NAME]" at bounding box center [967, 29] width 238 height 37
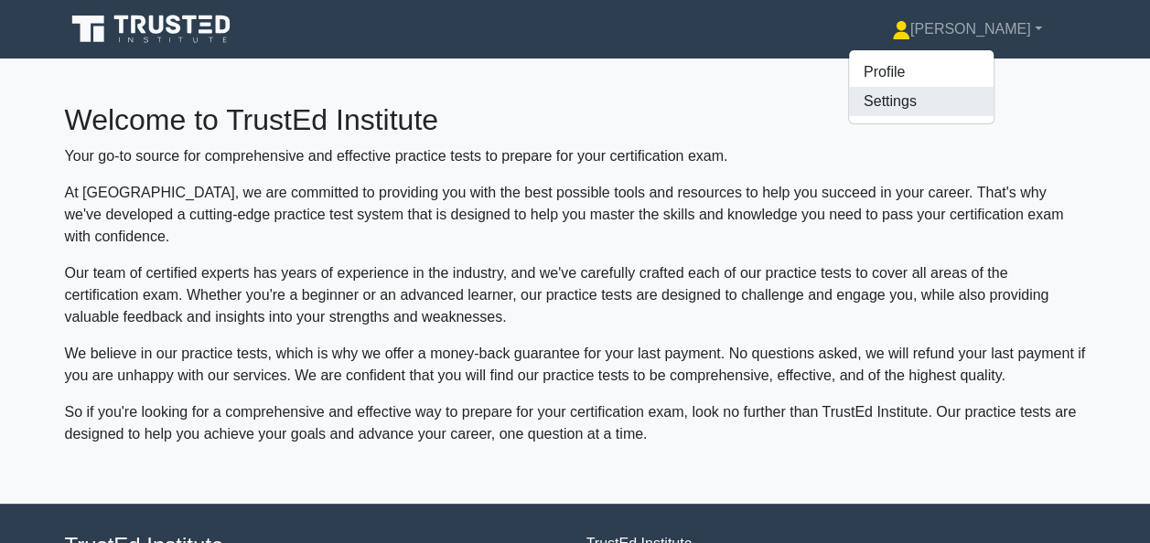
click at [955, 102] on link "Settings" at bounding box center [921, 101] width 145 height 29
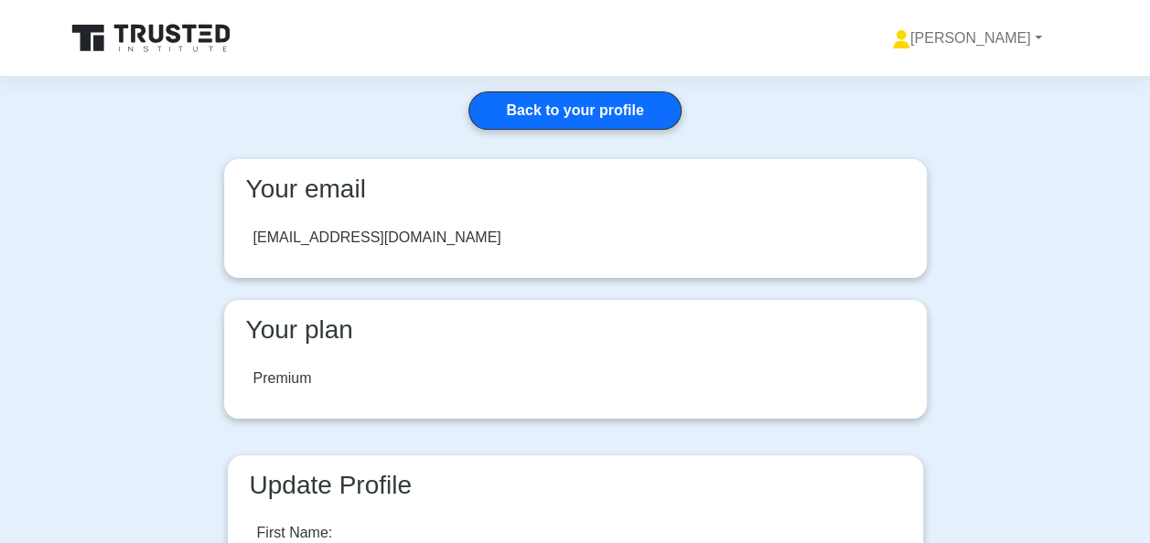
click at [1008, 63] on nav at bounding box center [575, 38] width 1021 height 59
click at [586, 124] on link "Back to your profile" at bounding box center [574, 110] width 212 height 38
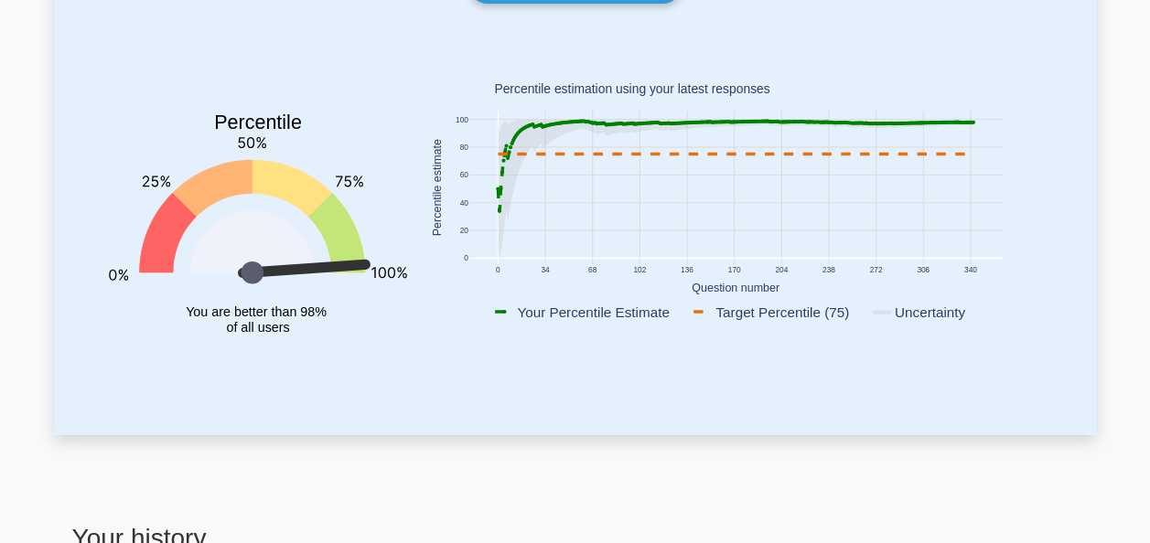
scroll to position [166, 0]
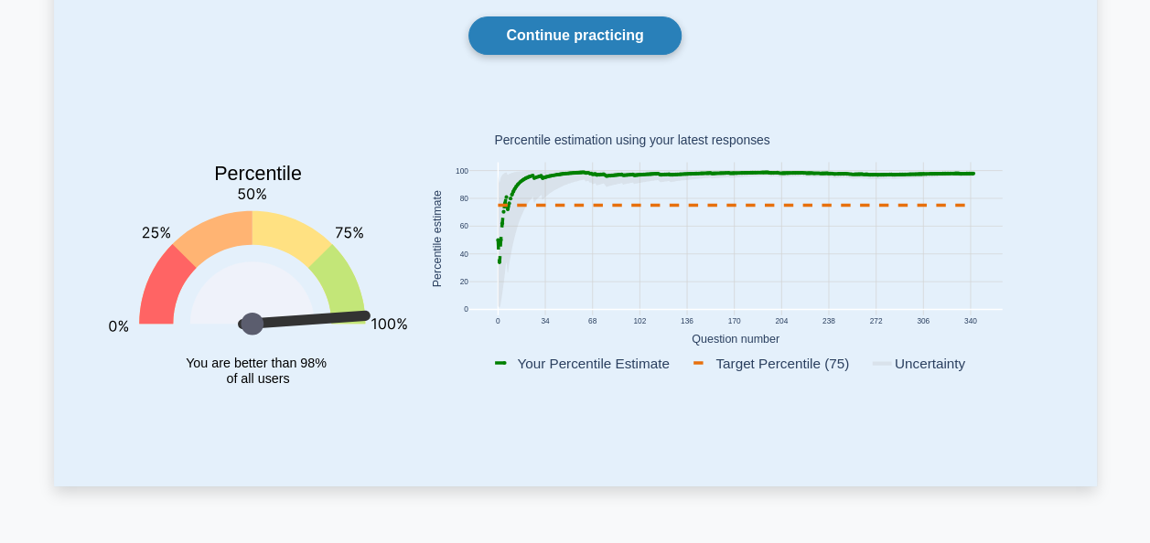
click at [563, 31] on link "Continue practicing" at bounding box center [574, 35] width 212 height 38
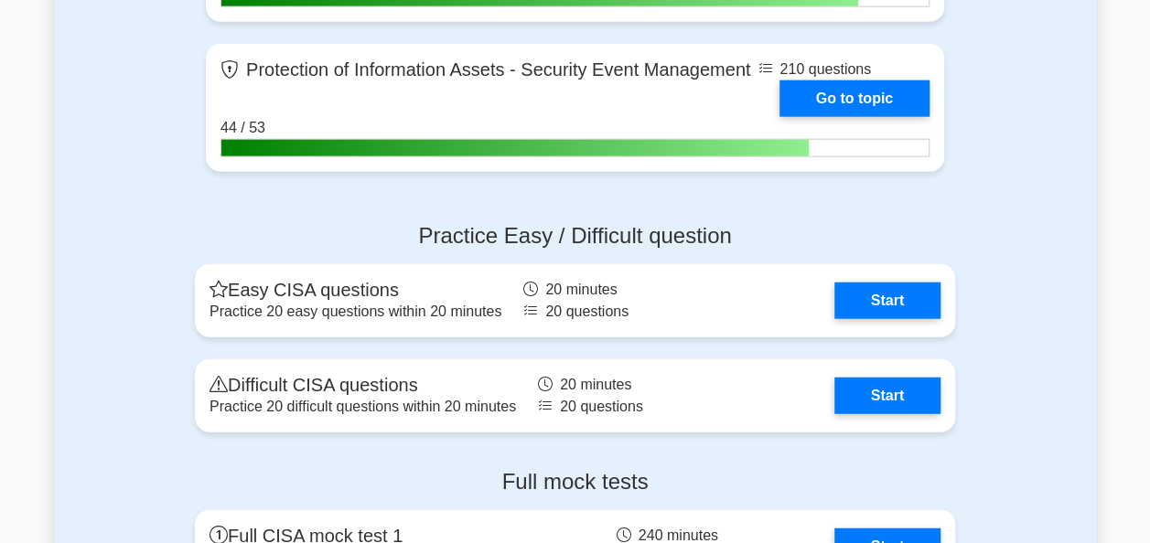
scroll to position [2215, 0]
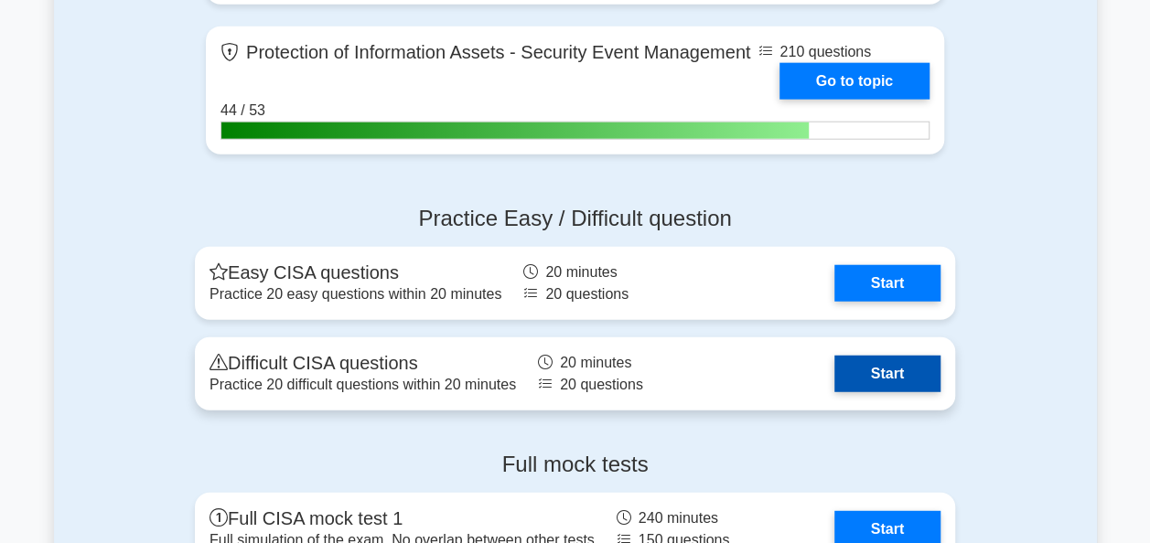
click at [854, 369] on link "Start" at bounding box center [887, 374] width 106 height 37
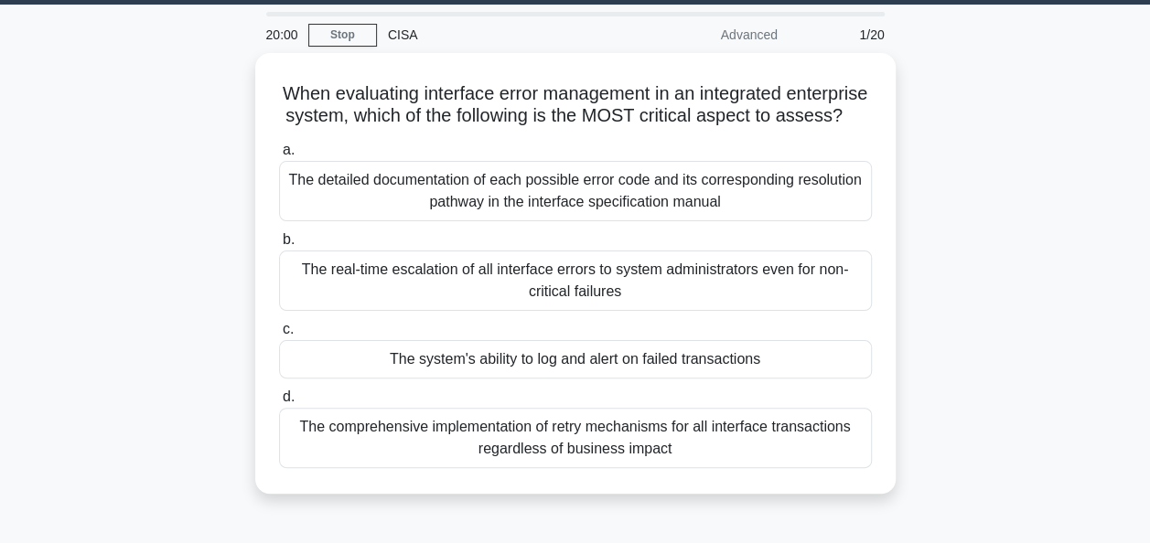
scroll to position [59, 0]
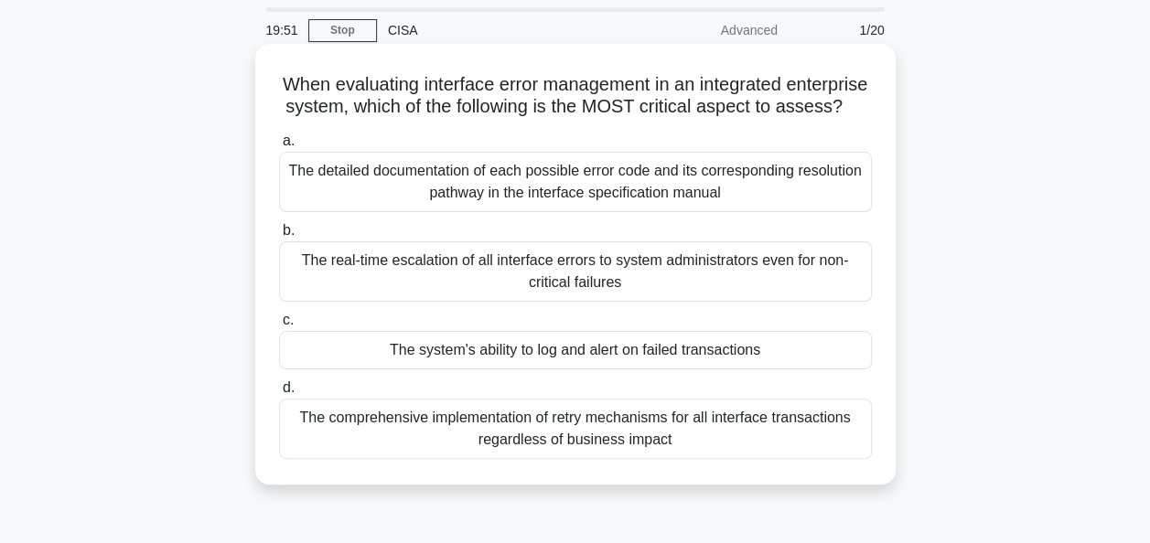
click at [806, 370] on div "The system's ability to log and alert on failed transactions" at bounding box center [575, 350] width 593 height 38
click at [279, 327] on input "c. The system's ability to log and alert on failed transactions" at bounding box center [279, 321] width 0 height 12
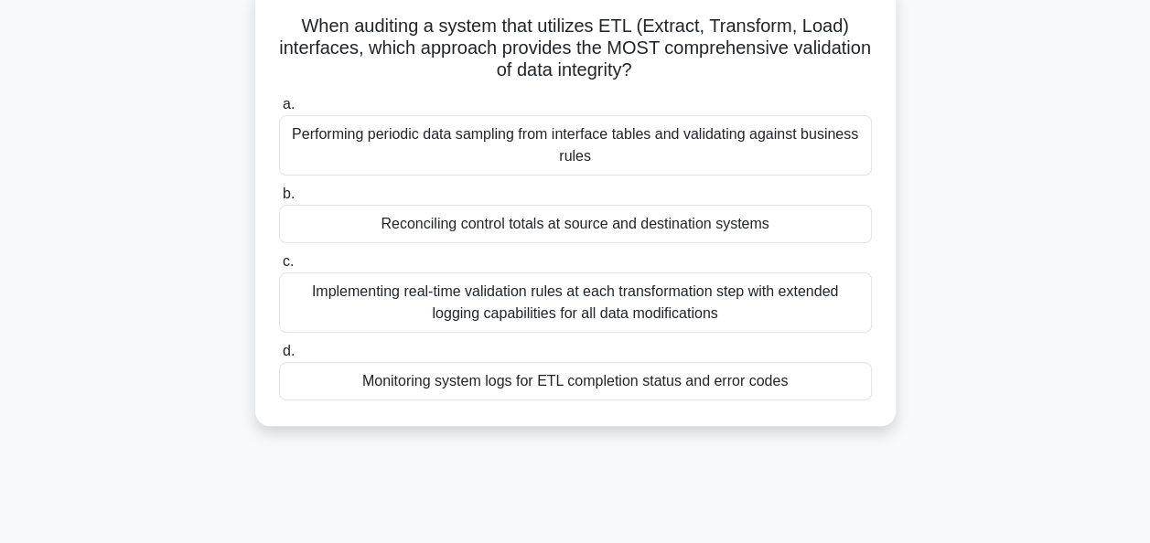
scroll to position [123, 0]
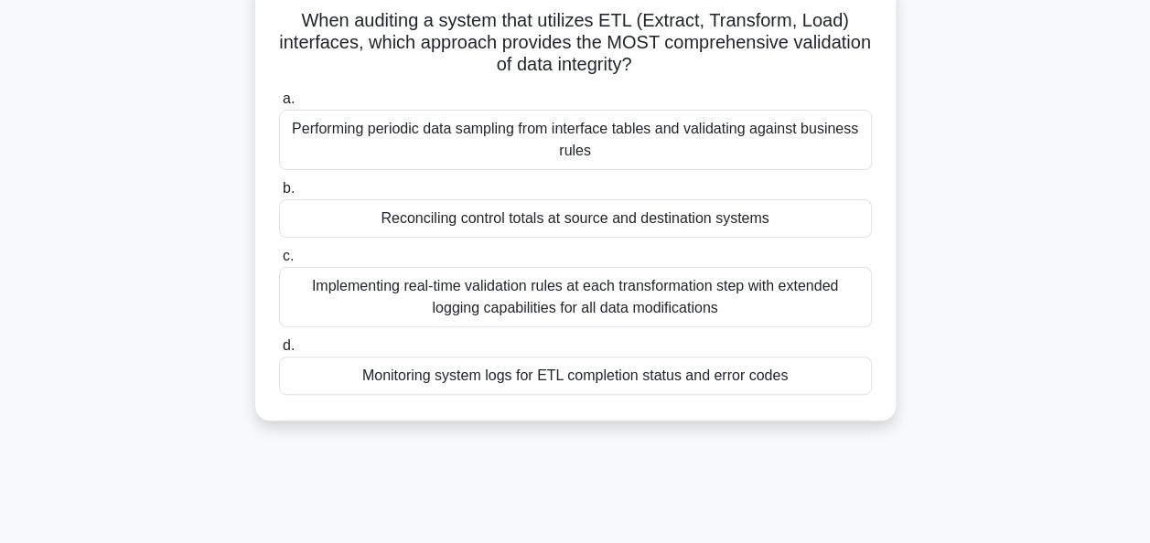
click at [689, 216] on div "Reconciling control totals at source and destination systems" at bounding box center [575, 218] width 593 height 38
click at [279, 195] on input "b. Reconciling control totals at source and destination systems" at bounding box center [279, 189] width 0 height 12
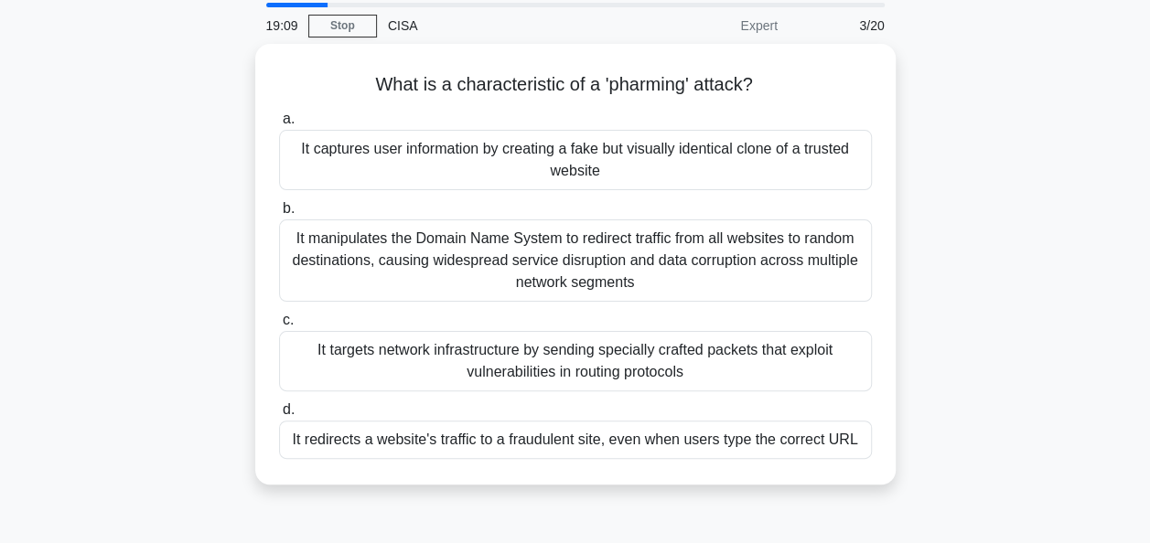
scroll to position [64, 0]
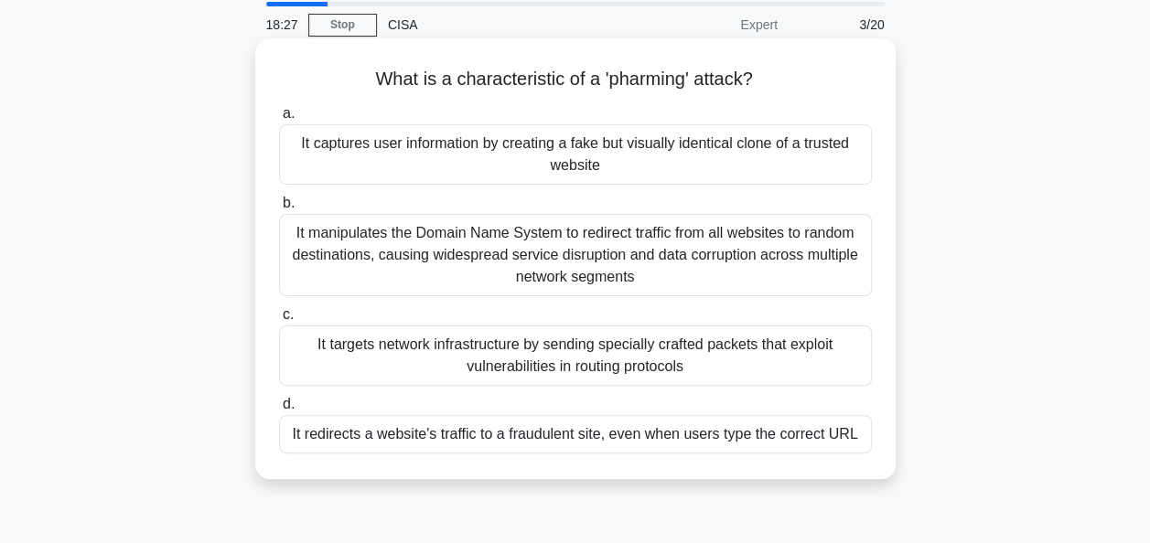
click at [805, 437] on div "It redirects a website's traffic to a fraudulent site, even when users type the…" at bounding box center [575, 434] width 593 height 38
click at [279, 411] on input "d. It redirects a website's traffic to a fraudulent site, even when users type …" at bounding box center [279, 405] width 0 height 12
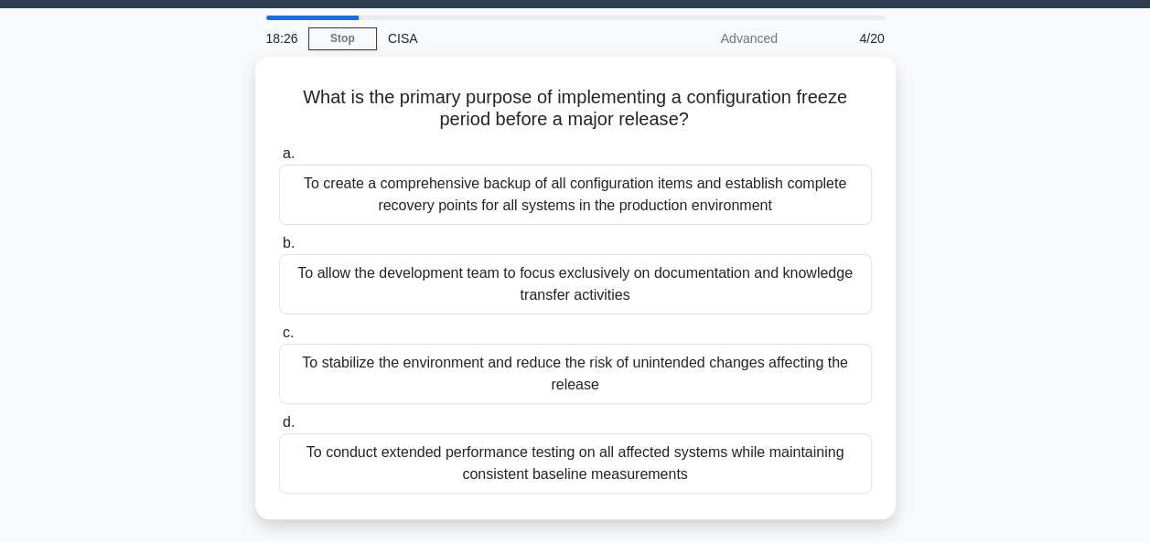
scroll to position [53, 0]
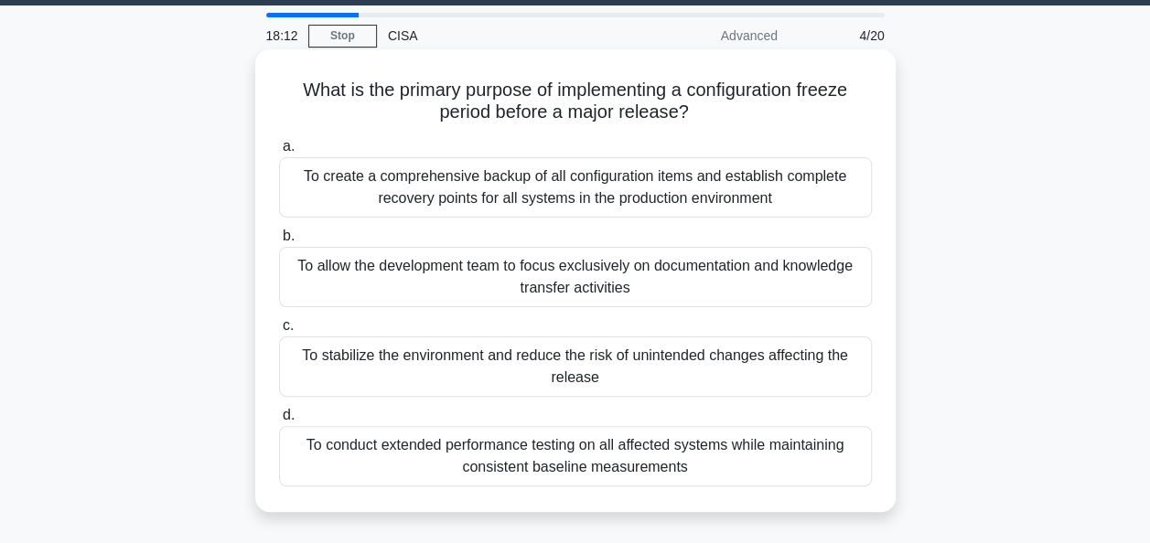
click at [820, 360] on div "To stabilize the environment and reduce the risk of unintended changes affectin…" at bounding box center [575, 367] width 593 height 60
click at [279, 332] on input "c. To stabilize the environment and reduce the risk of unintended changes affec…" at bounding box center [279, 326] width 0 height 12
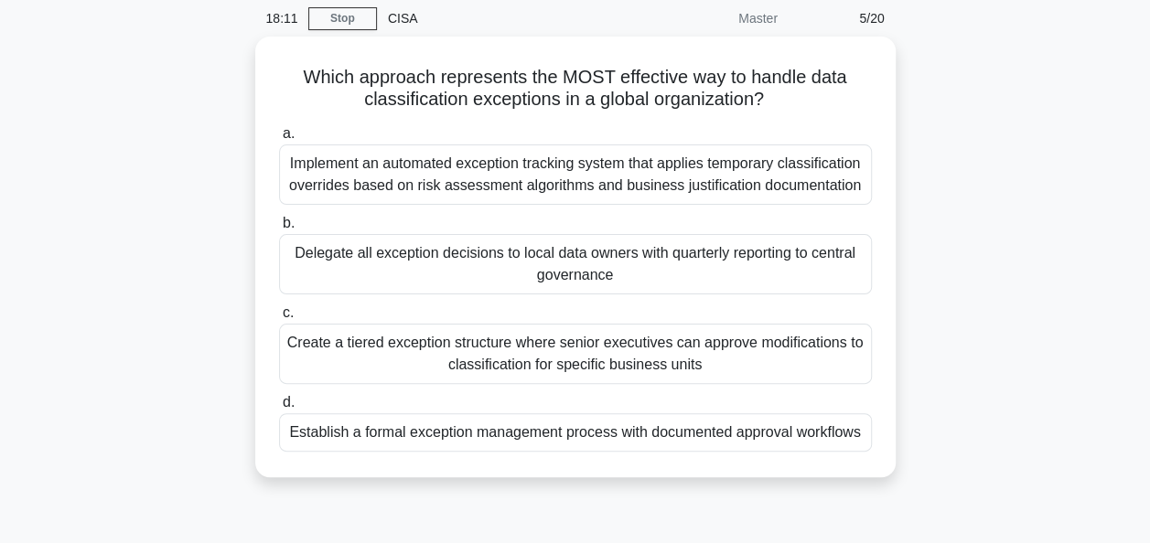
scroll to position [71, 0]
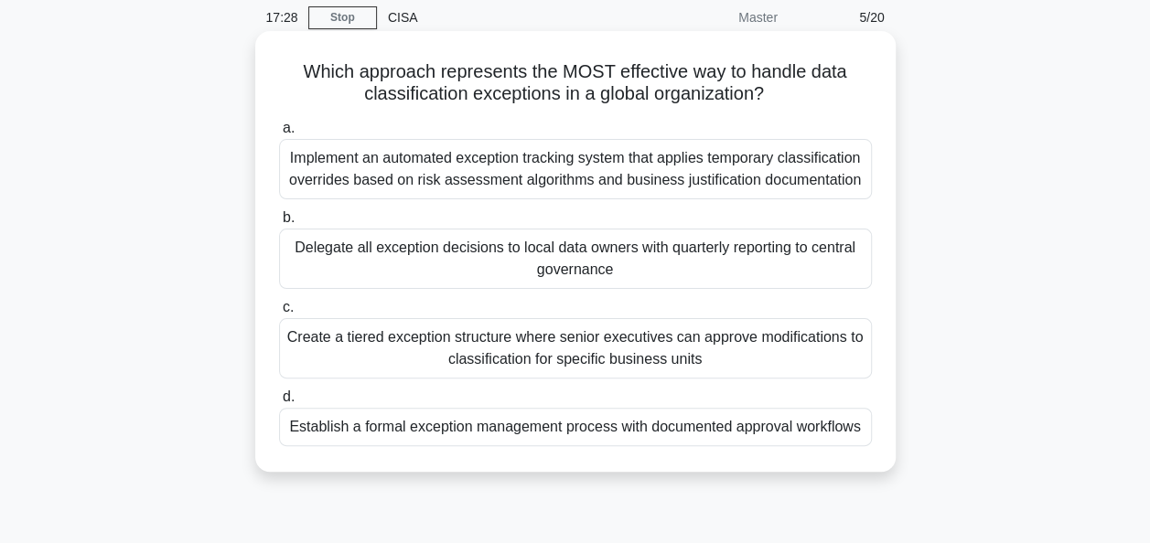
click at [825, 421] on div "Establish a formal exception management process with documented approval workfl…" at bounding box center [575, 427] width 593 height 38
click at [279, 403] on input "d. Establish a formal exception management process with documented approval wor…" at bounding box center [279, 397] width 0 height 12
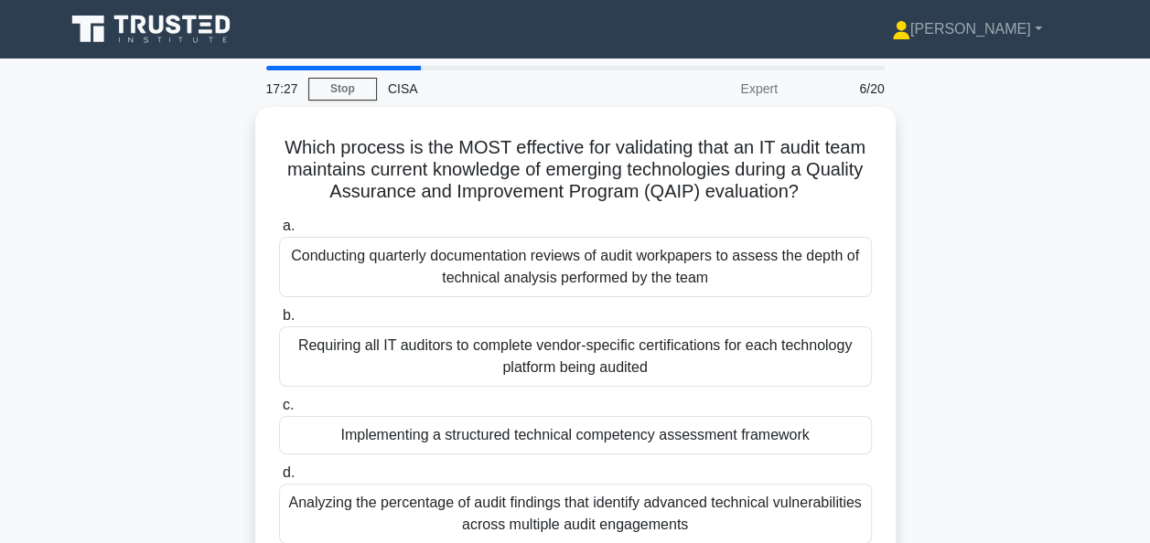
scroll to position [48, 0]
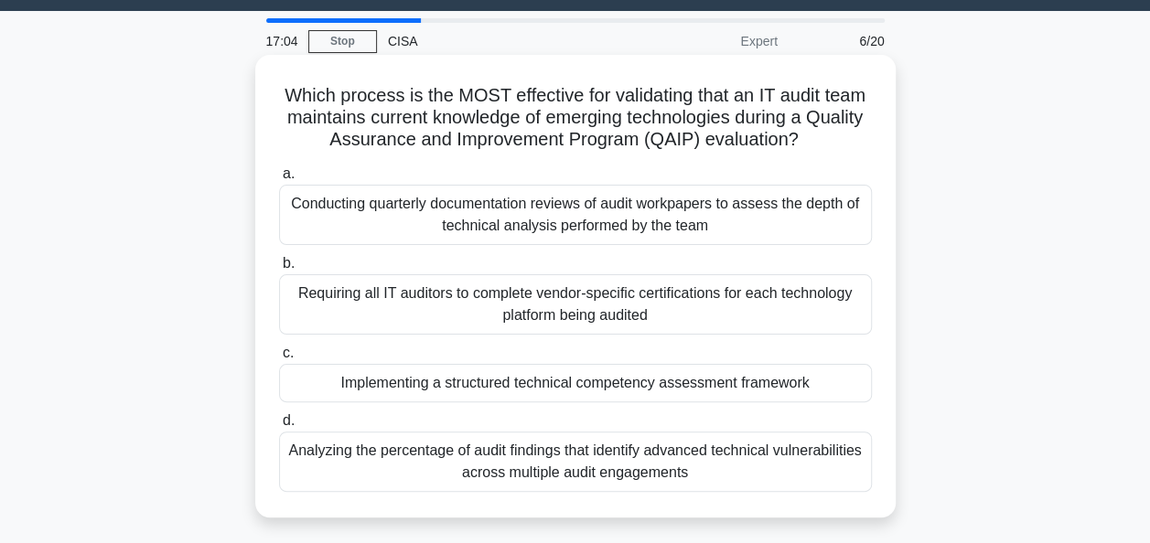
click at [842, 384] on div "Implementing a structured technical competency assessment framework" at bounding box center [575, 383] width 593 height 38
click at [279, 359] on input "c. Implementing a structured technical competency assessment framework" at bounding box center [279, 354] width 0 height 12
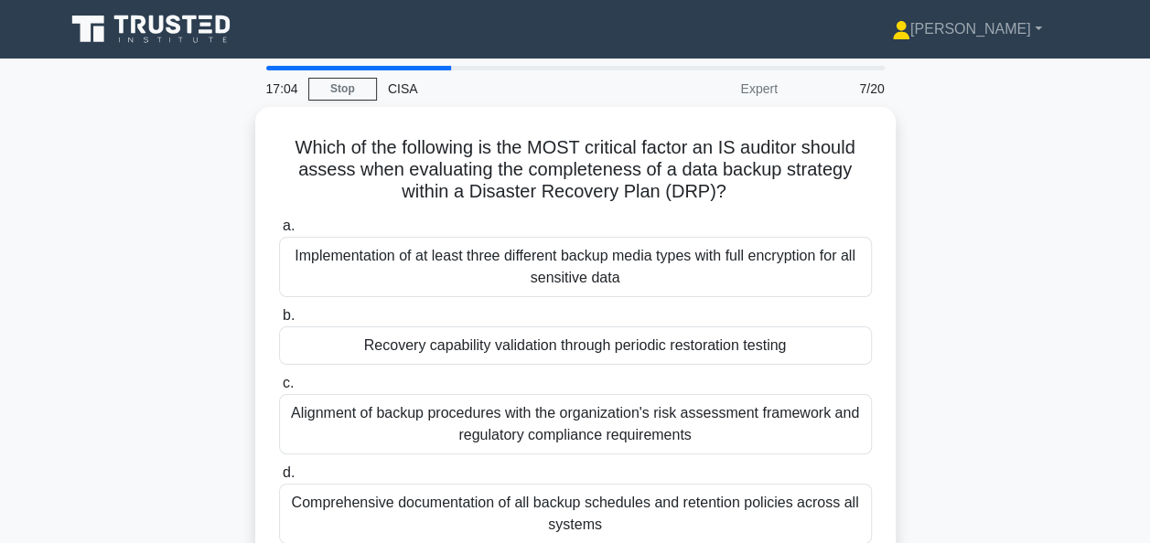
scroll to position [73, 0]
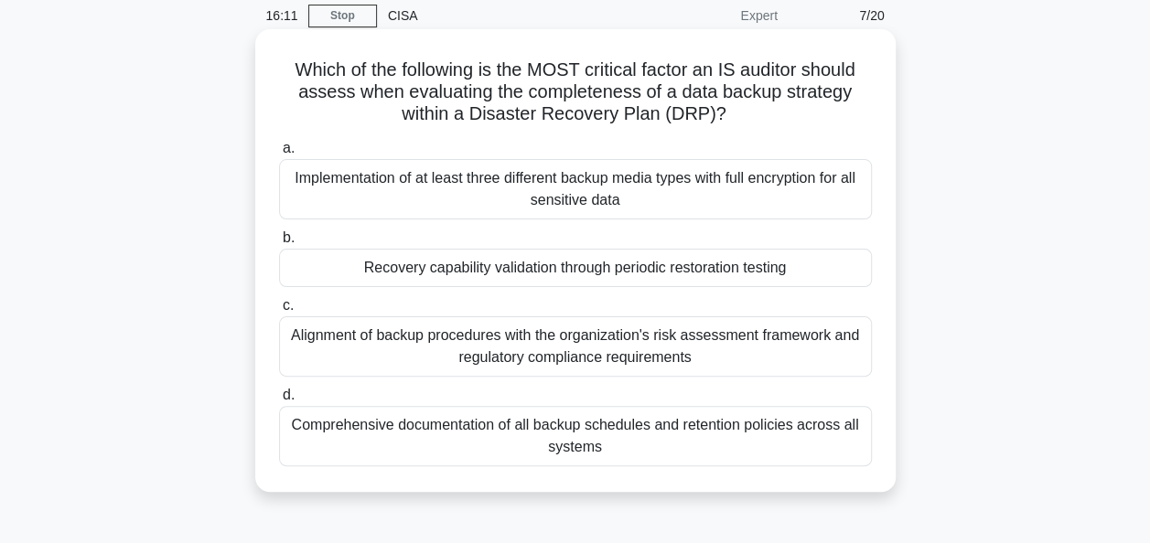
click at [810, 349] on div "Alignment of backup procedures with the organization's risk assessment framewor…" at bounding box center [575, 346] width 593 height 60
click at [279, 312] on input "c. Alignment of backup procedures with the organization's risk assessment frame…" at bounding box center [279, 306] width 0 height 12
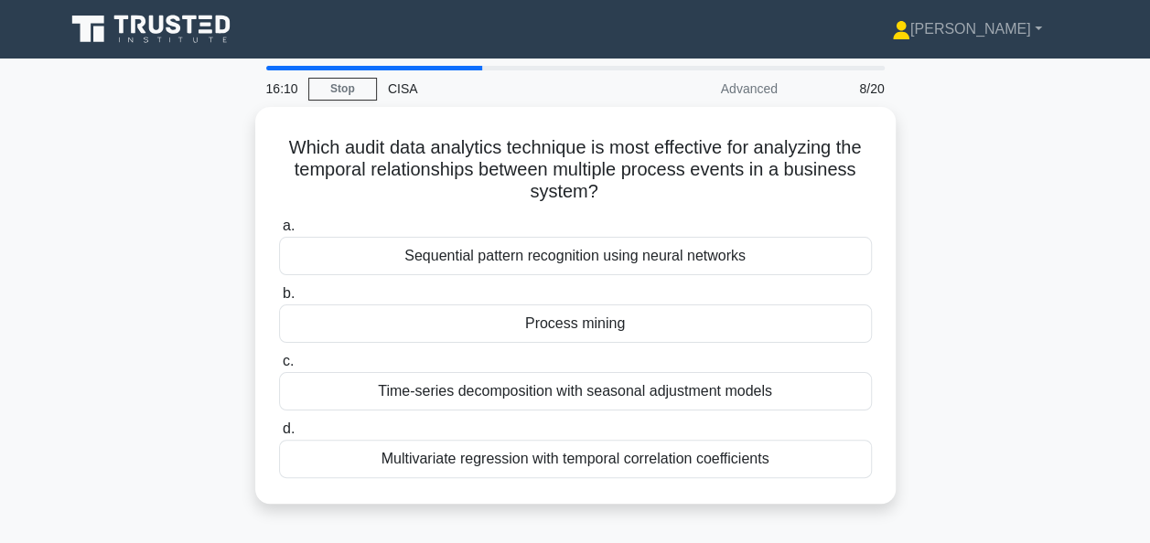
scroll to position [57, 0]
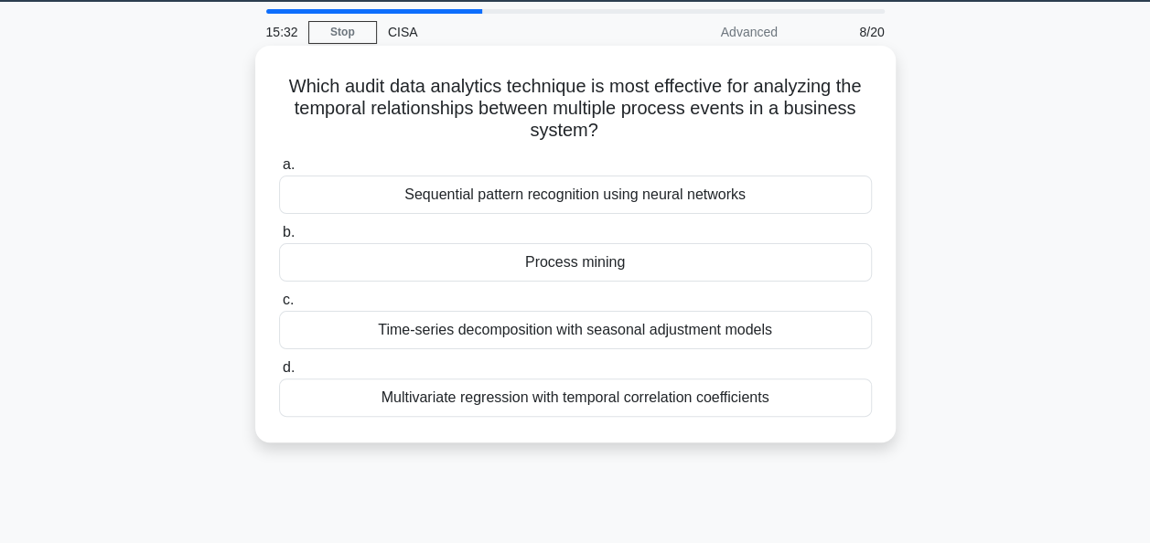
click at [838, 265] on div "Process mining" at bounding box center [575, 262] width 593 height 38
click at [279, 239] on input "b. Process mining" at bounding box center [279, 233] width 0 height 12
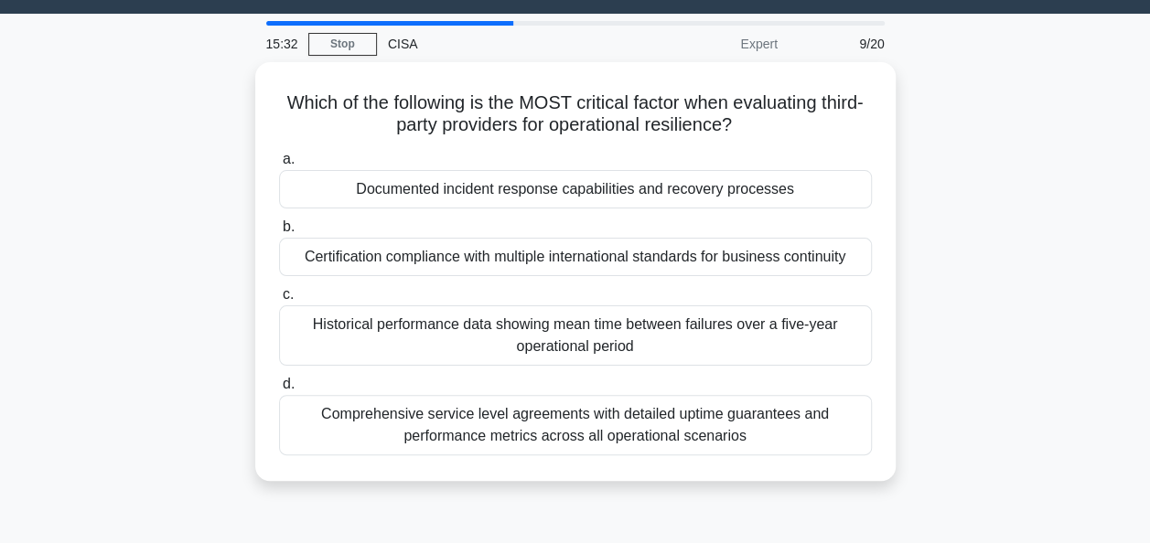
scroll to position [47, 0]
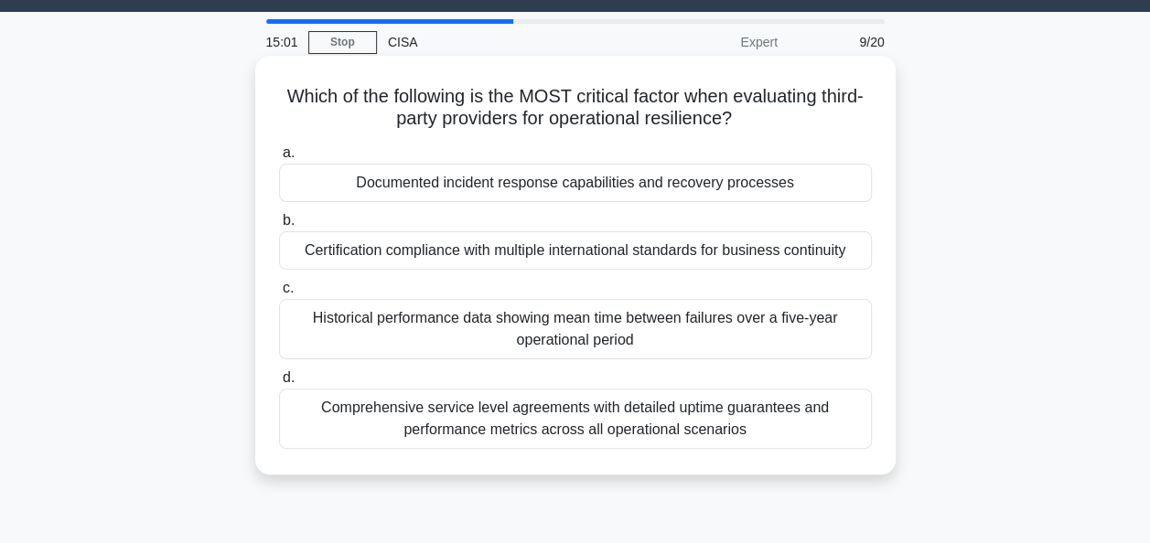
click at [810, 187] on div "Documented incident response capabilities and recovery processes" at bounding box center [575, 183] width 593 height 38
click at [279, 159] on input "a. Documented incident response capabilities and recovery processes" at bounding box center [279, 153] width 0 height 12
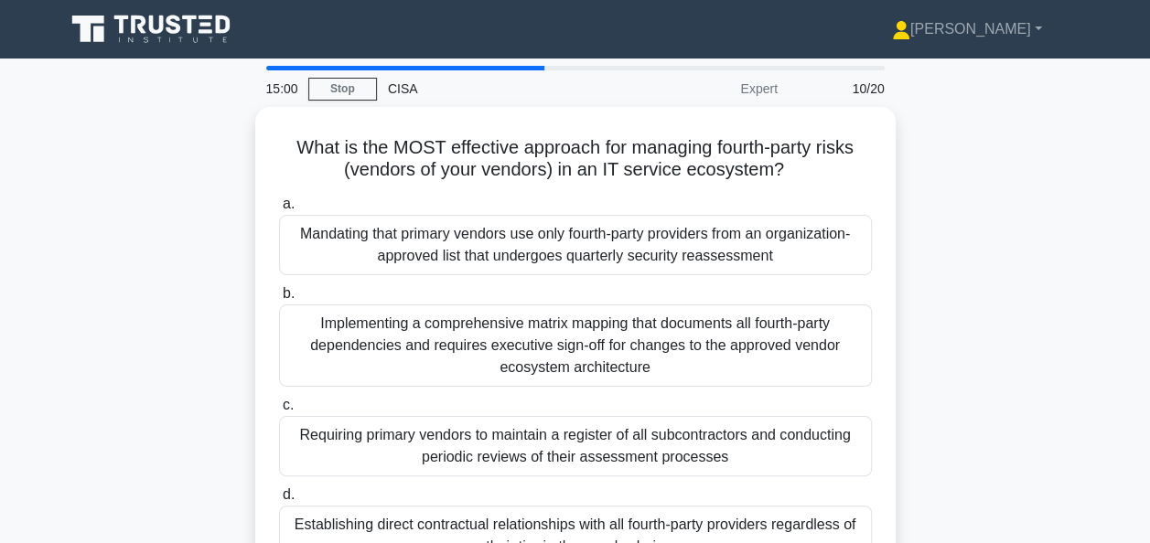
scroll to position [79, 0]
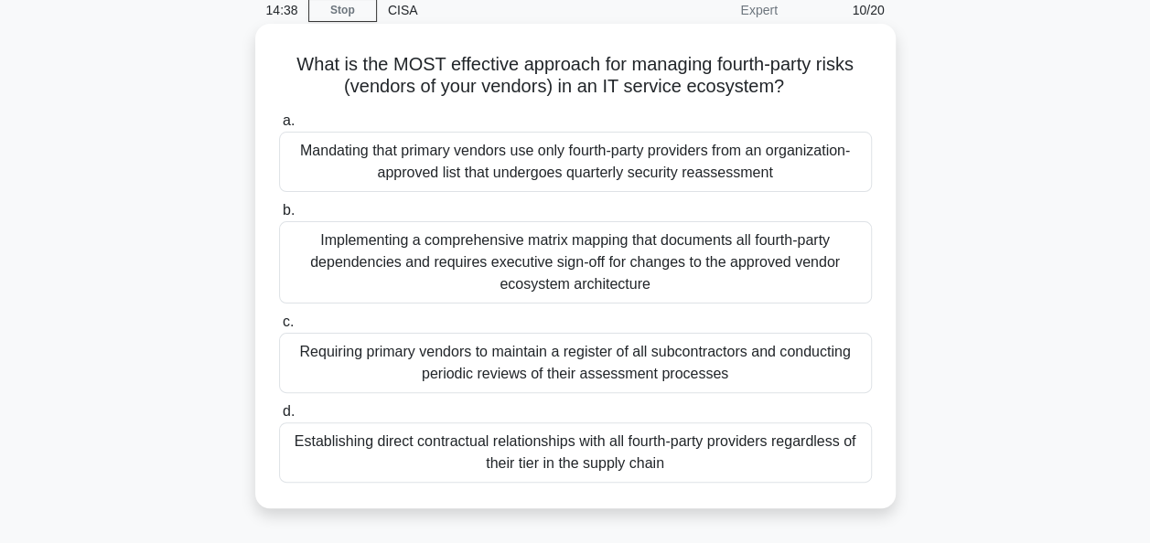
click at [815, 154] on div "Mandating that primary vendors use only fourth-party providers from an organiza…" at bounding box center [575, 162] width 593 height 60
click at [279, 127] on input "a. Mandating that primary vendors use only fourth-party providers from an organ…" at bounding box center [279, 121] width 0 height 12
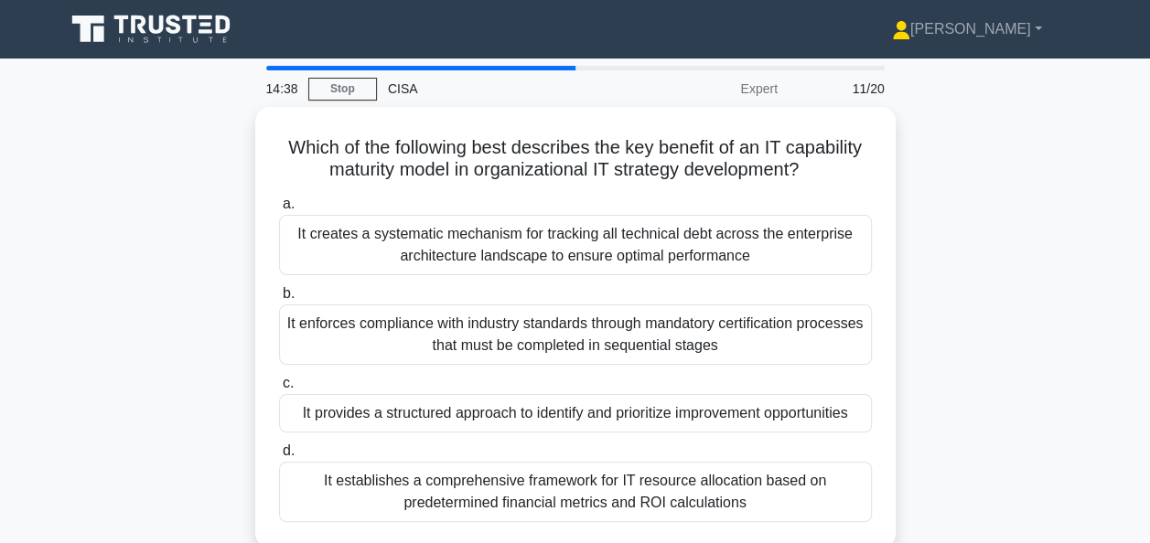
scroll to position [86, 0]
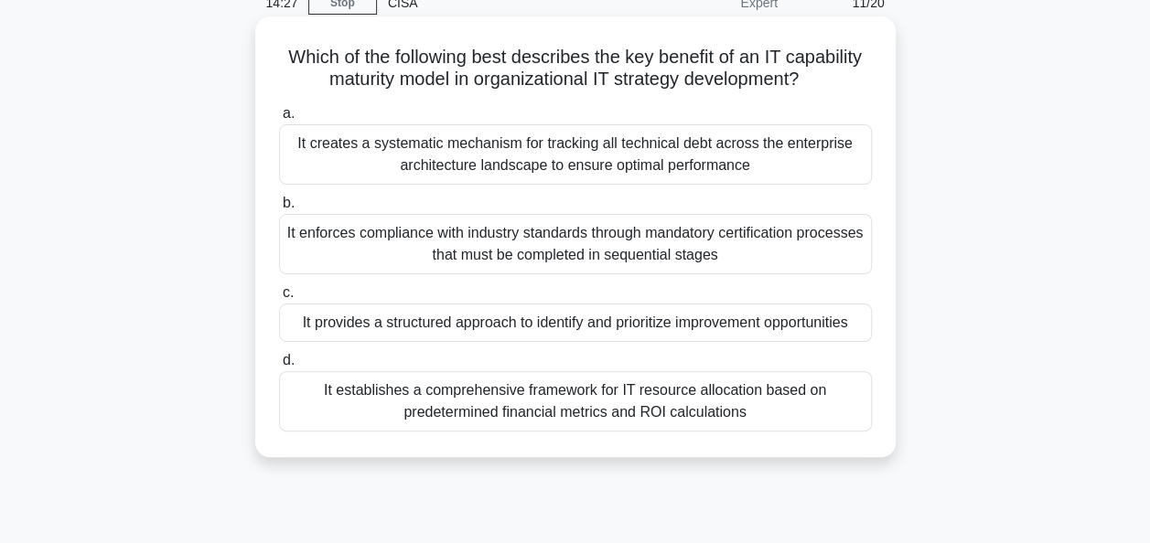
click at [789, 324] on div "It provides a structured approach to identify and prioritize improvement opport…" at bounding box center [575, 323] width 593 height 38
click at [279, 299] on input "c. It provides a structured approach to identify and prioritize improvement opp…" at bounding box center [279, 293] width 0 height 12
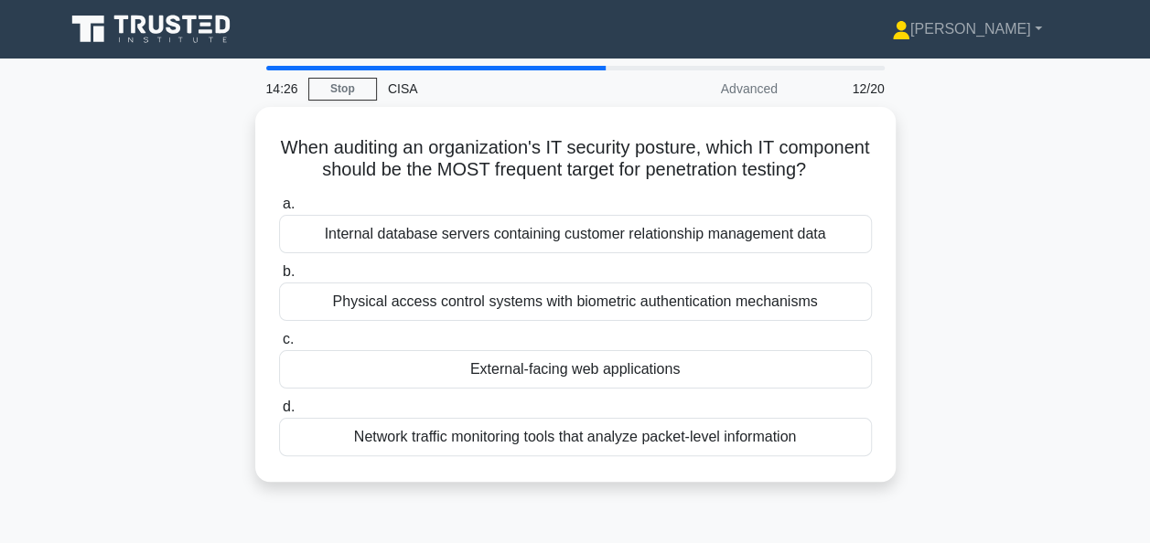
scroll to position [46, 0]
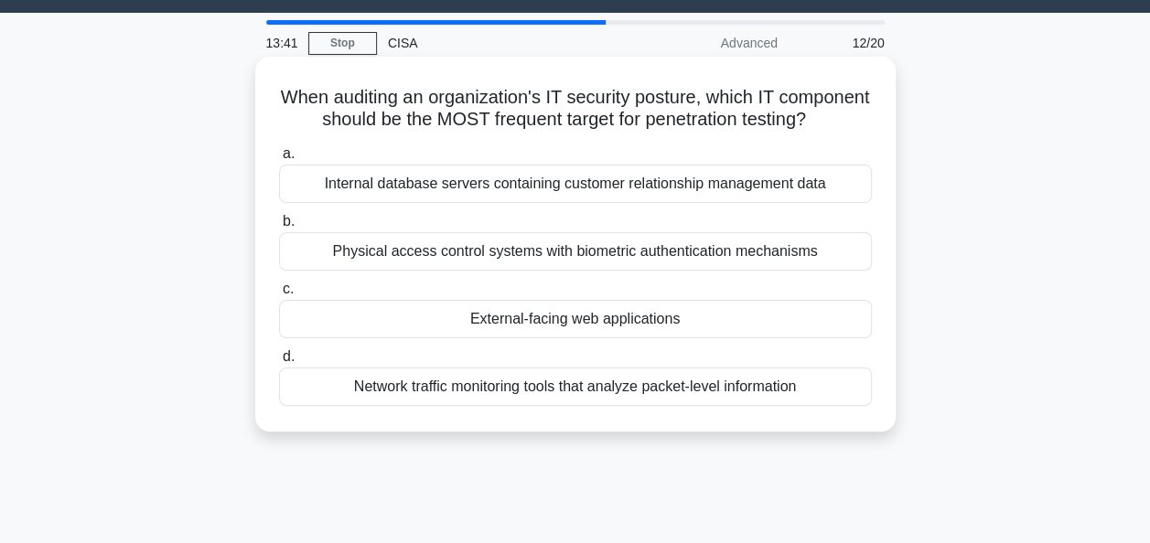
click at [821, 338] on div "External-facing web applications" at bounding box center [575, 319] width 593 height 38
click at [279, 295] on input "c. External-facing web applications" at bounding box center [279, 290] width 0 height 12
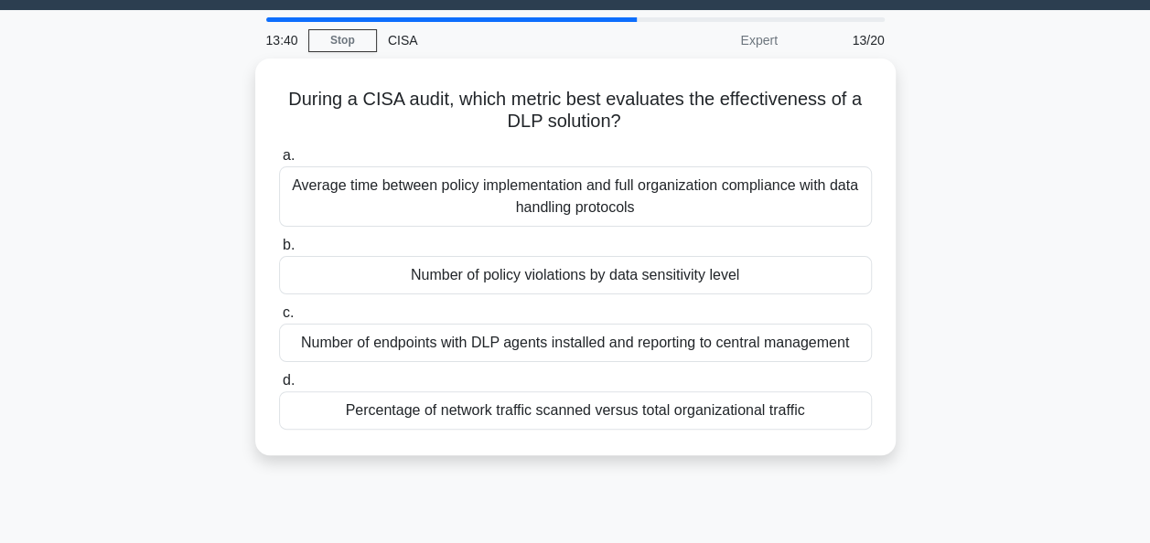
scroll to position [51, 0]
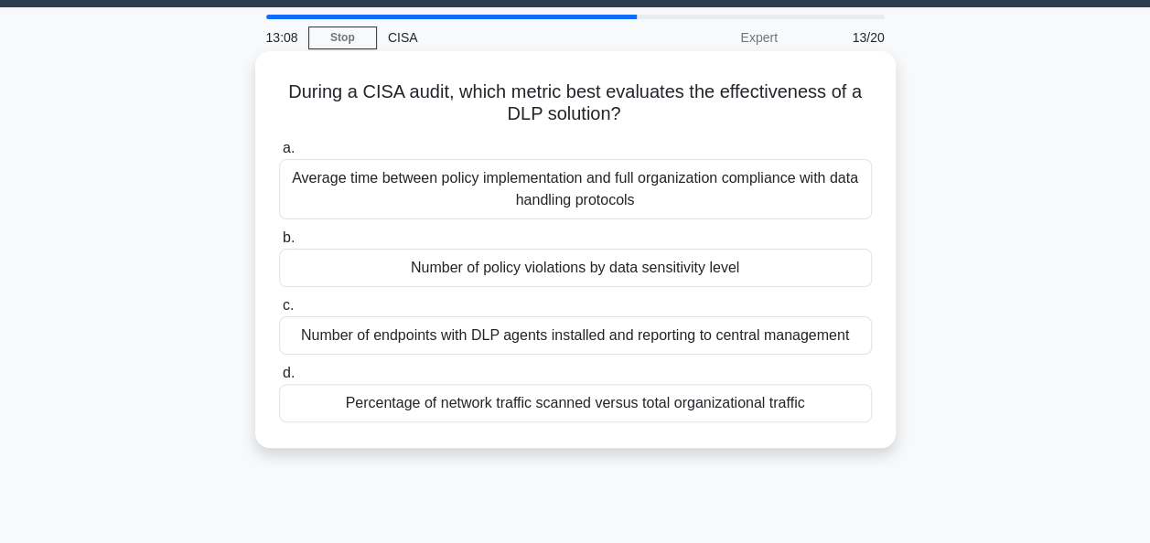
click at [842, 268] on div "Number of policy violations by data sensitivity level" at bounding box center [575, 268] width 593 height 38
click at [279, 244] on input "b. Number of policy violations by data sensitivity level" at bounding box center [279, 238] width 0 height 12
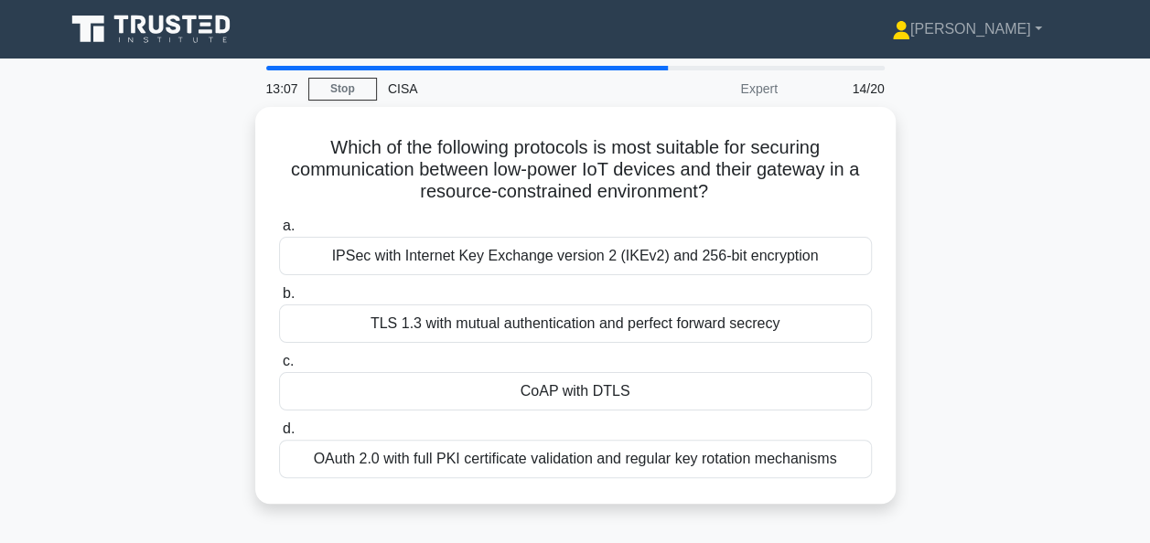
scroll to position [31, 0]
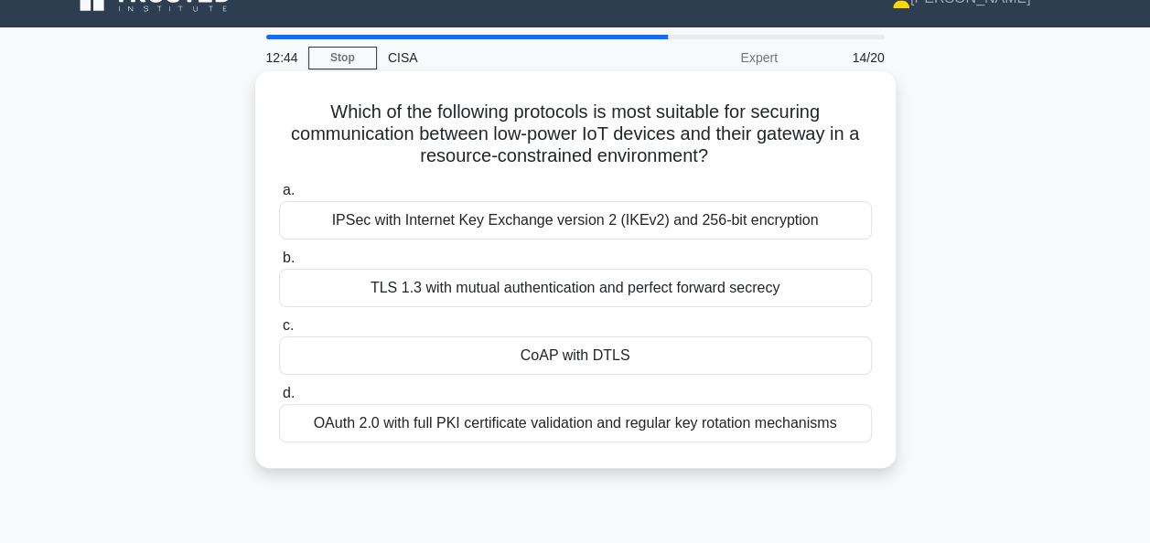
click at [795, 419] on div "OAuth 2.0 with full PKI certificate validation and regular key rotation mechani…" at bounding box center [575, 423] width 593 height 38
click at [279, 400] on input "d. OAuth 2.0 with full PKI certificate validation and regular key rotation mech…" at bounding box center [279, 394] width 0 height 12
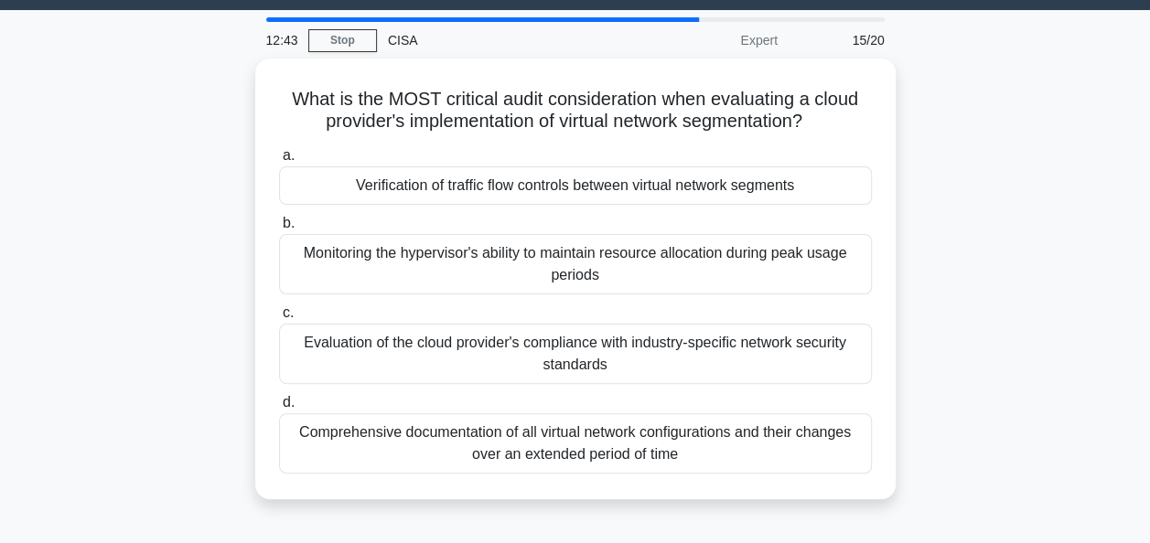
scroll to position [51, 0]
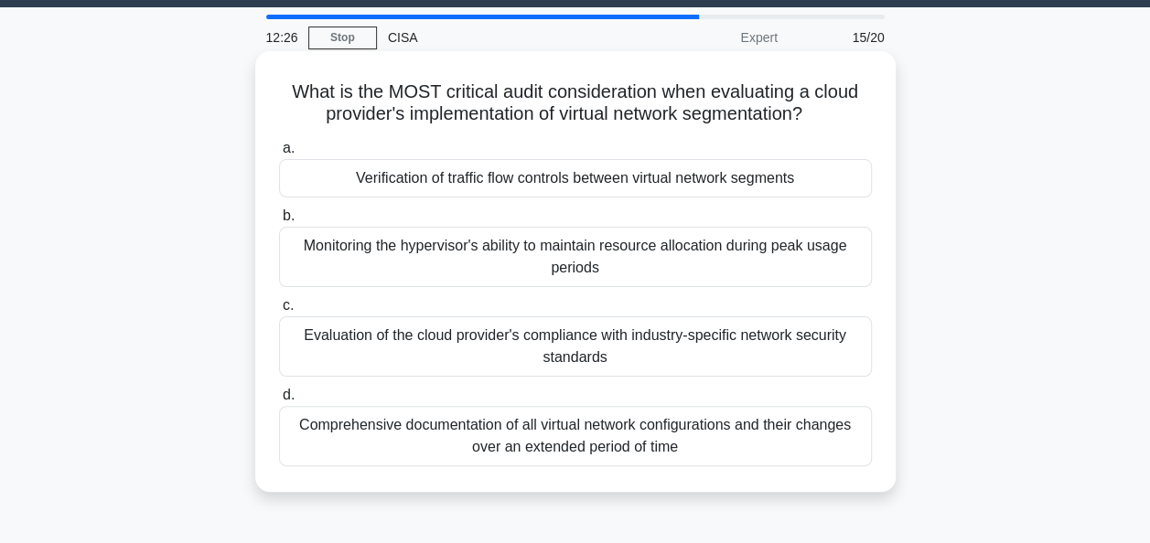
click at [778, 175] on div "Verification of traffic flow controls between virtual network segments" at bounding box center [575, 178] width 593 height 38
click at [279, 155] on input "a. Verification of traffic flow controls between virtual network segments" at bounding box center [279, 149] width 0 height 12
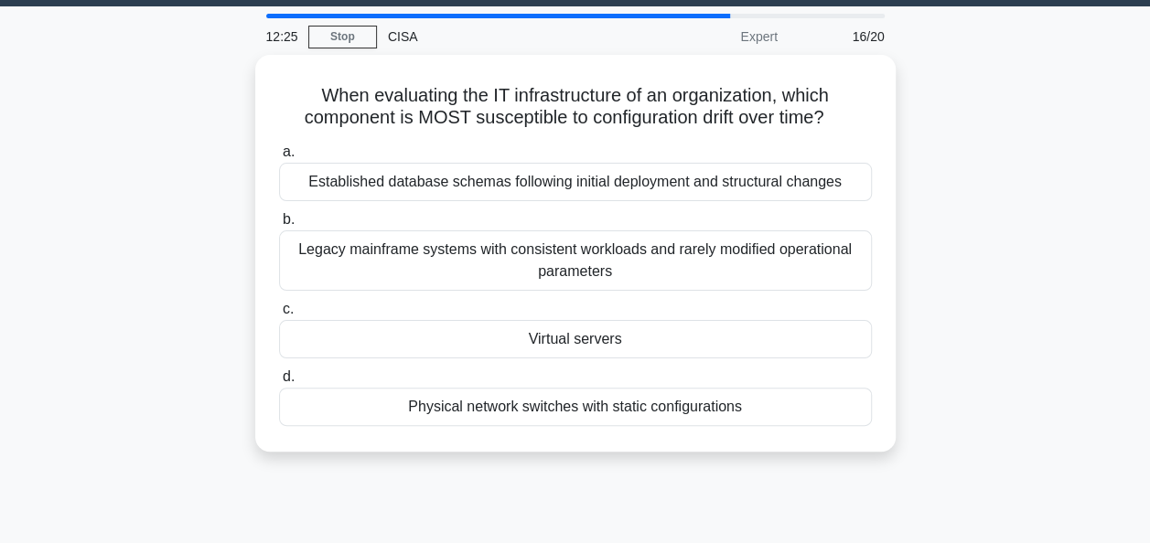
scroll to position [53, 0]
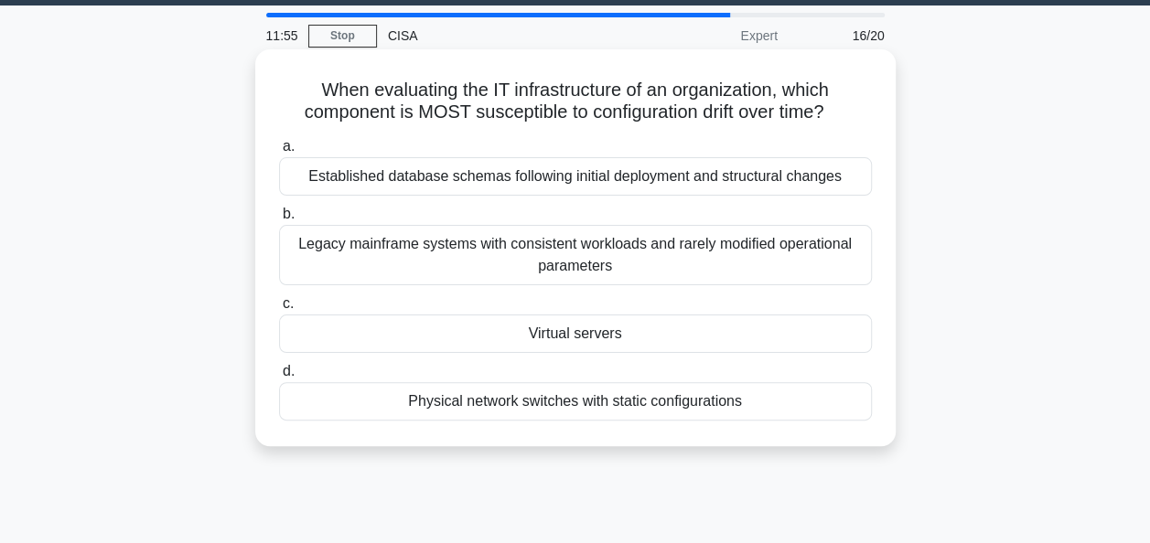
click at [809, 333] on div "Virtual servers" at bounding box center [575, 334] width 593 height 38
click at [279, 310] on input "c. Virtual servers" at bounding box center [279, 304] width 0 height 12
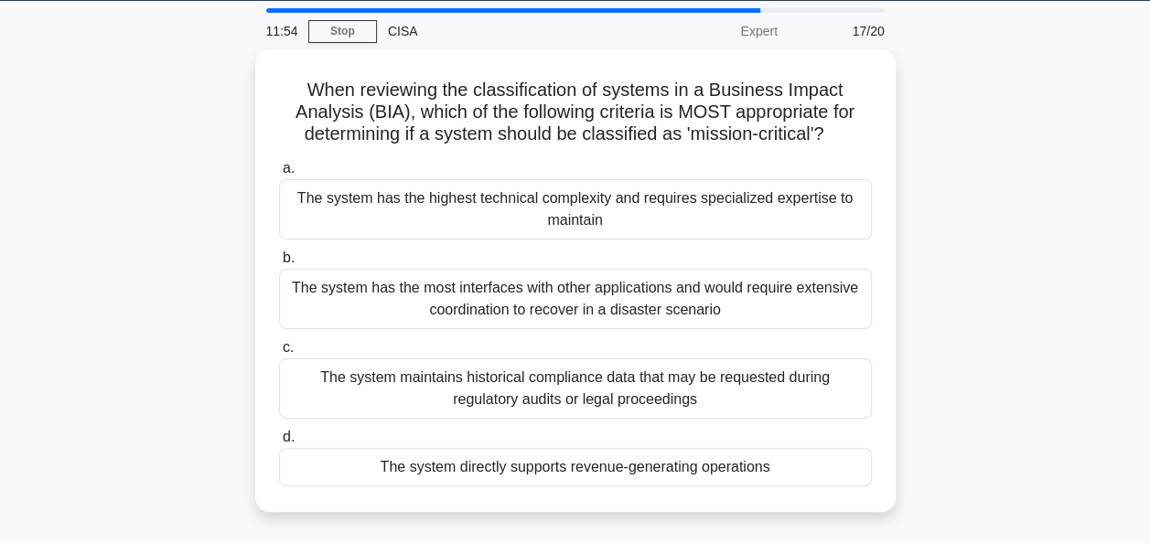
scroll to position [68, 0]
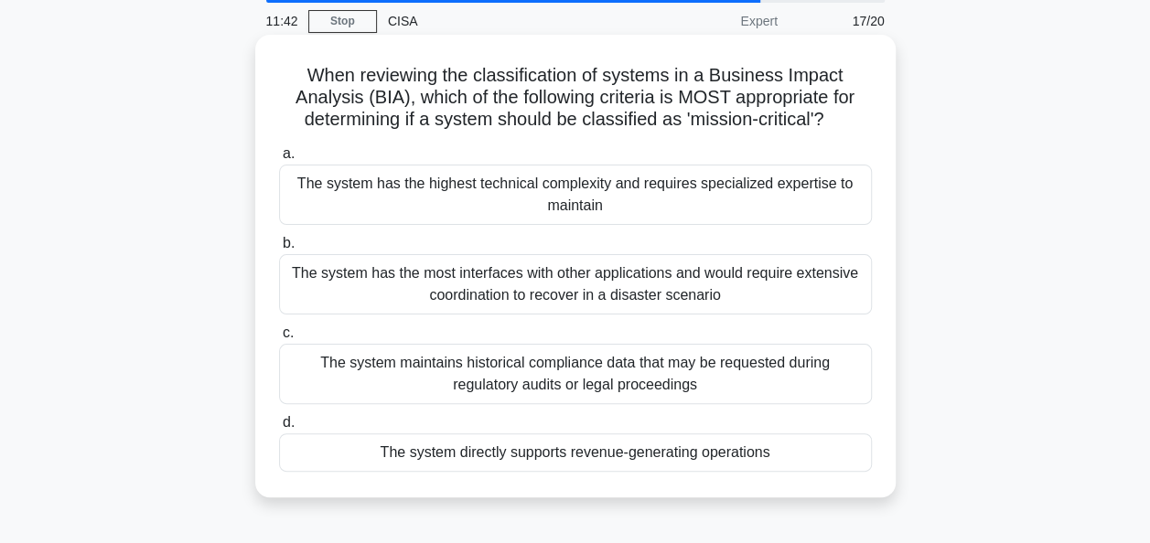
click at [759, 448] on div "The system directly supports revenue-generating operations" at bounding box center [575, 453] width 593 height 38
click at [279, 429] on input "d. The system directly supports revenue-generating operations" at bounding box center [279, 423] width 0 height 12
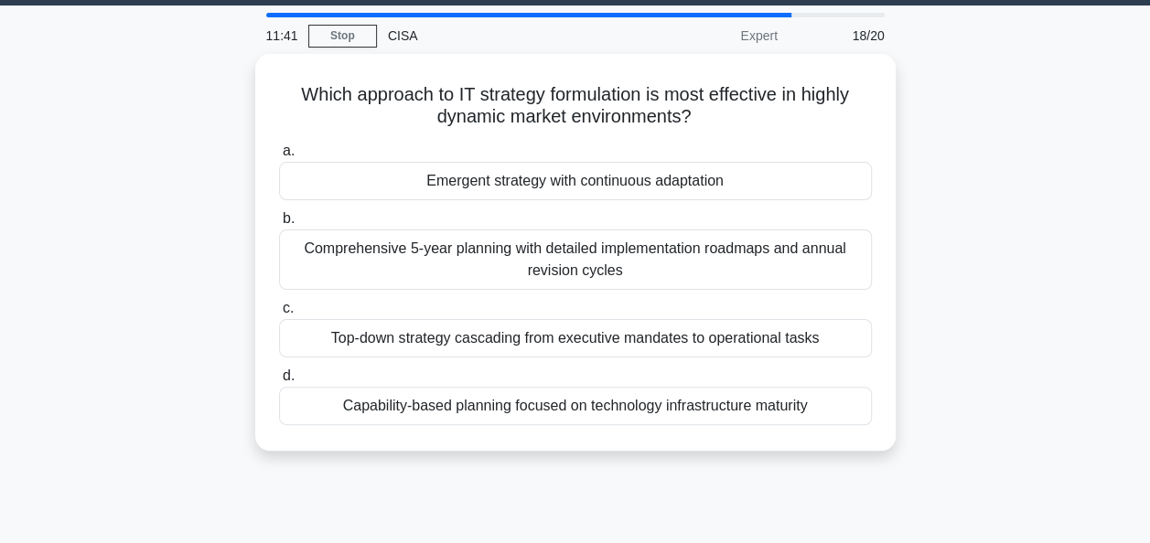
scroll to position [55, 0]
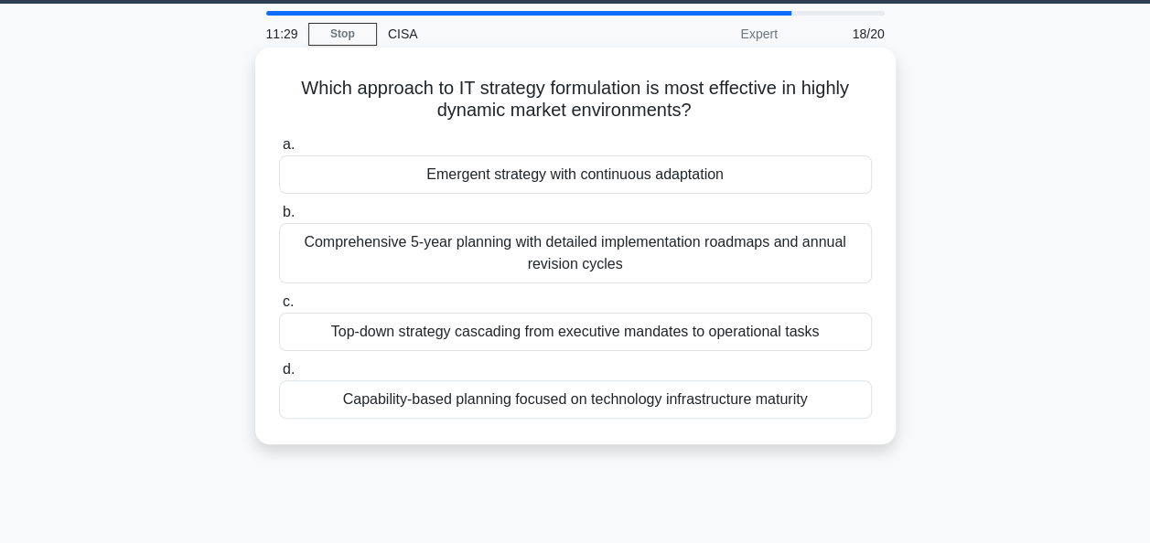
click at [670, 171] on div "Emergent strategy with continuous adaptation" at bounding box center [575, 175] width 593 height 38
click at [279, 151] on input "a. Emergent strategy with continuous adaptation" at bounding box center [279, 145] width 0 height 12
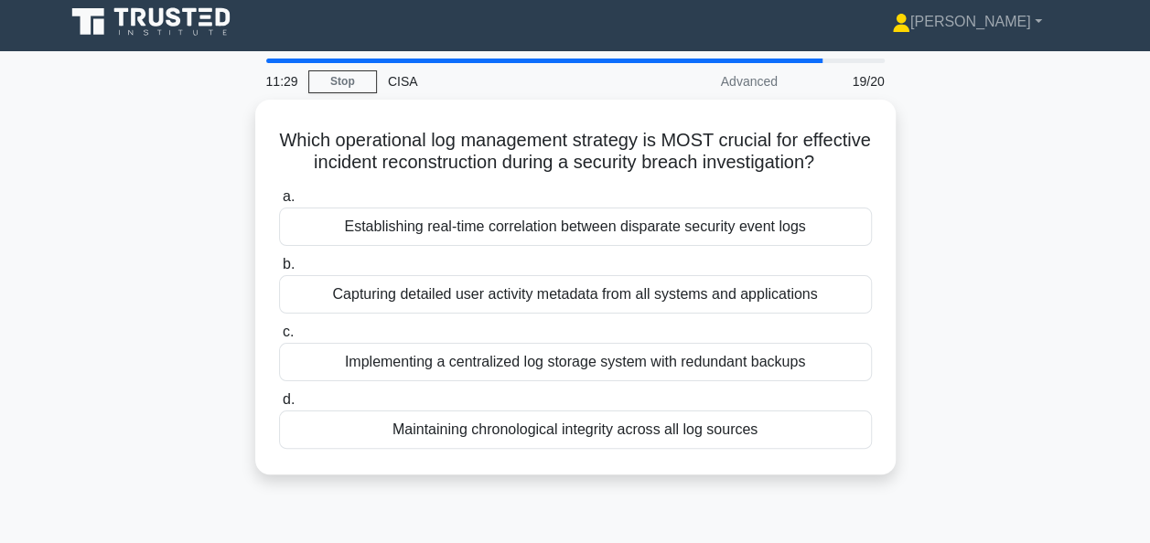
scroll to position [0, 0]
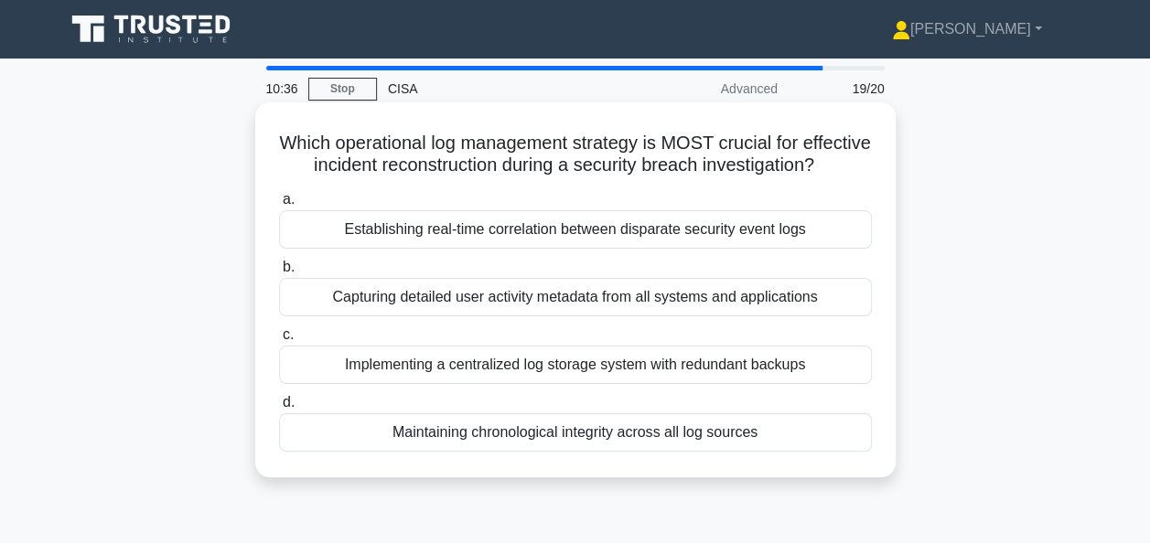
click at [812, 447] on div "Maintaining chronological integrity across all log sources" at bounding box center [575, 432] width 593 height 38
click at [279, 409] on input "d. Maintaining chronological integrity across all log sources" at bounding box center [279, 403] width 0 height 12
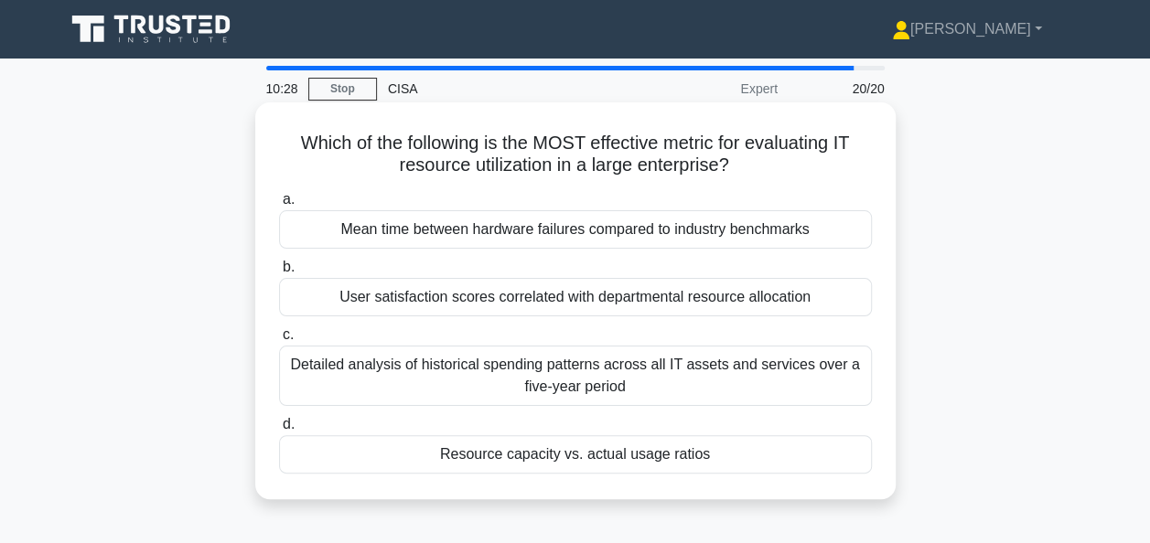
click at [802, 447] on div "Resource capacity vs. actual usage ratios" at bounding box center [575, 454] width 593 height 38
click at [279, 431] on input "d. Resource capacity vs. actual usage ratios" at bounding box center [279, 425] width 0 height 12
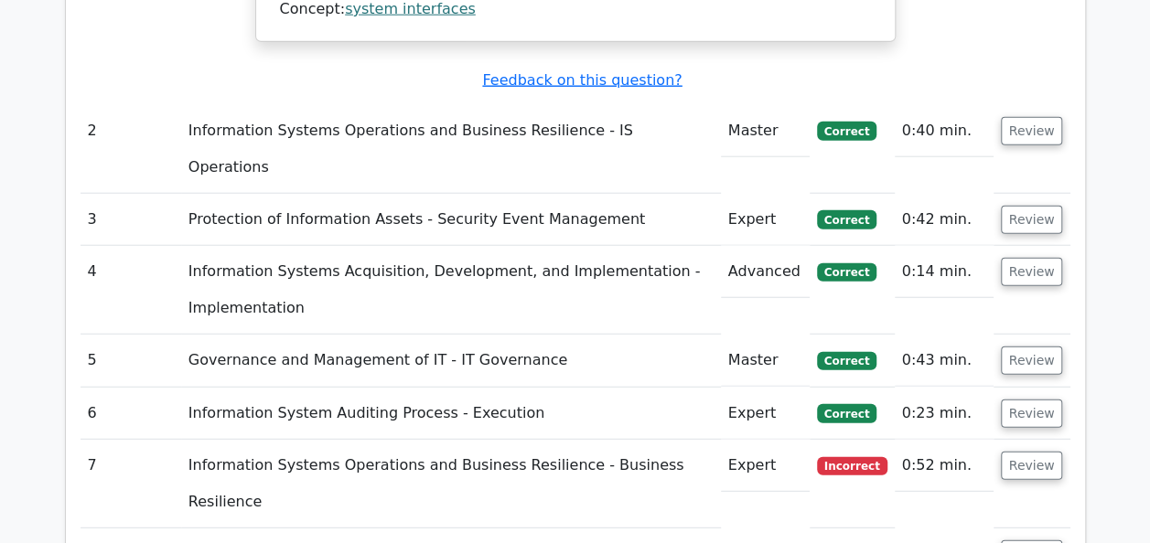
scroll to position [2239, 0]
click at [1022, 451] on button "Review" at bounding box center [1032, 465] width 62 height 28
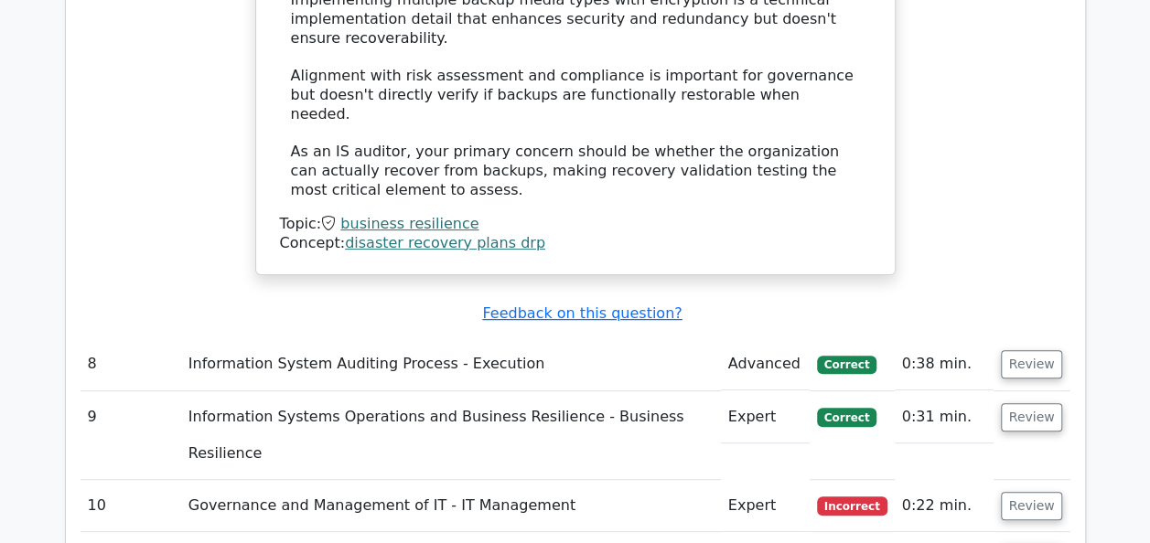
scroll to position [3576, 0]
click at [1014, 491] on button "Review" at bounding box center [1032, 505] width 62 height 28
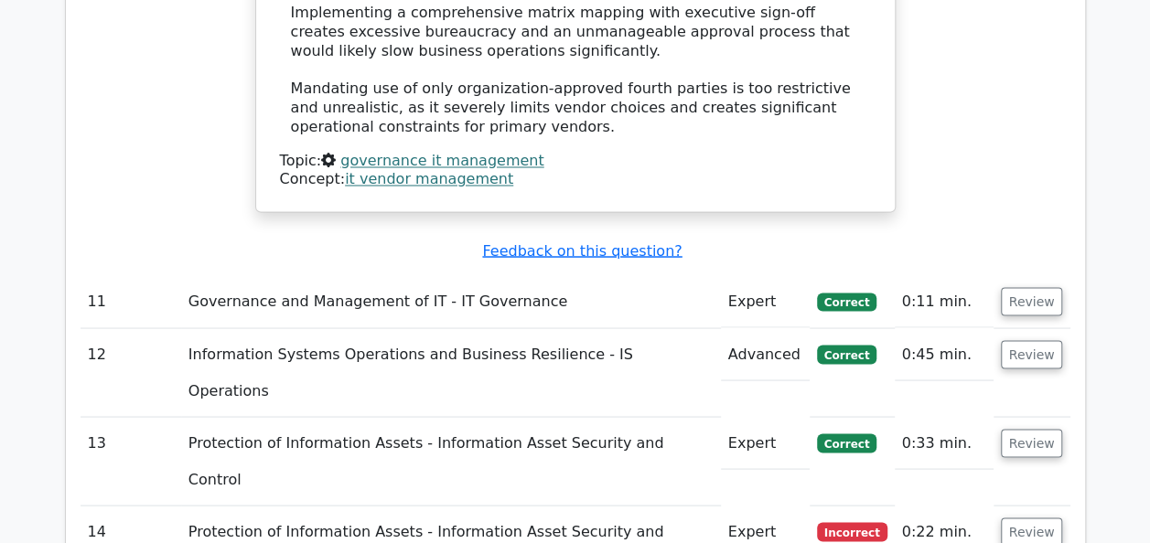
scroll to position [4978, 0]
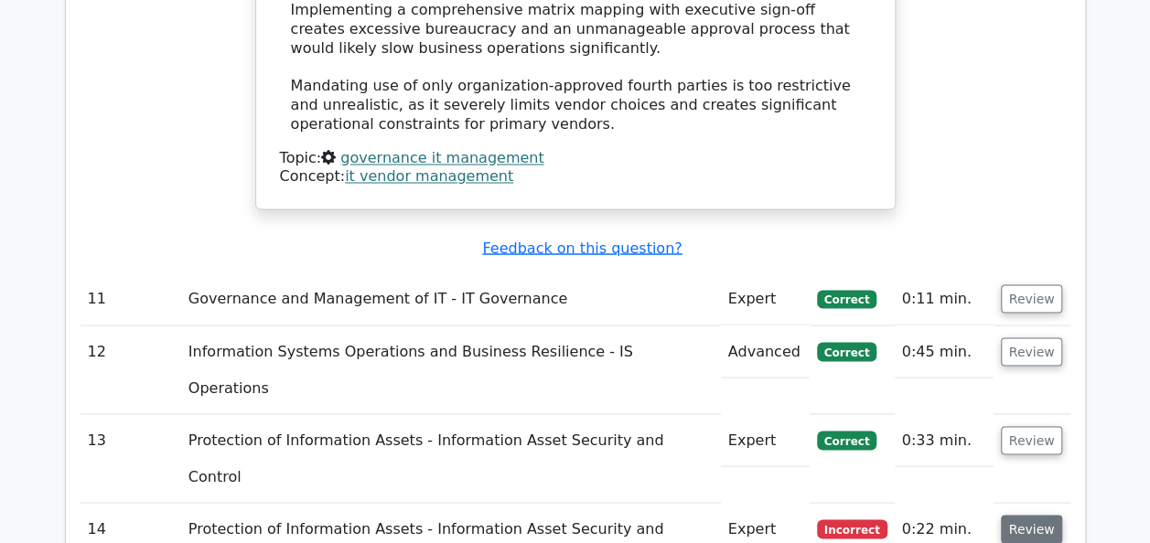
click at [1016, 515] on button "Review" at bounding box center [1032, 529] width 62 height 28
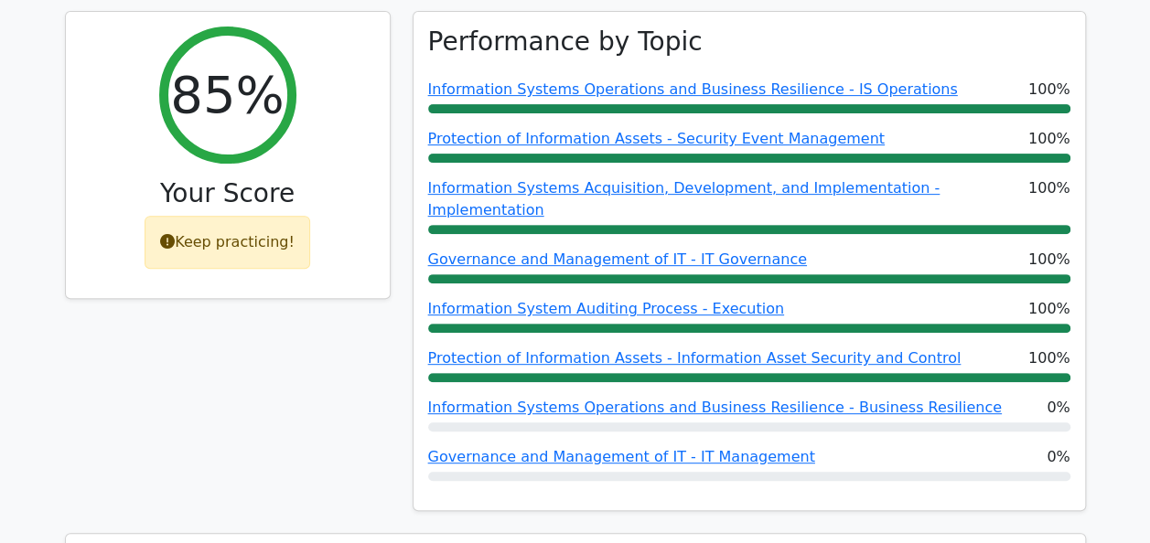
scroll to position [0, 0]
